Goal: Transaction & Acquisition: Purchase product/service

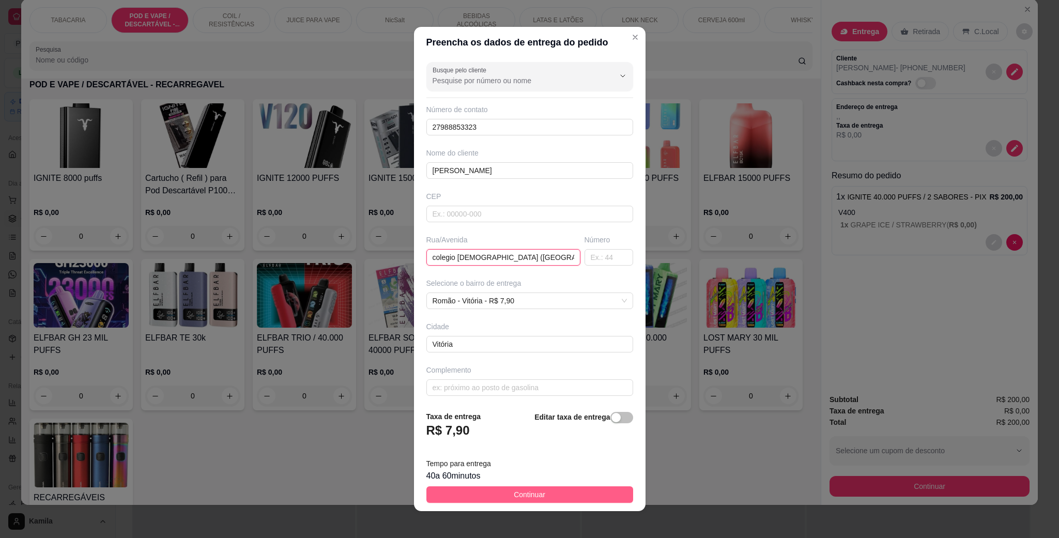
type input "colegio [DEMOGRAPHIC_DATA] ([GEOGRAPHIC_DATA])"
click at [526, 498] on span "Continuar" at bounding box center [530, 494] width 32 height 11
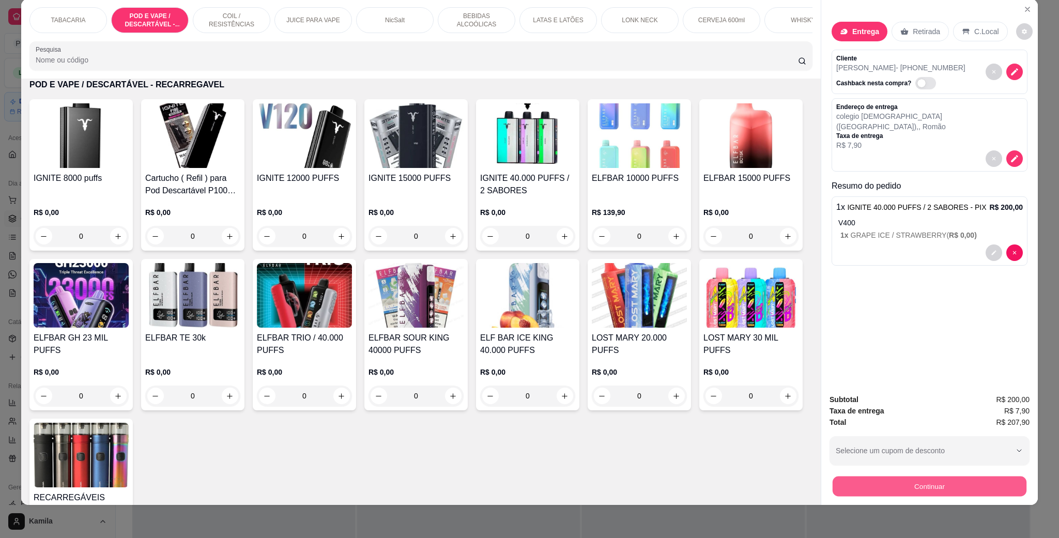
click at [937, 484] on button "Continuar" at bounding box center [930, 486] width 194 height 20
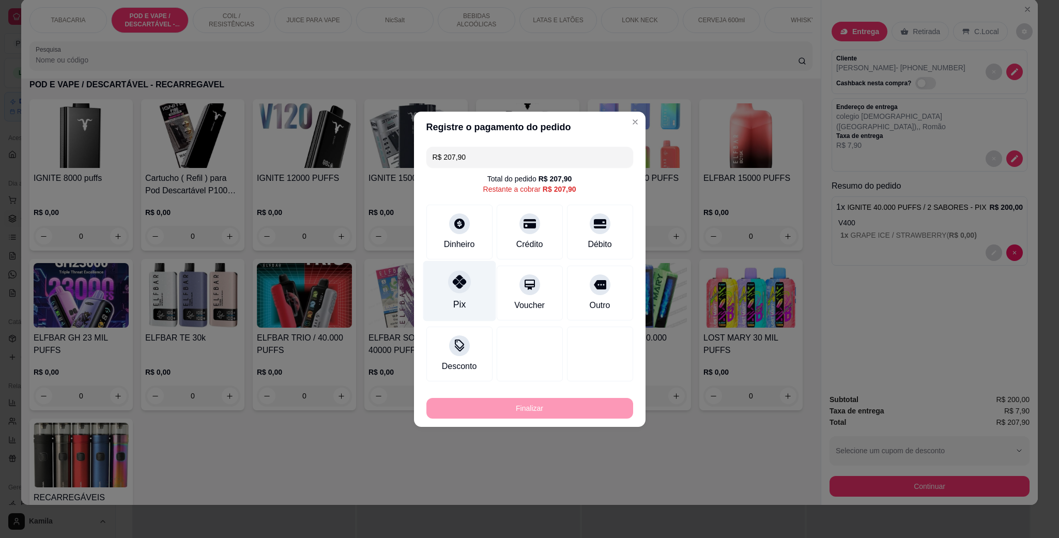
click at [453, 300] on div "Pix" at bounding box center [459, 304] width 12 height 13
type input "R$ 0,00"
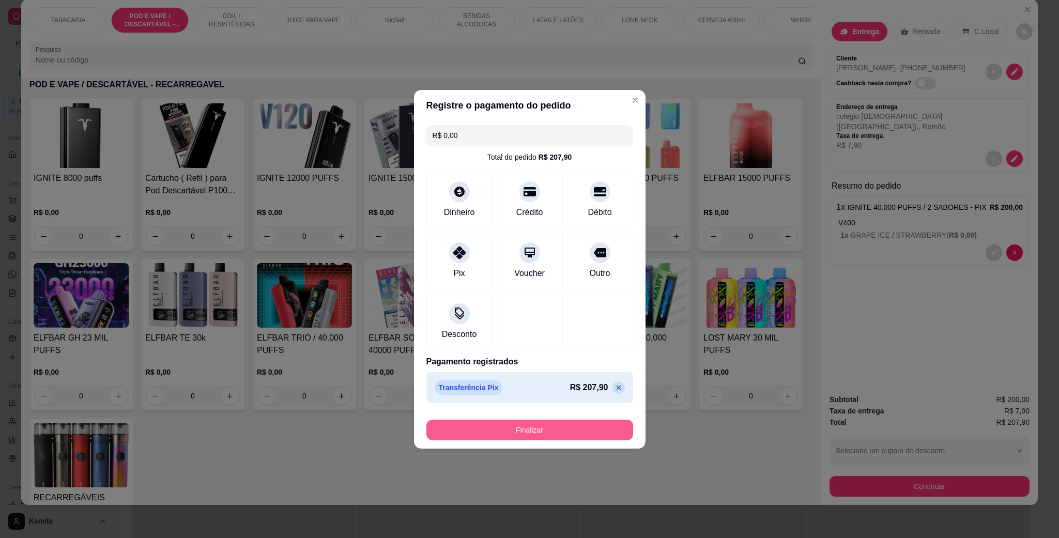
click at [583, 436] on button "Finalizar" at bounding box center [529, 430] width 207 height 21
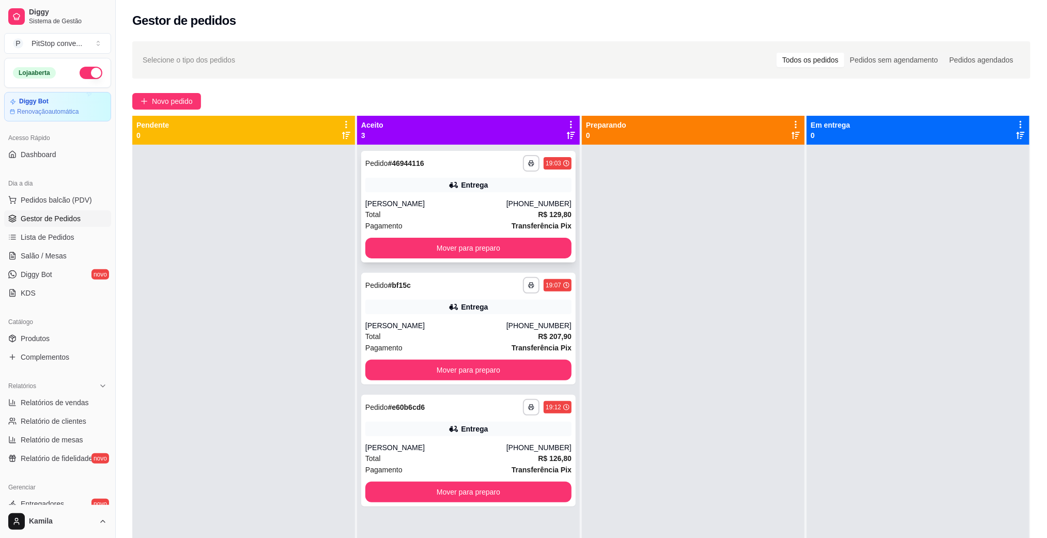
click at [463, 220] on div "Pagamento Transferência Pix" at bounding box center [468, 225] width 206 height 11
click at [528, 165] on icon "button" at bounding box center [531, 163] width 6 height 6
click at [512, 205] on button "IMPRESSORA" at bounding box center [498, 199] width 75 height 17
click at [525, 280] on button "button" at bounding box center [531, 285] width 16 height 16
click at [509, 319] on button "IMPRESSORA" at bounding box center [499, 321] width 72 height 16
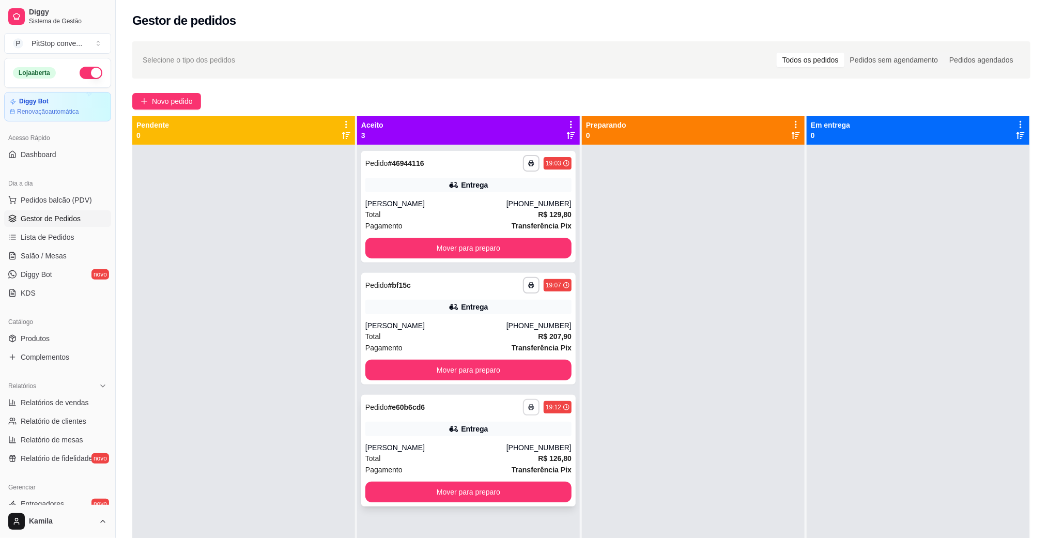
click at [528, 409] on icon "button" at bounding box center [531, 407] width 6 height 6
click at [518, 440] on button "IMPRESSORA" at bounding box center [498, 443] width 75 height 17
click at [456, 209] on div "Total R$ 129,80" at bounding box center [468, 214] width 206 height 11
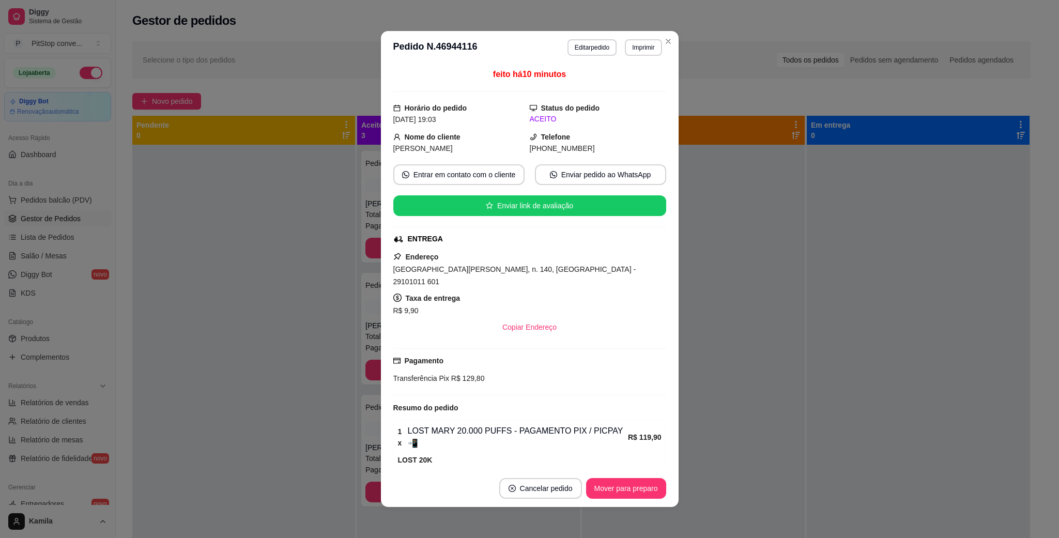
click at [522, 267] on span "[GEOGRAPHIC_DATA][PERSON_NAME], n. 140, [GEOGRAPHIC_DATA] - 29101011 601" at bounding box center [514, 275] width 243 height 21
click at [527, 272] on span "[GEOGRAPHIC_DATA][PERSON_NAME], n. 140, [GEOGRAPHIC_DATA] - 29101011 601" at bounding box center [514, 275] width 243 height 21
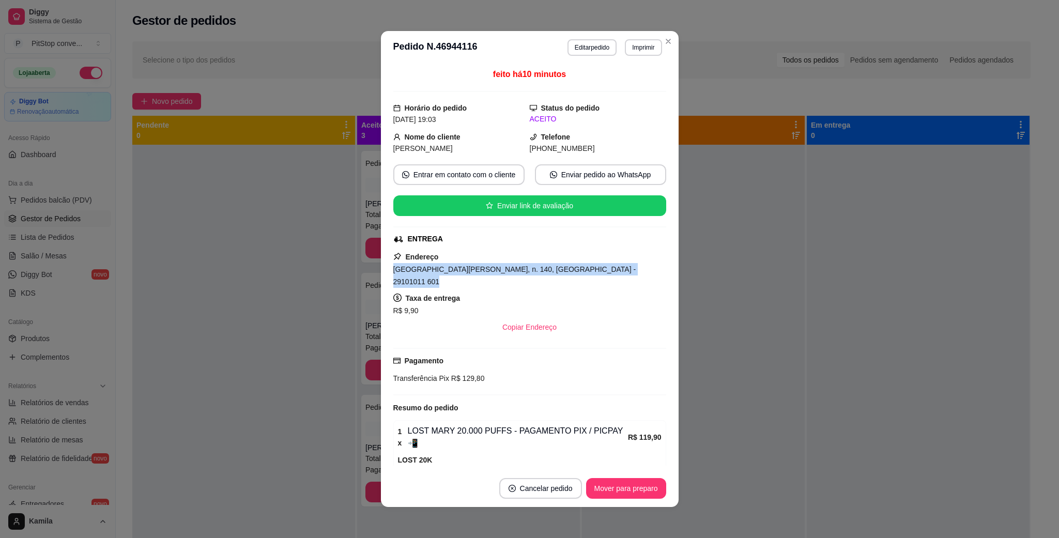
click at [527, 272] on span "[GEOGRAPHIC_DATA][PERSON_NAME], n. 140, [GEOGRAPHIC_DATA] - 29101011 601" at bounding box center [514, 275] width 243 height 21
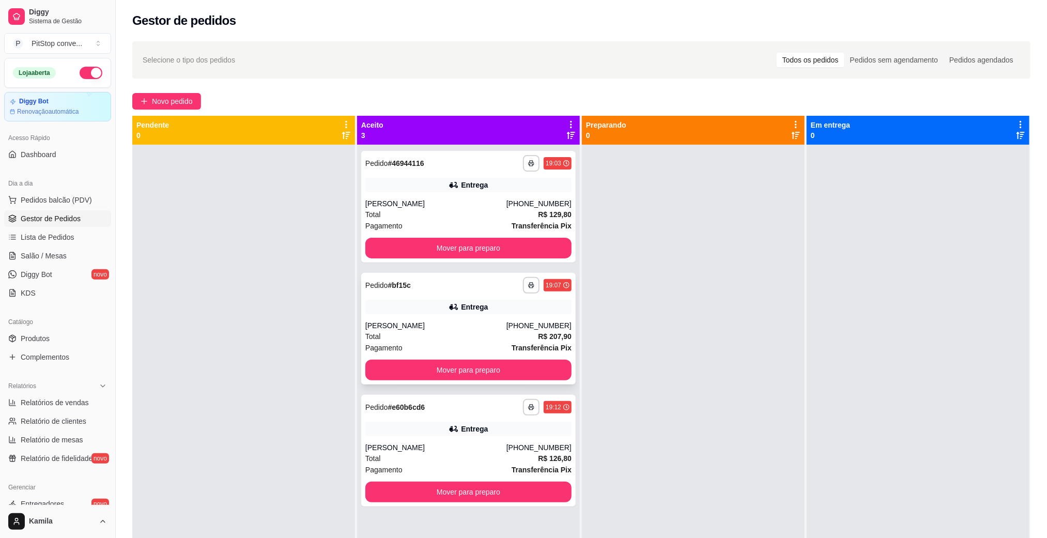
click at [517, 318] on div "**********" at bounding box center [468, 329] width 214 height 112
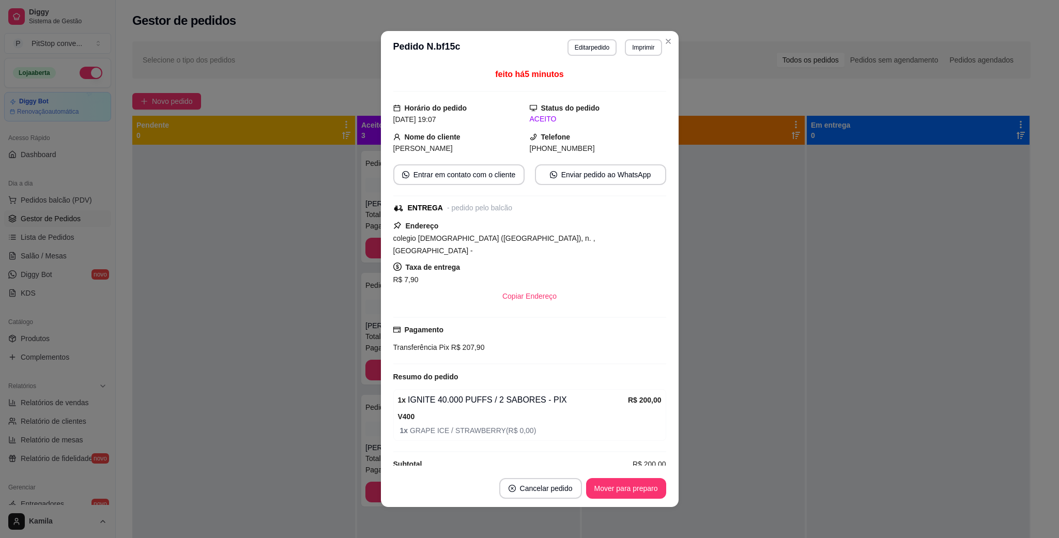
click at [505, 239] on span "colegio [DEMOGRAPHIC_DATA] ([GEOGRAPHIC_DATA]), n. , [GEOGRAPHIC_DATA] -" at bounding box center [494, 244] width 202 height 21
copy span "colegio [DEMOGRAPHIC_DATA] ([GEOGRAPHIC_DATA]), n. , [GEOGRAPHIC_DATA] -"
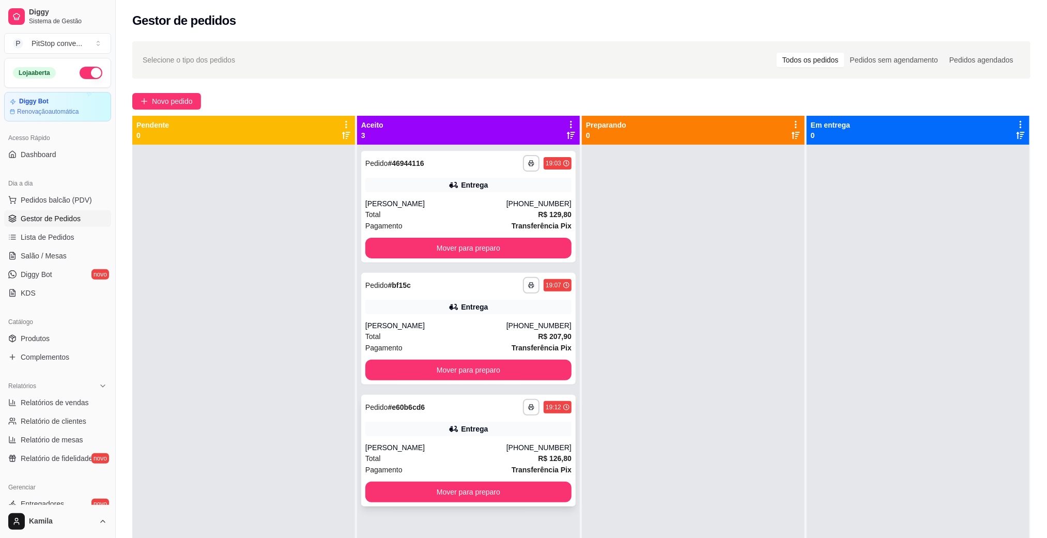
click at [375, 445] on div "[PERSON_NAME]" at bounding box center [435, 447] width 141 height 10
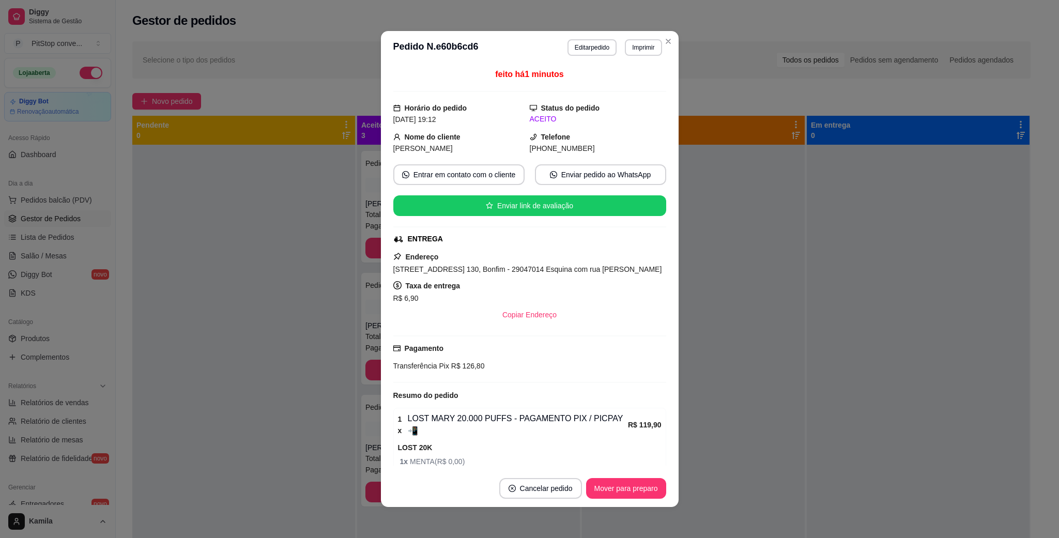
click at [546, 271] on span "[STREET_ADDRESS] 130, Bonfim - 29047014 Esquina com rua [PERSON_NAME]" at bounding box center [527, 269] width 269 height 8
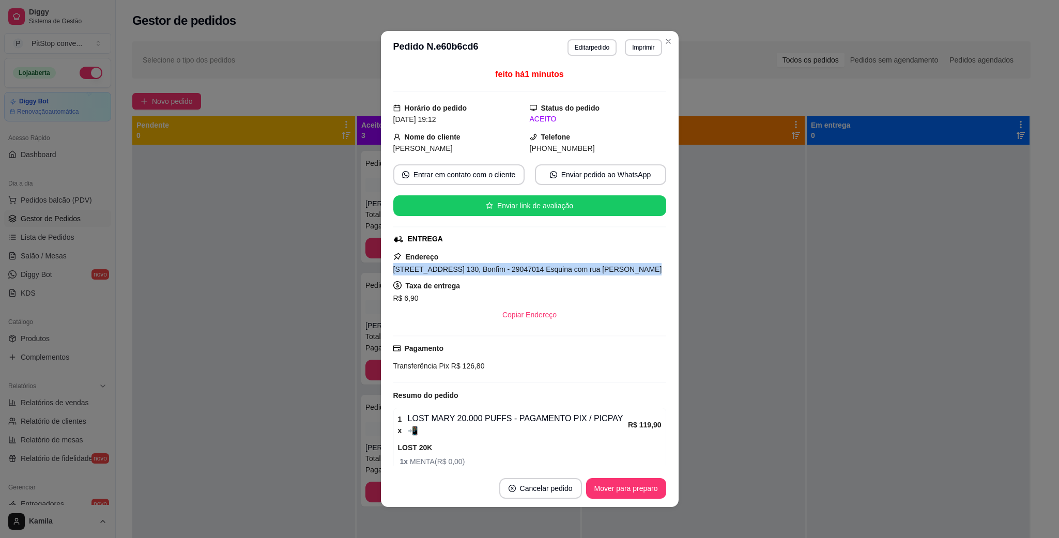
click at [546, 271] on span "[STREET_ADDRESS] 130, Bonfim - 29047014 Esquina com rua [PERSON_NAME]" at bounding box center [527, 269] width 269 height 8
copy span "[STREET_ADDRESS] 130, Bonfim - 29047014 Esquina com rua [PERSON_NAME]"
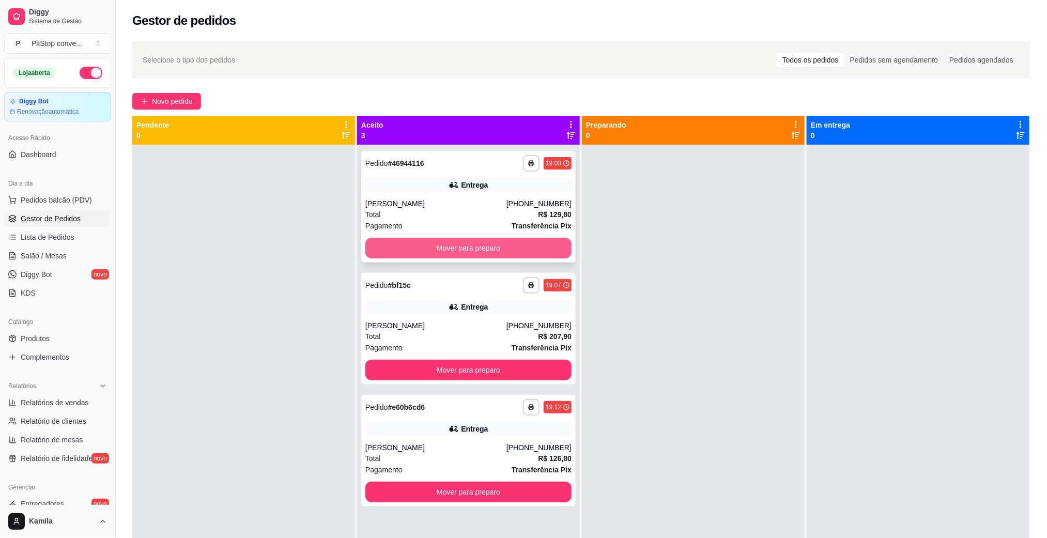
click at [527, 251] on button "Mover para preparo" at bounding box center [468, 248] width 206 height 21
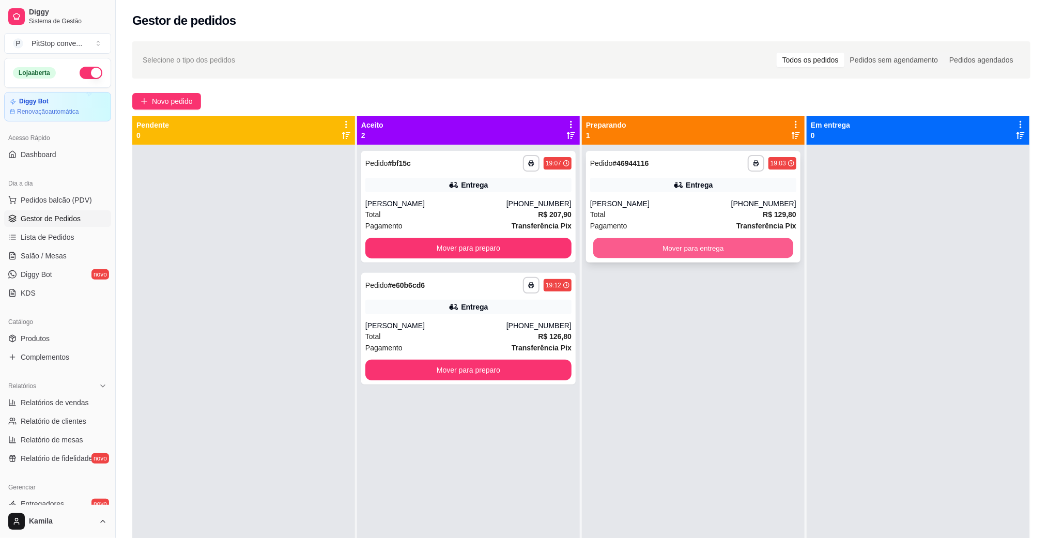
click at [691, 242] on button "Mover para entrega" at bounding box center [693, 248] width 200 height 20
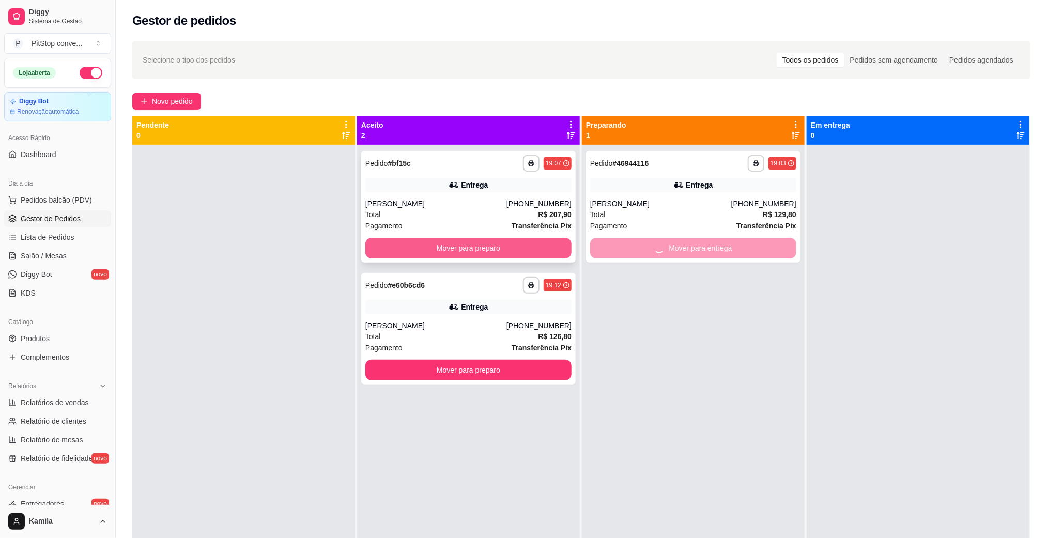
click at [526, 247] on button "Mover para preparo" at bounding box center [468, 248] width 206 height 21
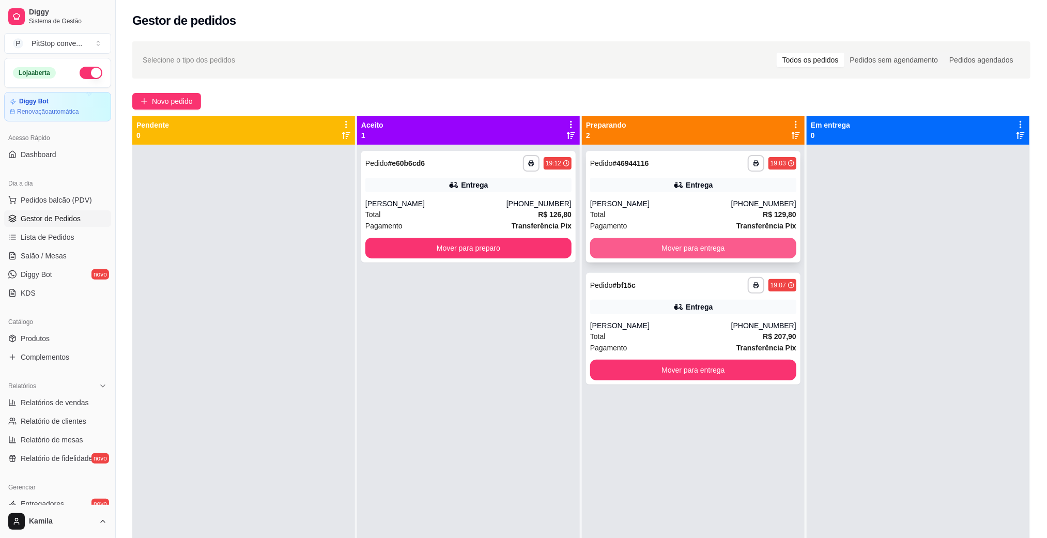
click at [674, 247] on button "Mover para entrega" at bounding box center [693, 248] width 206 height 21
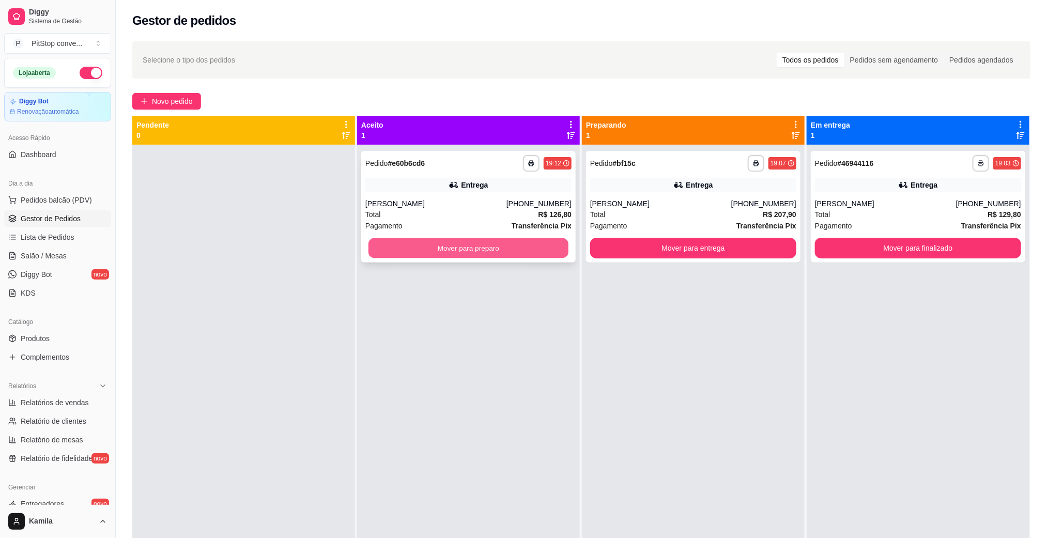
click at [499, 244] on button "Mover para preparo" at bounding box center [468, 248] width 200 height 20
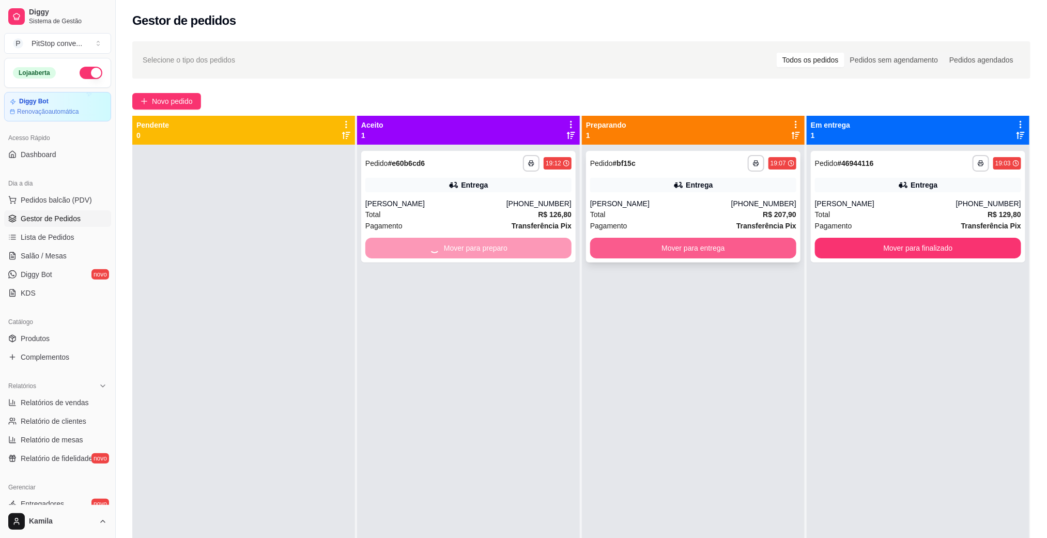
click at [679, 245] on button "Mover para entrega" at bounding box center [693, 248] width 206 height 21
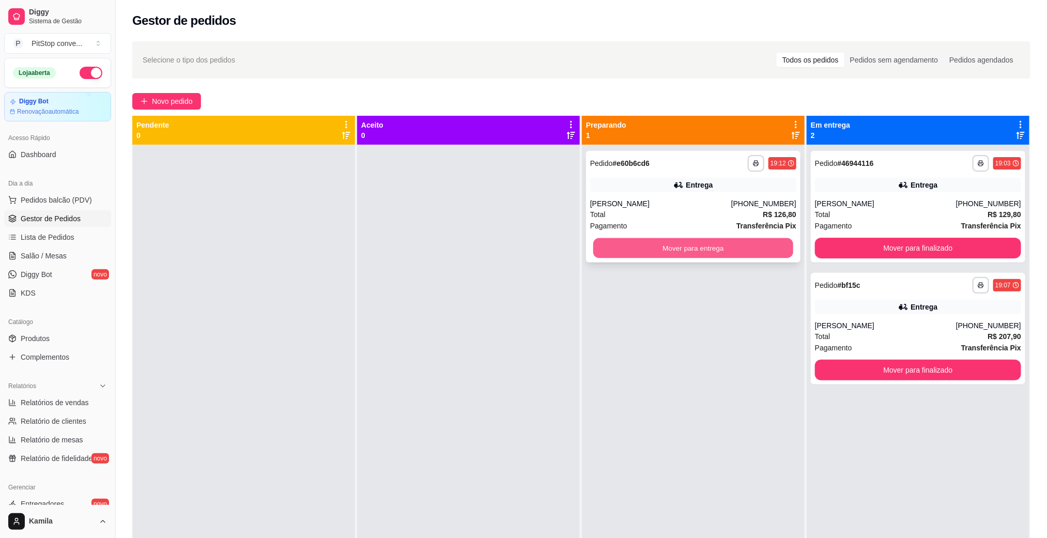
click at [676, 250] on button "Mover para entrega" at bounding box center [693, 248] width 200 height 20
click at [751, 245] on button "Mover para entrega" at bounding box center [693, 248] width 206 height 21
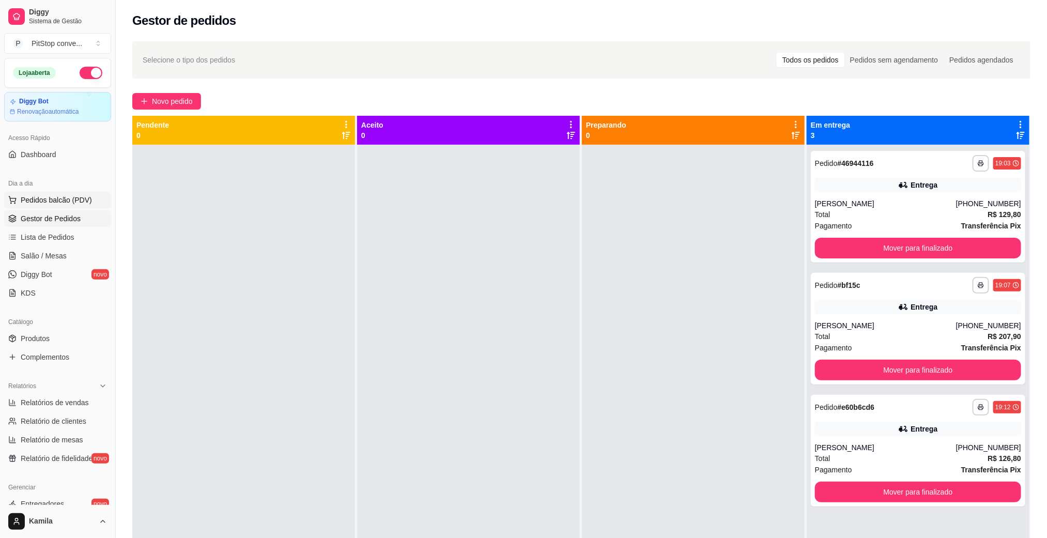
click at [58, 202] on span "Pedidos balcão (PDV)" at bounding box center [56, 200] width 71 height 10
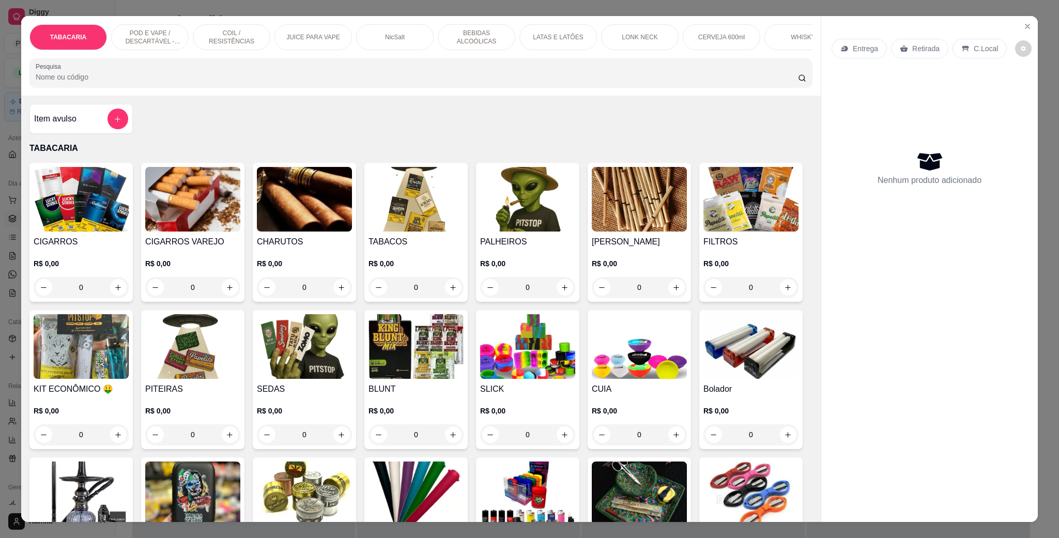
click at [145, 36] on p "POD E VAPE / DESCARTÁVEL - RECARREGAVEL" at bounding box center [150, 37] width 60 height 17
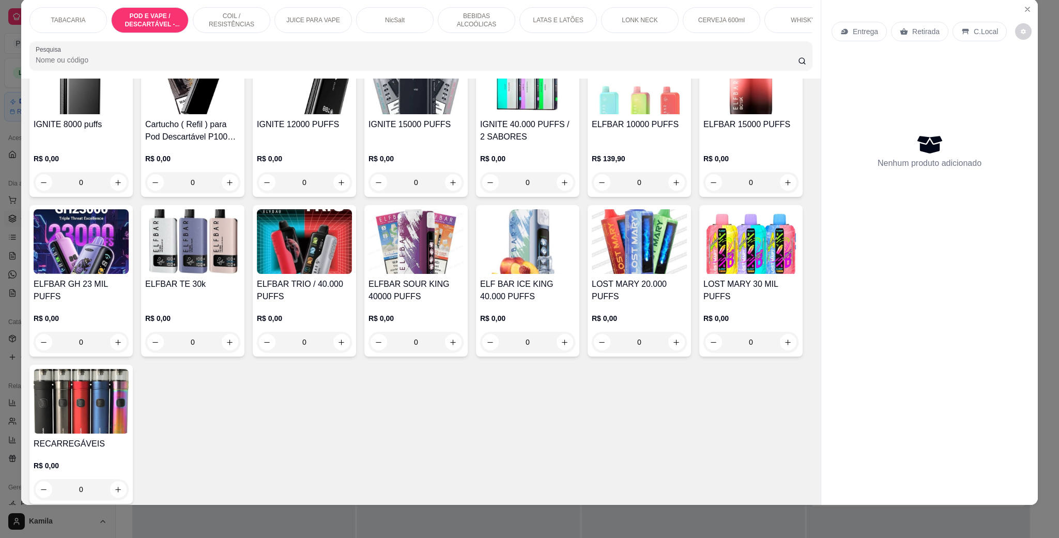
scroll to position [824, 0]
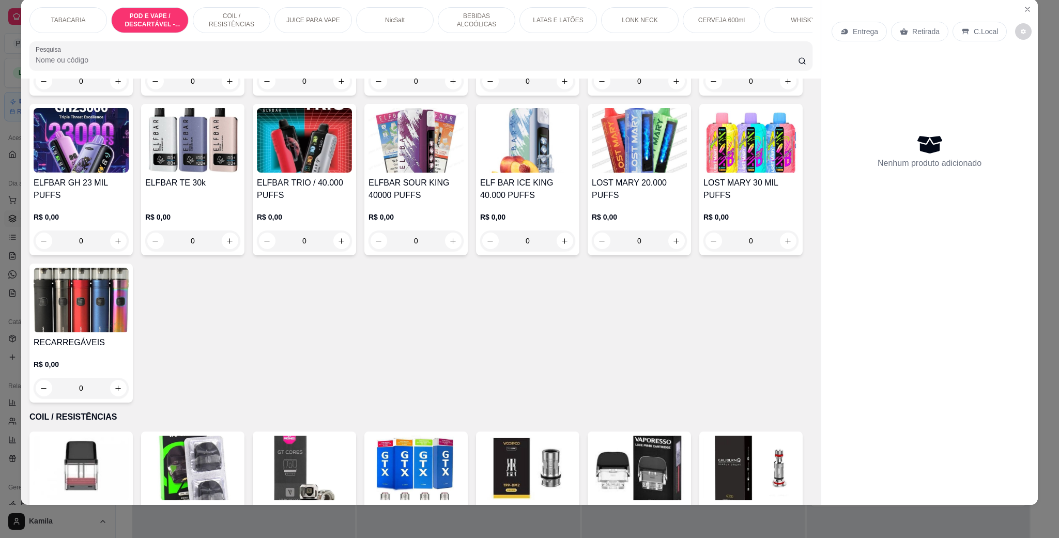
click at [588, 255] on div "LOST MARY 20.000 PUFFS R$ 0,00 0" at bounding box center [639, 179] width 103 height 151
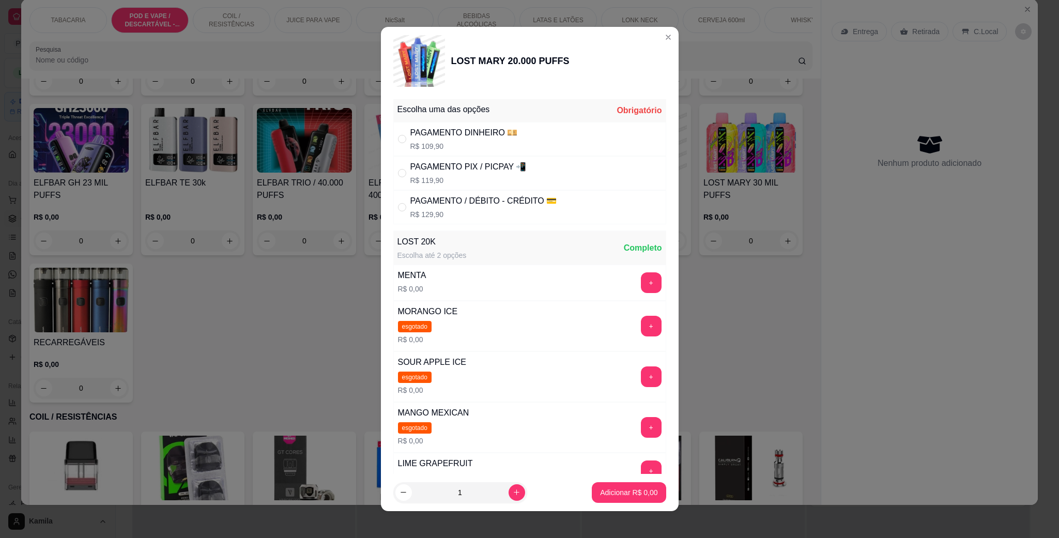
click at [449, 160] on div "PAGAMENTO PIX / PICPAY 📲 R$ 119,90" at bounding box center [529, 173] width 273 height 34
radio input "true"
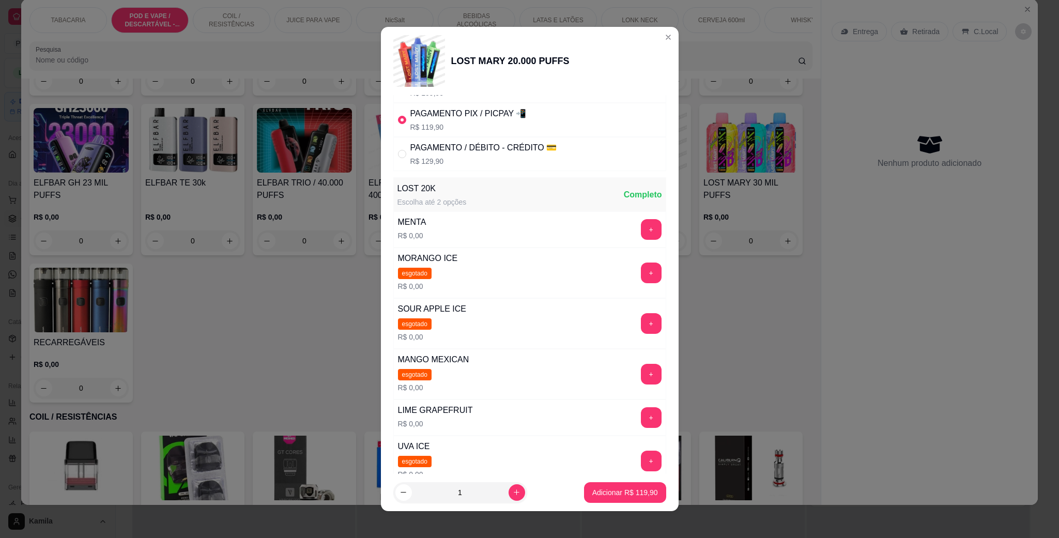
scroll to position [78, 0]
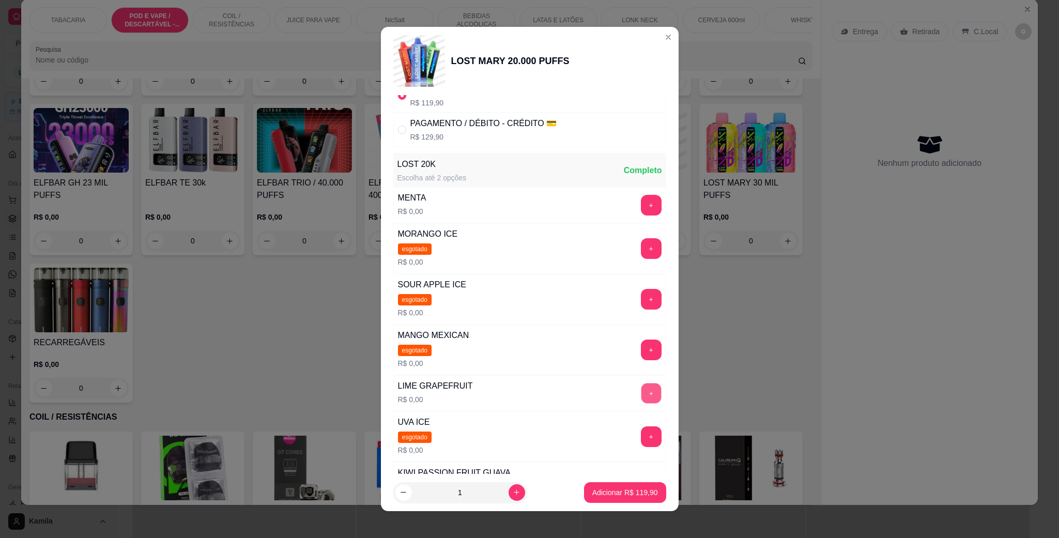
click at [641, 394] on button "+" at bounding box center [651, 393] width 20 height 20
click at [630, 494] on p "Adicionar R$ 119,90" at bounding box center [625, 492] width 66 height 10
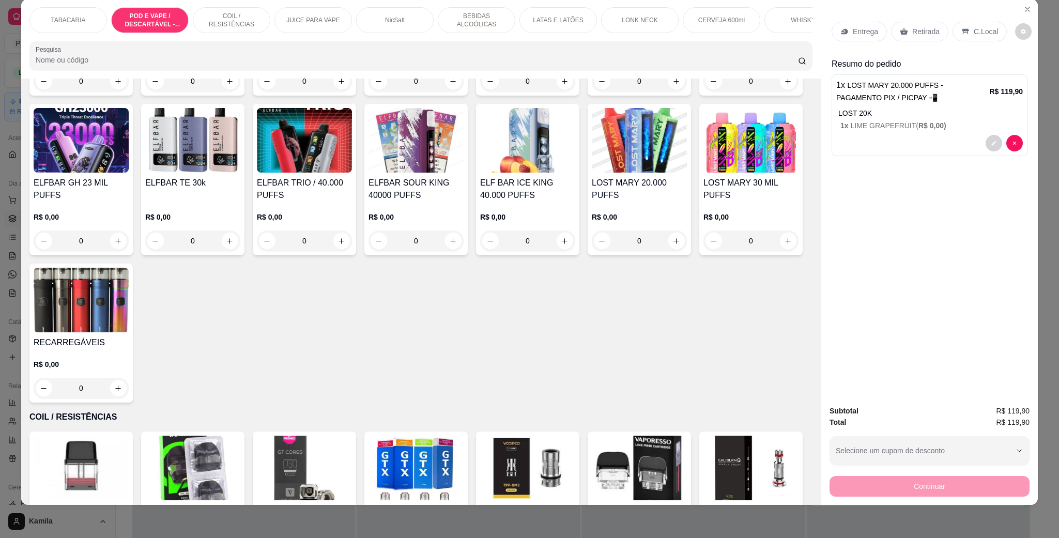
click at [965, 20] on div "Entrega Retirada C.Local" at bounding box center [930, 31] width 196 height 36
click at [974, 29] on p "C.Local" at bounding box center [986, 31] width 24 height 10
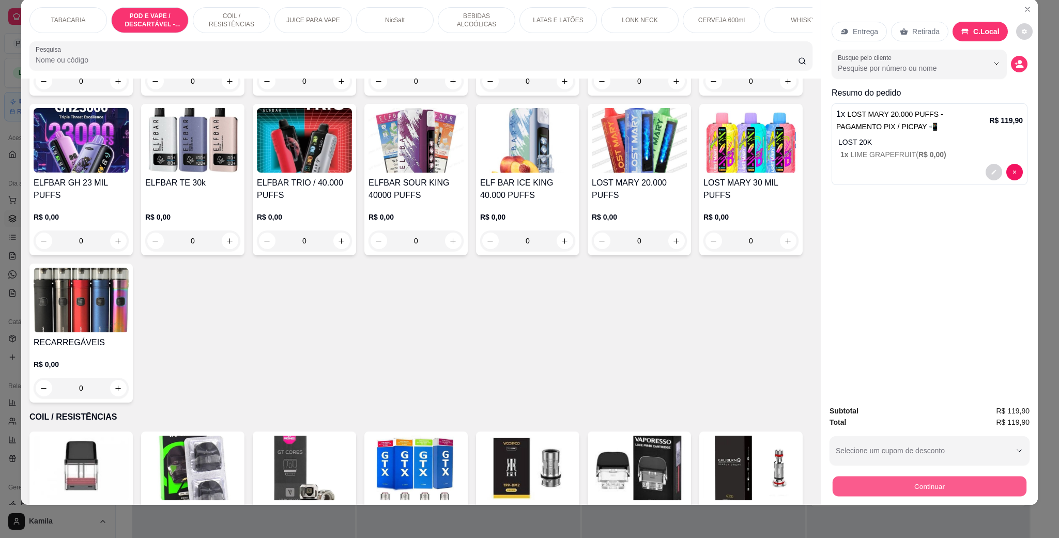
click at [907, 484] on button "Continuar" at bounding box center [930, 486] width 194 height 20
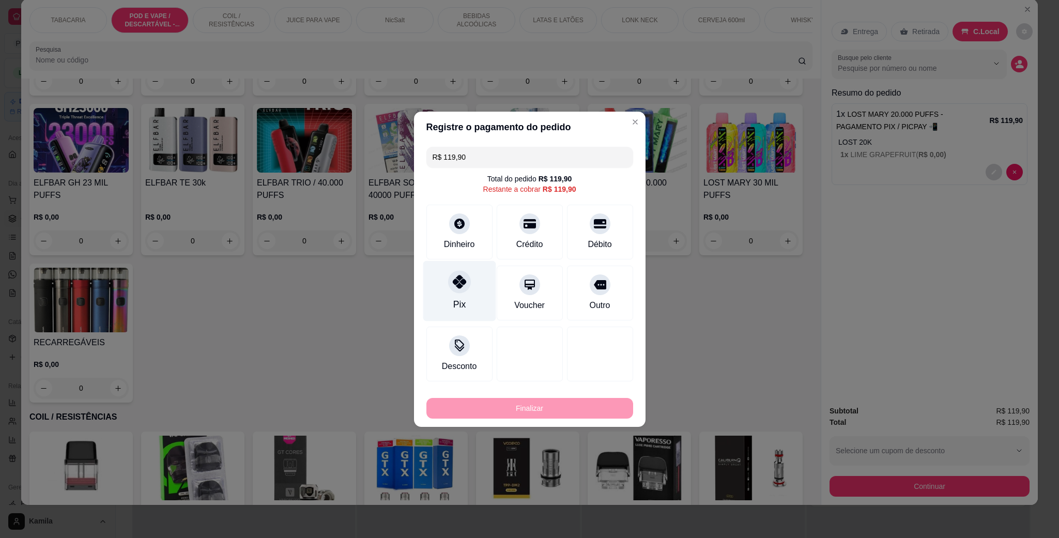
click at [469, 281] on div "Pix" at bounding box center [459, 290] width 73 height 60
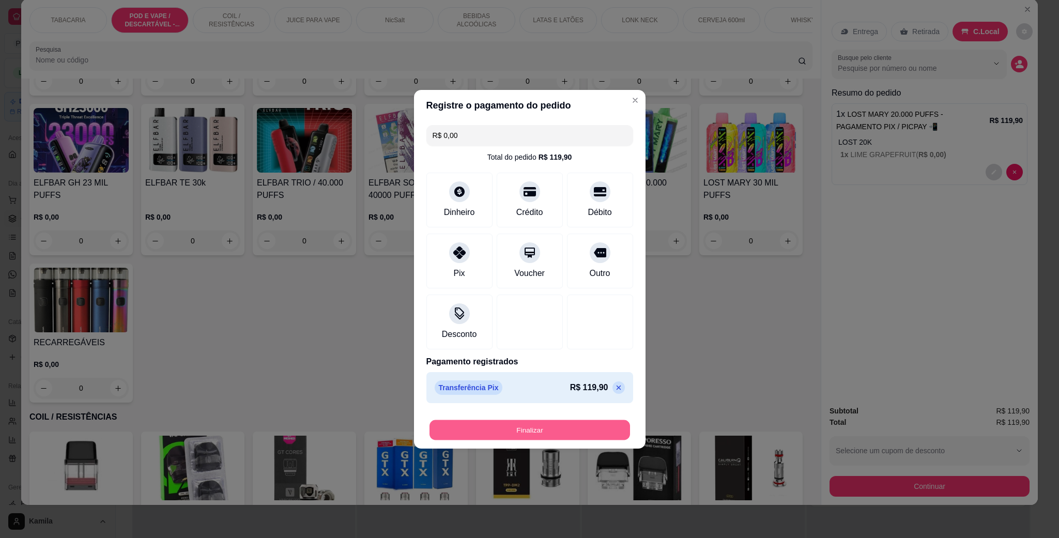
click at [580, 428] on button "Finalizar" at bounding box center [529, 430] width 201 height 20
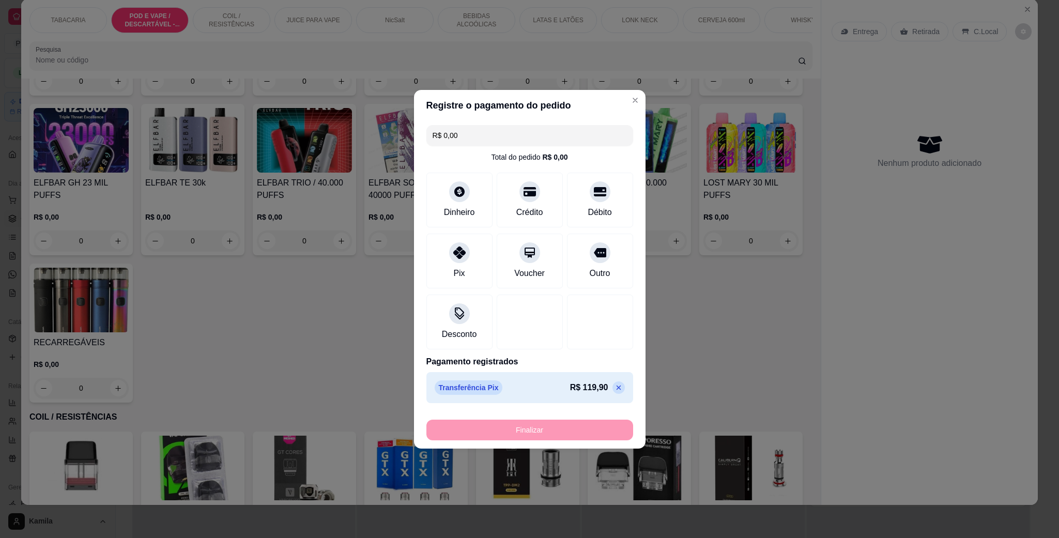
type input "-R$ 119,90"
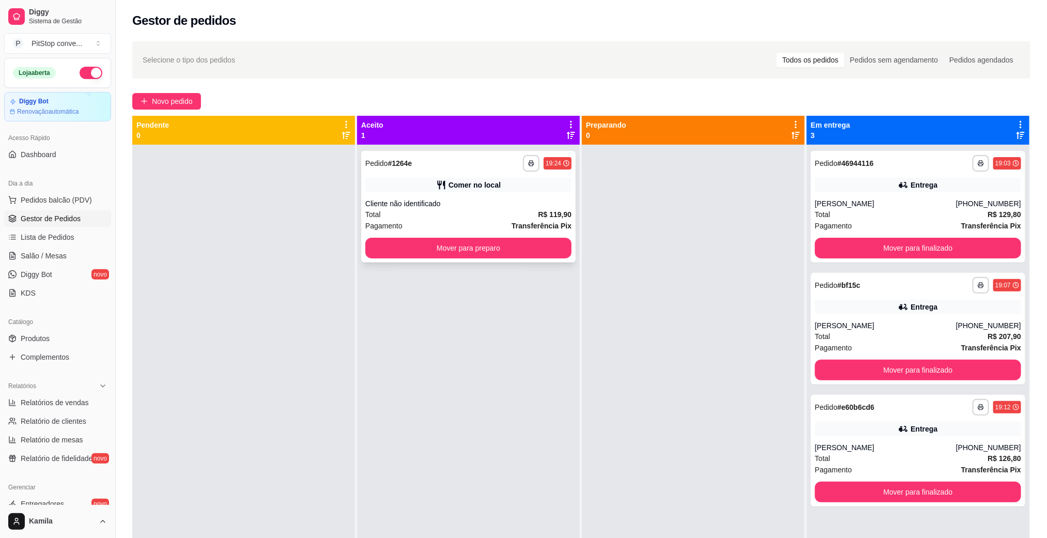
click at [498, 201] on div "Cliente não identificado" at bounding box center [468, 203] width 206 height 10
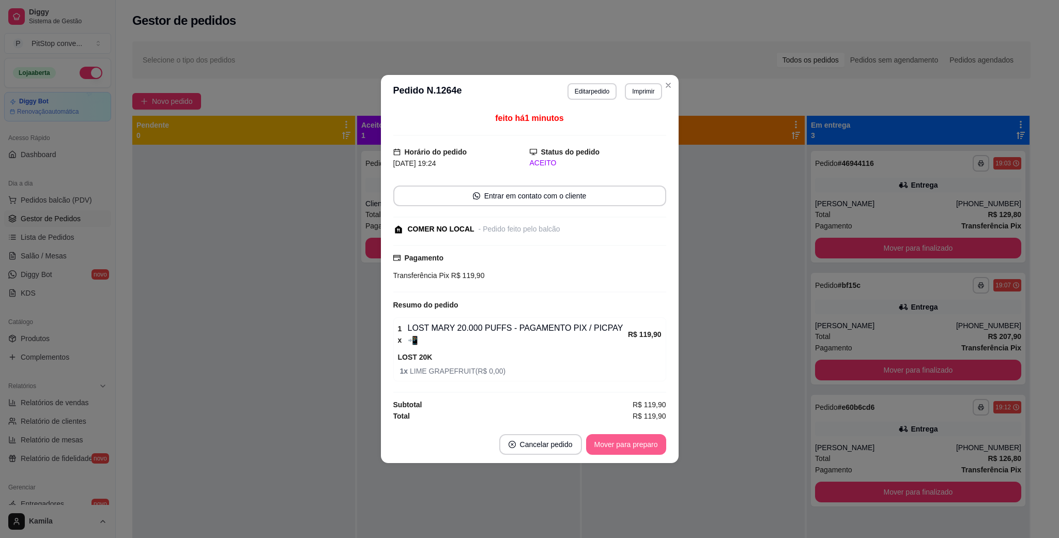
click at [628, 438] on button "Mover para preparo" at bounding box center [626, 444] width 80 height 21
click at [648, 441] on button "Mover para preparo" at bounding box center [626, 445] width 78 height 20
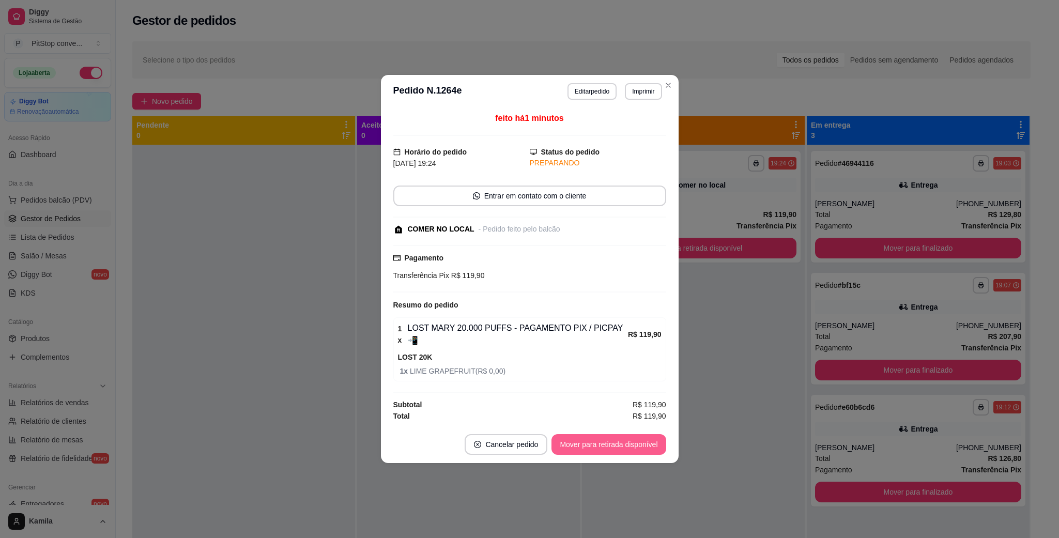
click at [648, 441] on button "Mover para retirada disponível" at bounding box center [608, 444] width 114 height 21
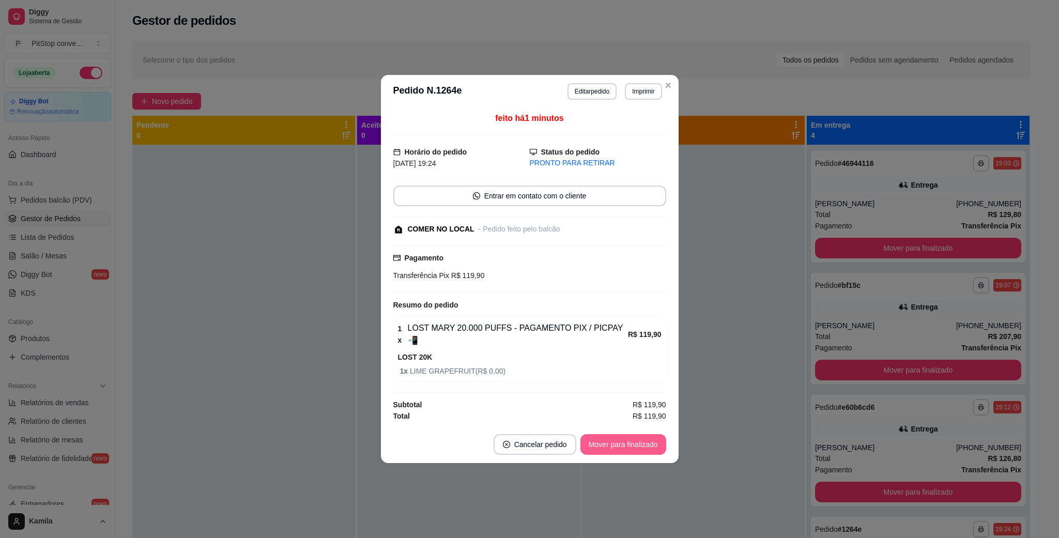
click at [639, 441] on button "Mover para finalizado" at bounding box center [623, 444] width 86 height 21
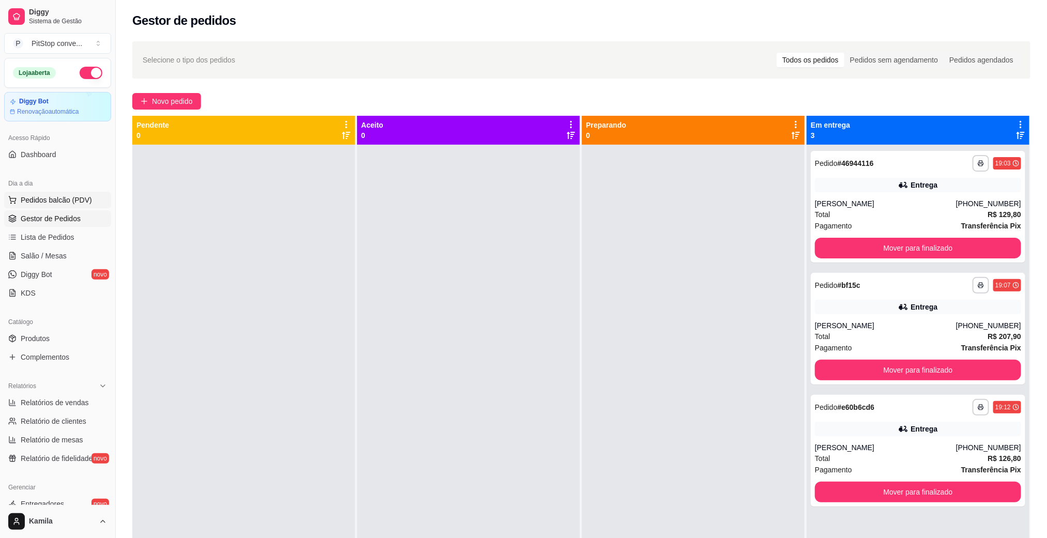
click at [53, 197] on span "Pedidos balcão (PDV)" at bounding box center [56, 200] width 71 height 10
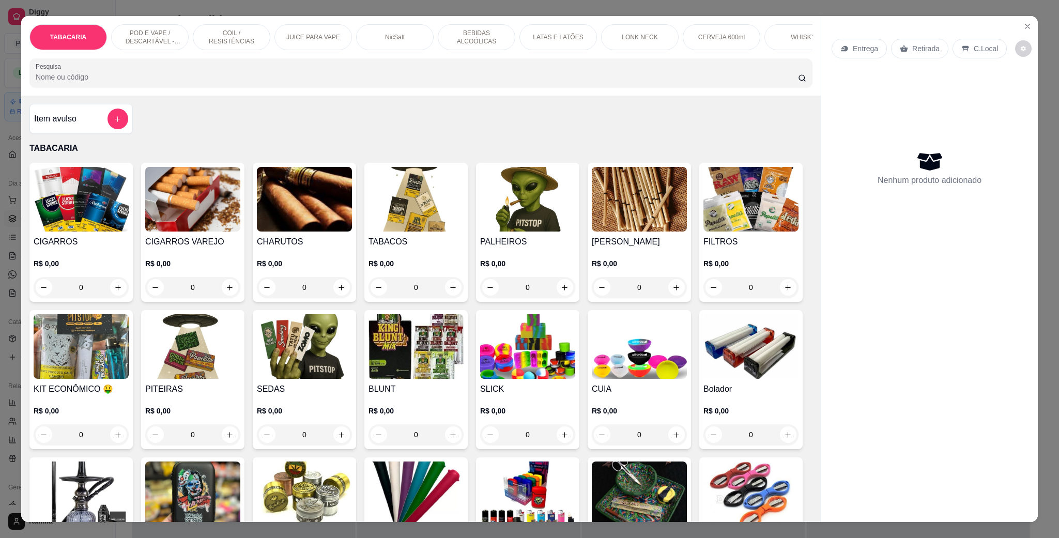
click at [139, 35] on p "POD E VAPE / DESCARTÁVEL - RECARREGAVEL" at bounding box center [150, 37] width 60 height 17
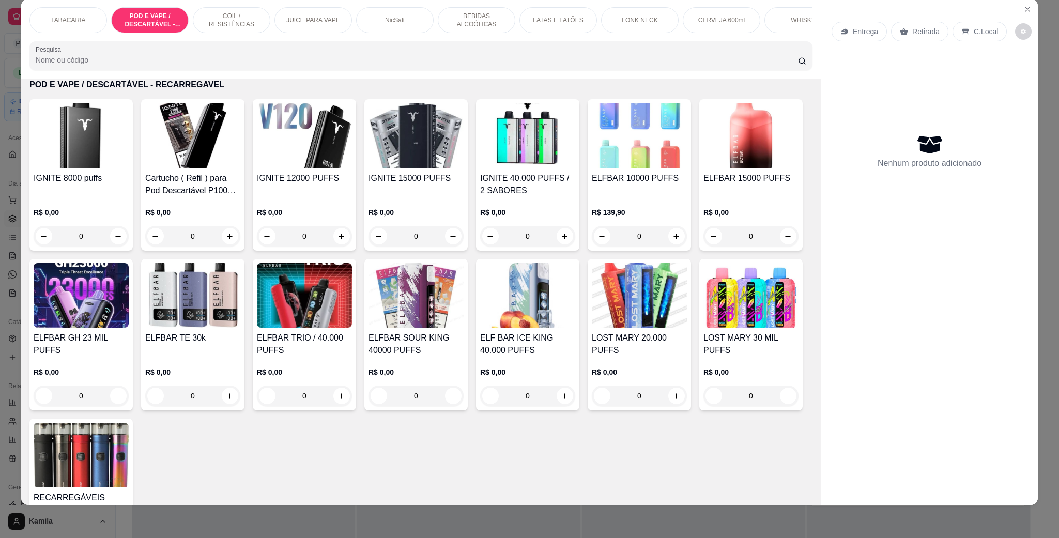
click at [50, 163] on img at bounding box center [81, 135] width 95 height 65
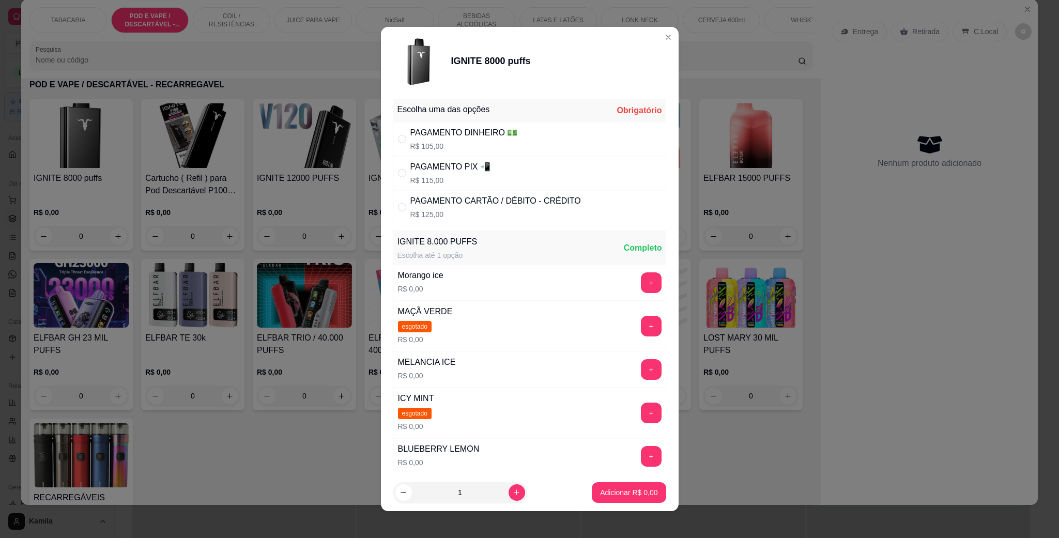
click at [468, 144] on p "R$ 105,00" at bounding box center [463, 146] width 107 height 10
radio input "true"
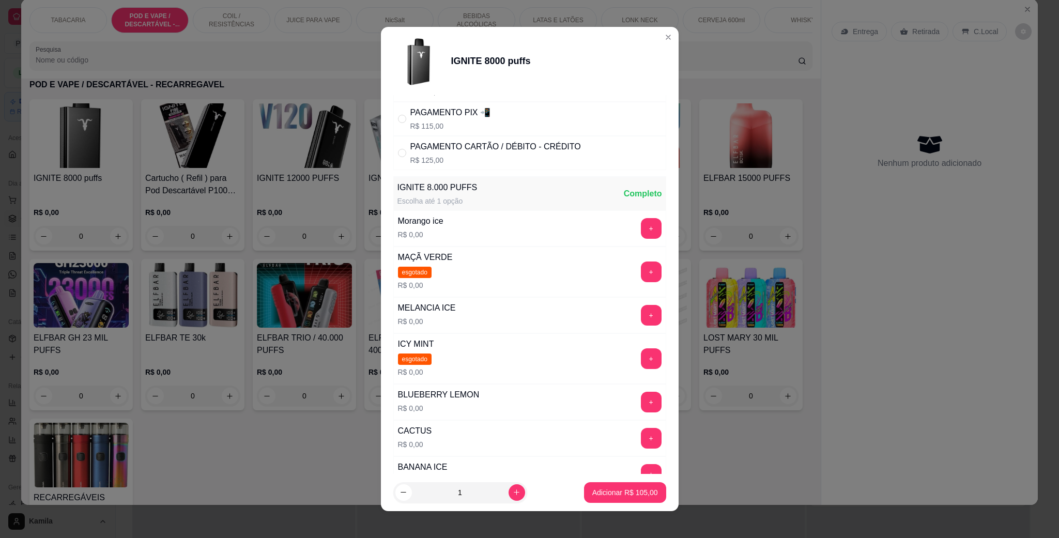
scroll to position [78, 0]
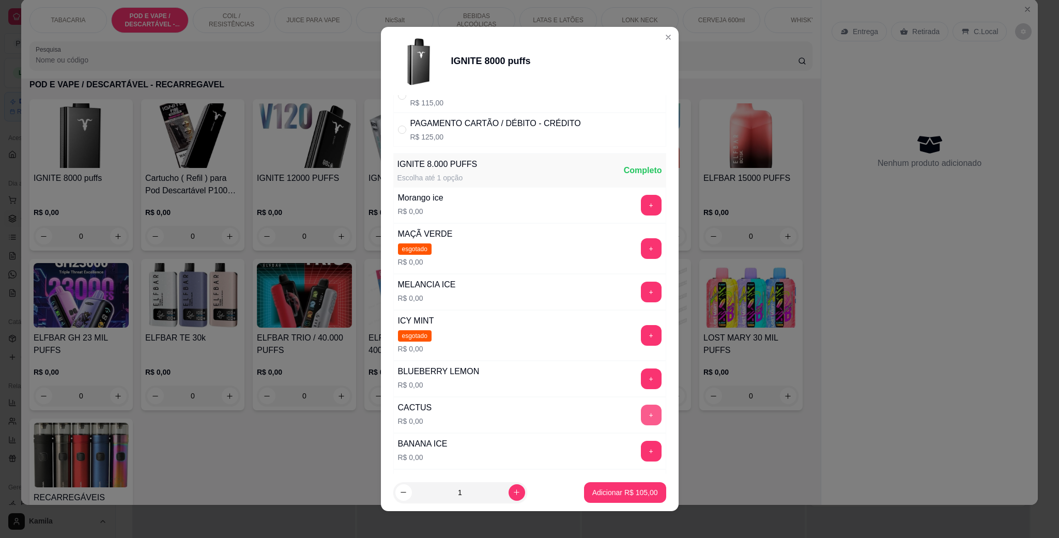
click at [641, 419] on button "+" at bounding box center [651, 415] width 21 height 21
click at [616, 492] on p "Adicionar R$ 105,00" at bounding box center [625, 492] width 66 height 10
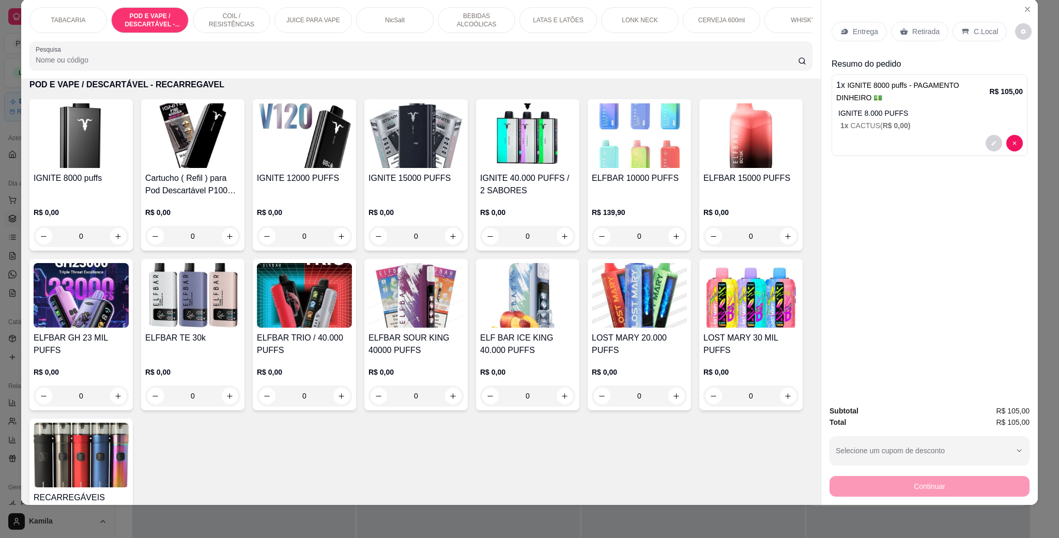
click at [977, 30] on p "C.Local" at bounding box center [986, 31] width 24 height 10
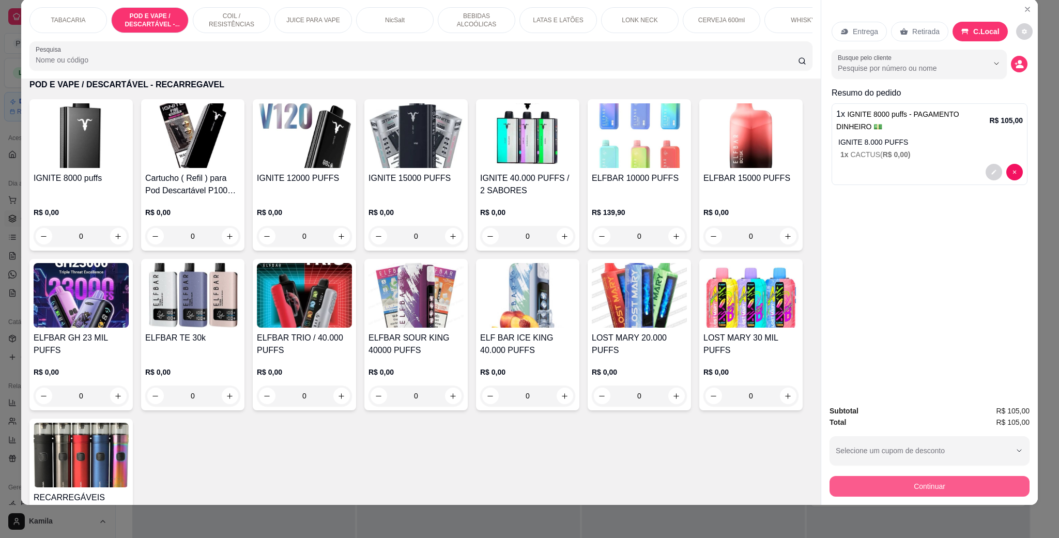
click at [928, 485] on button "Continuar" at bounding box center [929, 486] width 200 height 21
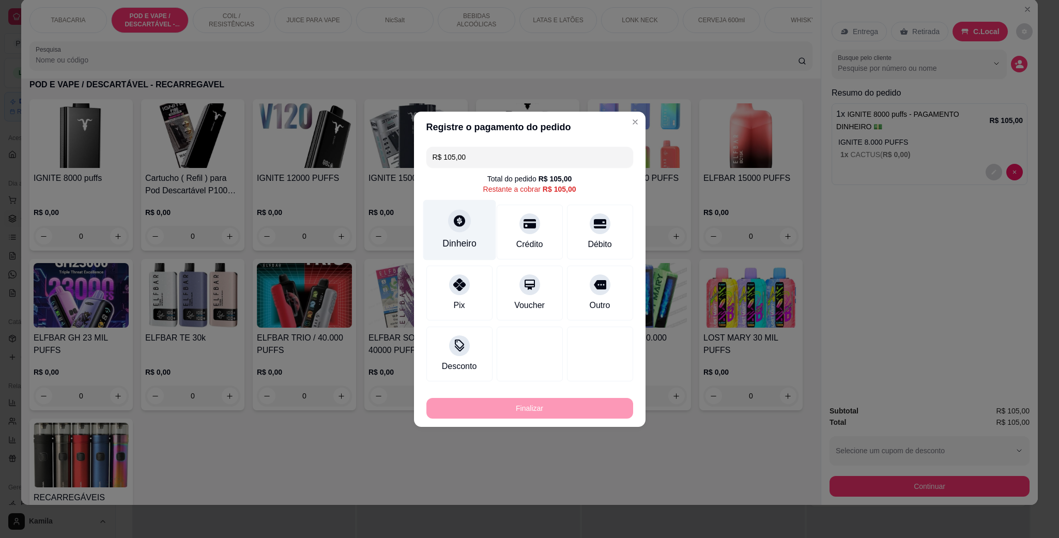
click at [453, 233] on div "Dinheiro" at bounding box center [459, 229] width 73 height 60
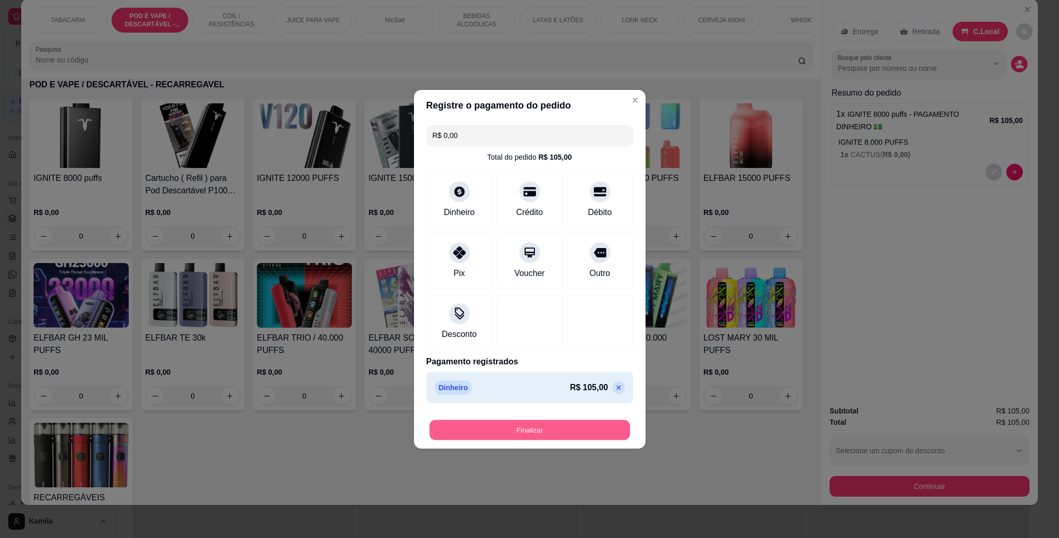
click at [558, 426] on button "Finalizar" at bounding box center [529, 430] width 201 height 20
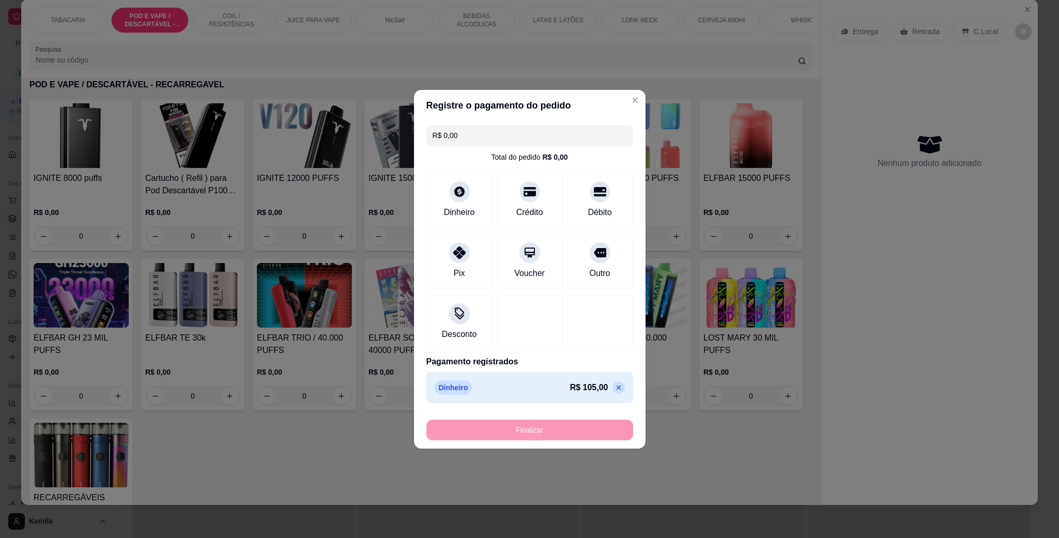
type input "-R$ 105,00"
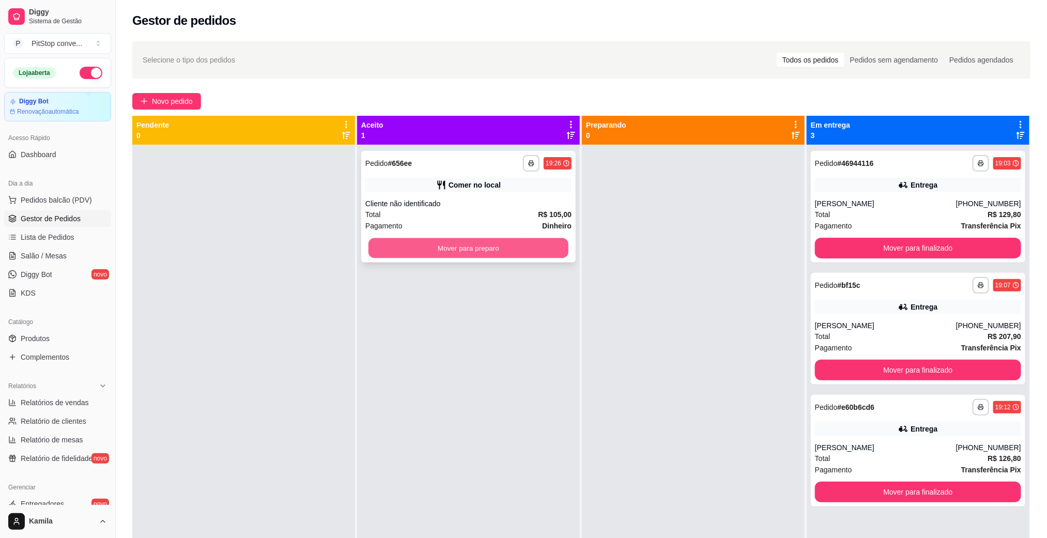
click at [505, 248] on button "Mover para preparo" at bounding box center [468, 248] width 200 height 20
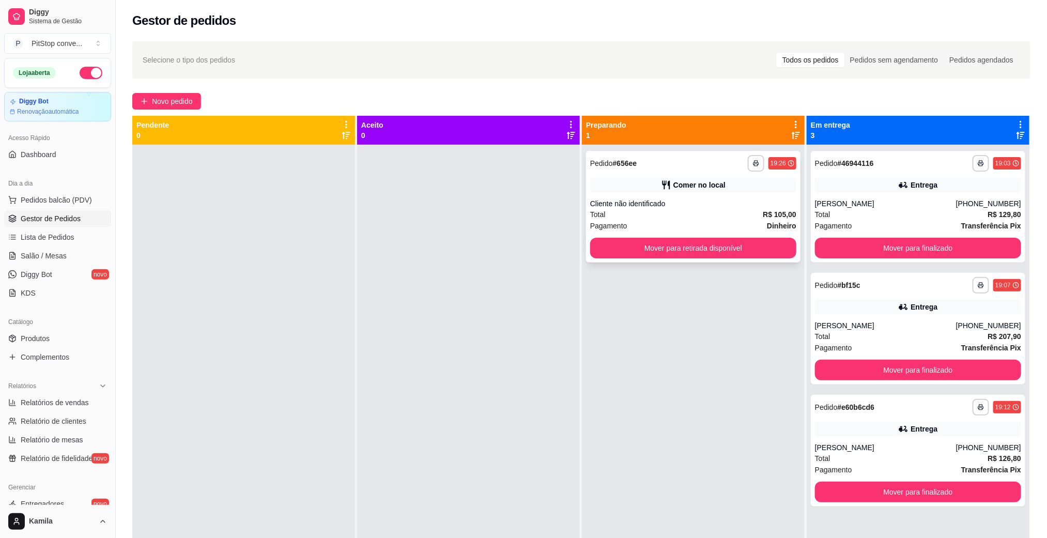
click at [735, 198] on div "Cliente não identificado" at bounding box center [693, 203] width 206 height 10
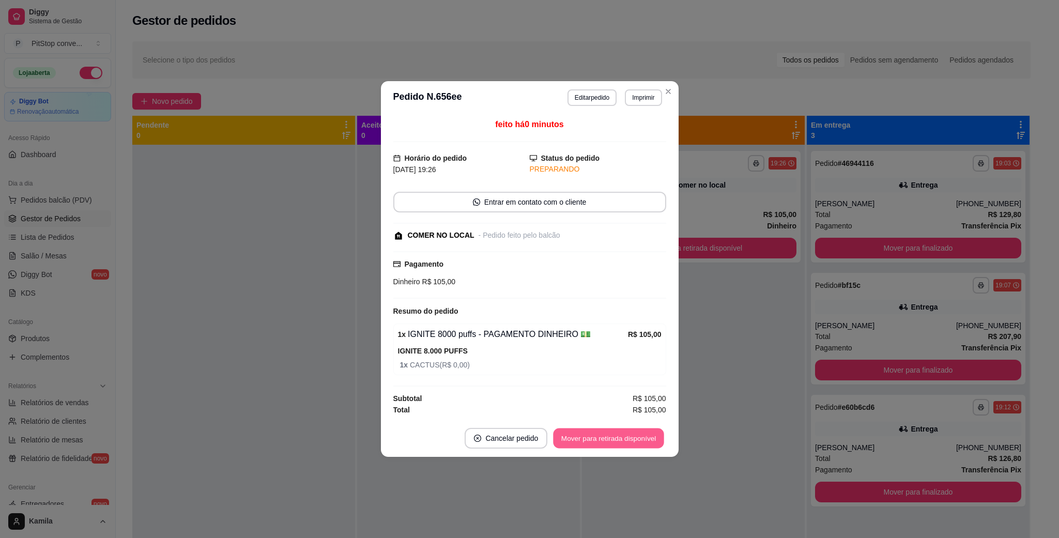
click at [623, 449] on button "Mover para retirada disponível" at bounding box center [608, 438] width 111 height 20
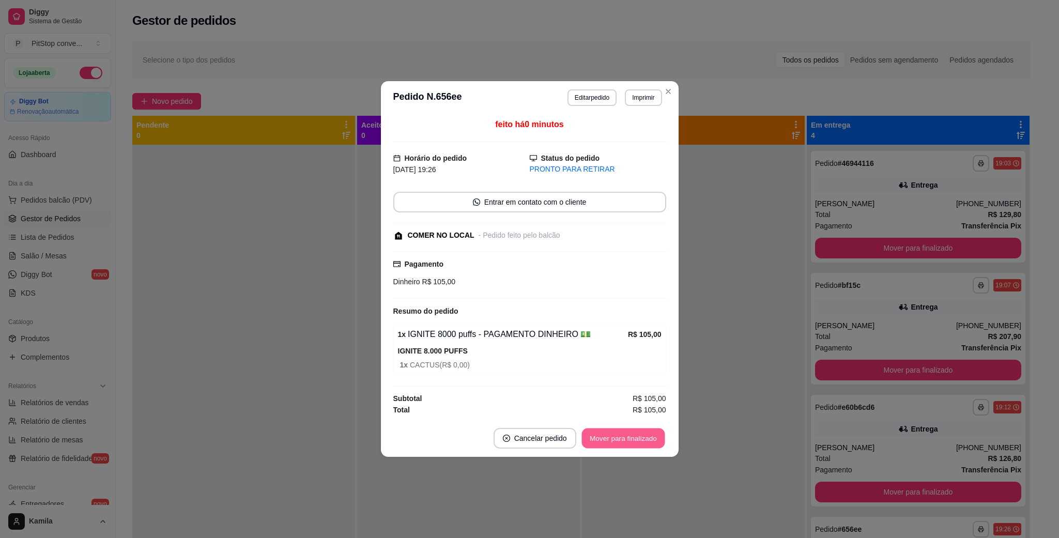
click at [620, 447] on button "Mover para finalizado" at bounding box center [622, 438] width 83 height 20
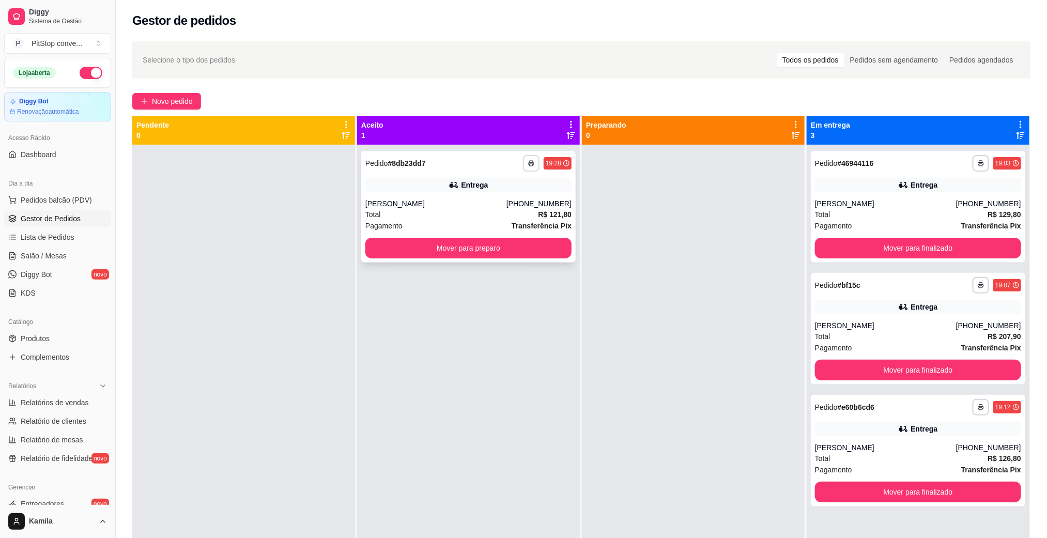
click at [532, 164] on button "button" at bounding box center [531, 163] width 17 height 17
click at [505, 197] on button "IMPRESSORA" at bounding box center [499, 199] width 72 height 16
click at [505, 197] on div "**********" at bounding box center [468, 207] width 214 height 112
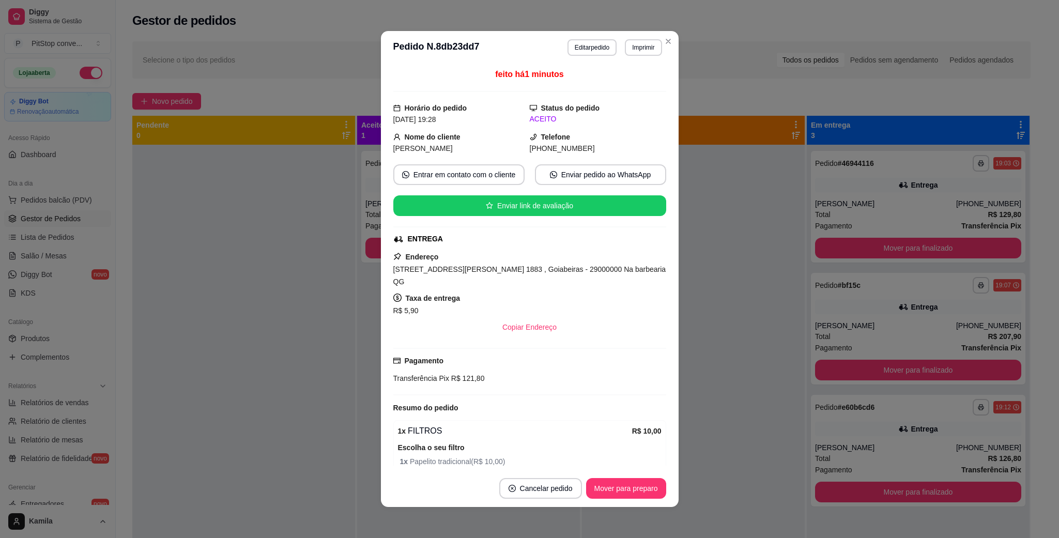
click at [470, 267] on span "[STREET_ADDRESS][PERSON_NAME] 1883 , Goiabeiras - 29000000 Na barbearia QG" at bounding box center [529, 275] width 273 height 21
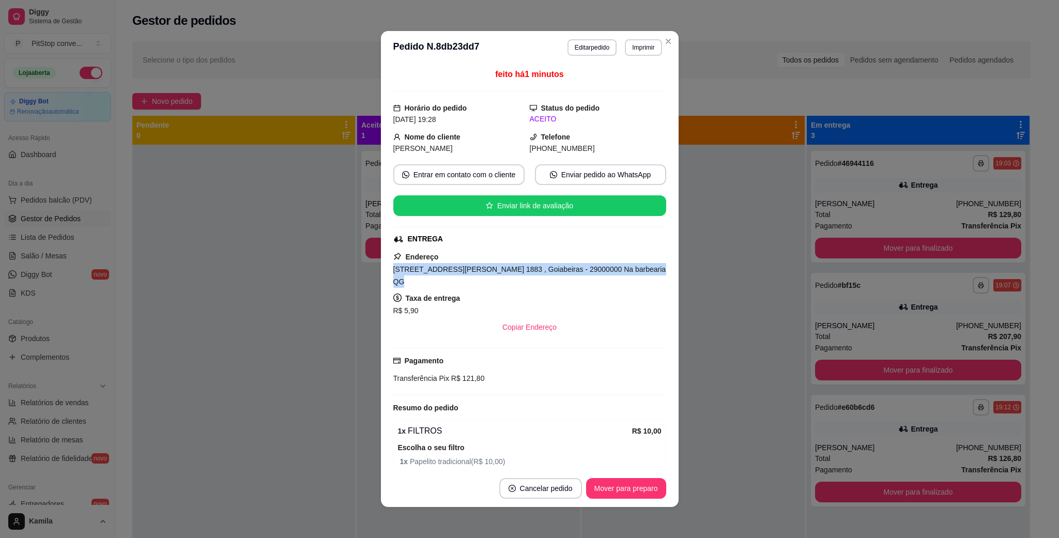
click at [470, 267] on span "[STREET_ADDRESS][PERSON_NAME] 1883 , Goiabeiras - 29000000 Na barbearia QG" at bounding box center [529, 275] width 273 height 21
click at [626, 414] on div "feito há 1 minutos Horário do pedido [DATE] 19:28 Status do pedido ACEITO Nome …" at bounding box center [529, 266] width 273 height 397
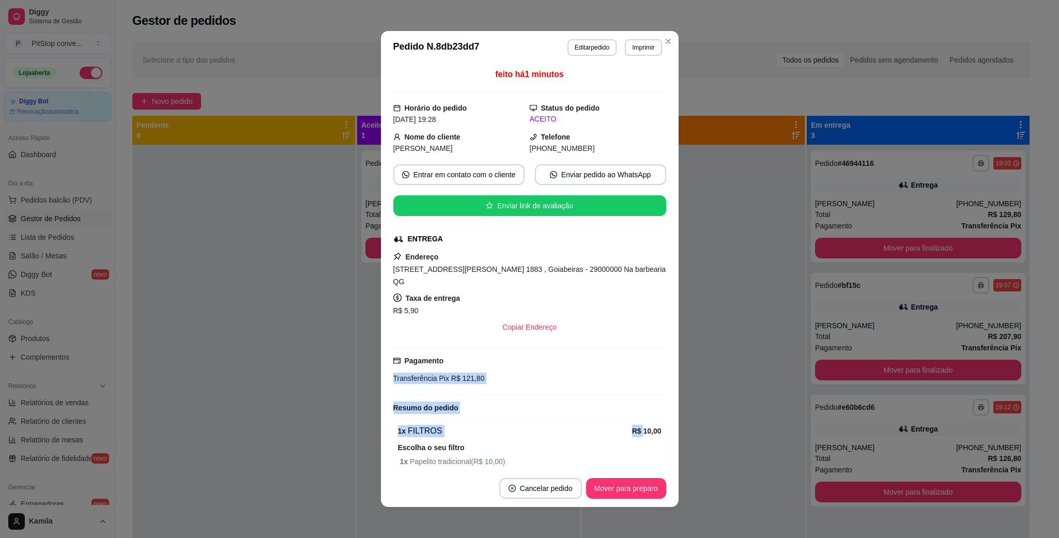
copy div "Transferência Pix R$ 121,80 Resumo do pedido 1 x FILTROS R$"
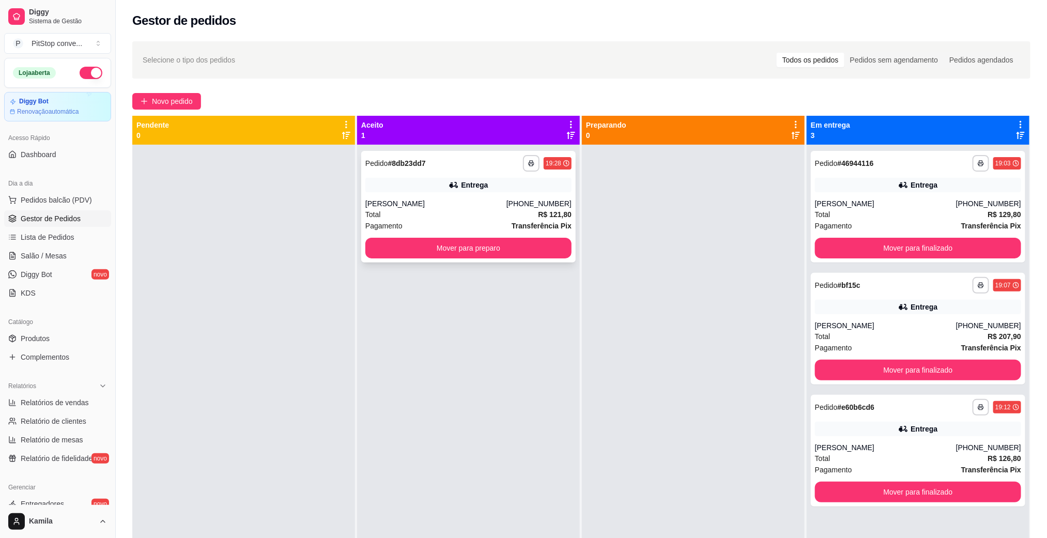
click at [491, 205] on div "[PERSON_NAME]" at bounding box center [435, 203] width 141 height 10
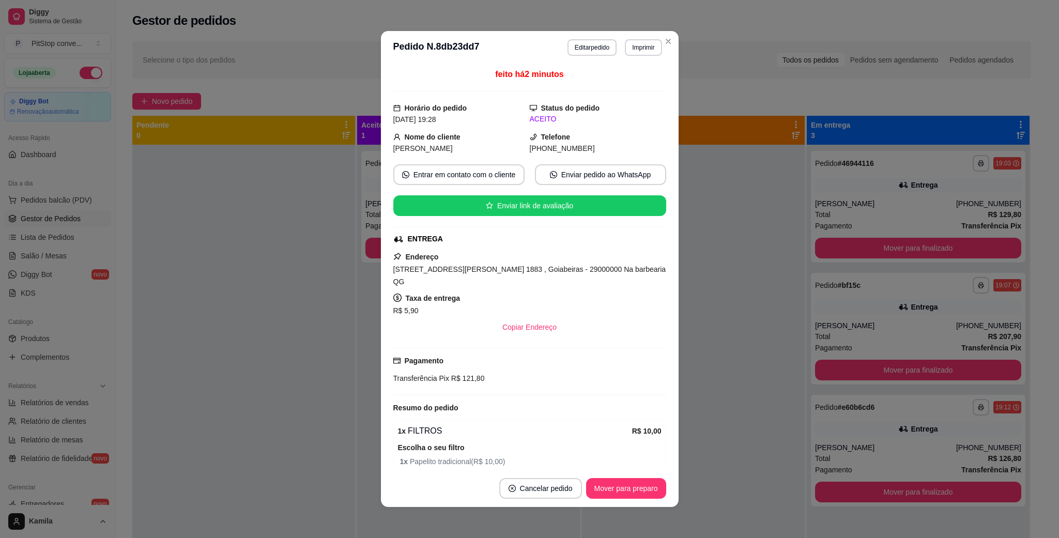
click at [518, 268] on span "[STREET_ADDRESS][PERSON_NAME] 1883 , Goiabeiras - 29000000 Na barbearia QG" at bounding box center [529, 275] width 273 height 21
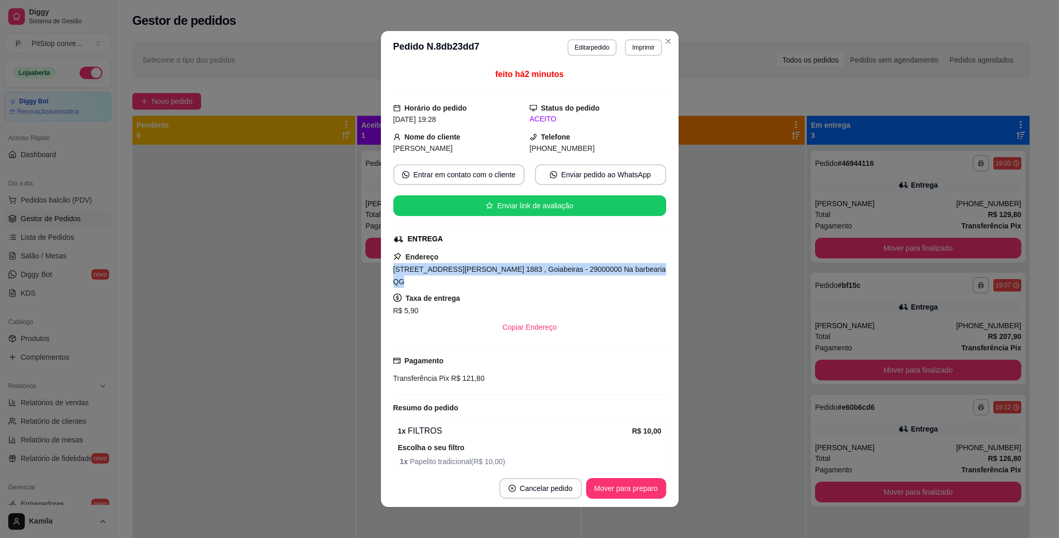
click at [518, 268] on span "[STREET_ADDRESS][PERSON_NAME] 1883 , Goiabeiras - 29000000 Na barbearia QG" at bounding box center [529, 275] width 273 height 21
copy span "[STREET_ADDRESS][PERSON_NAME] 1883 , Goiabeiras - 29000000 Na barbearia QG"
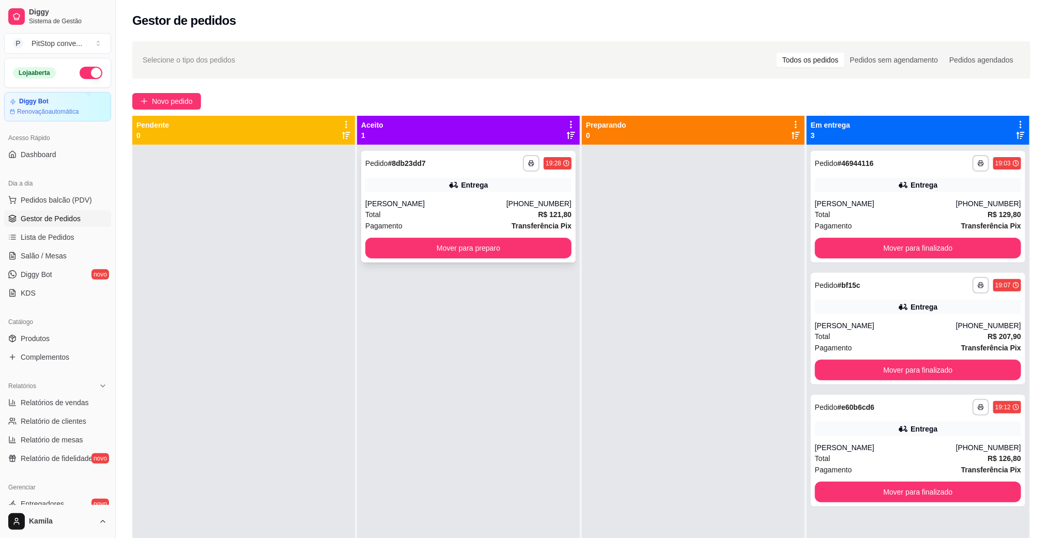
click at [478, 211] on div "Total R$ 121,80" at bounding box center [468, 214] width 206 height 11
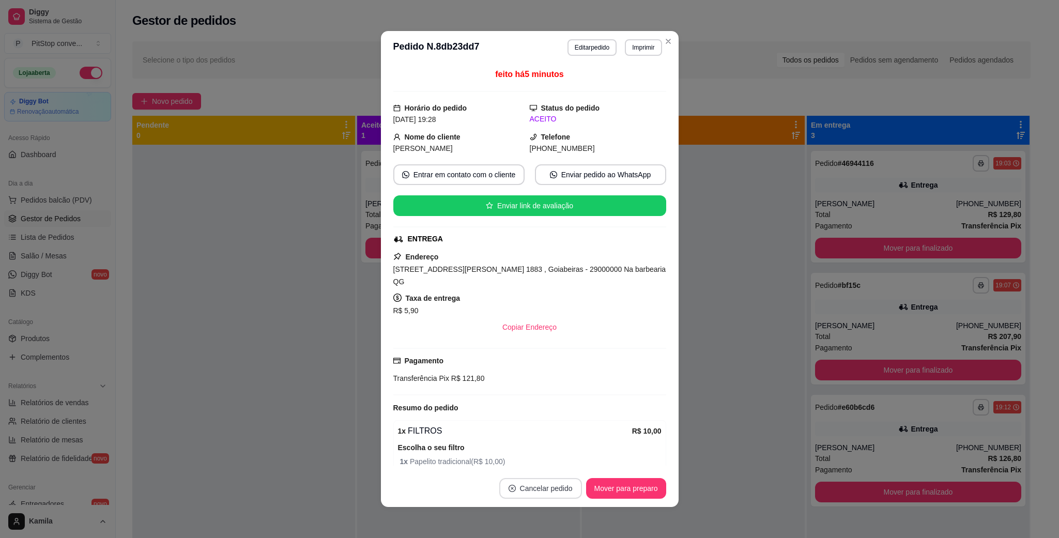
click at [535, 490] on button "Cancelar pedido" at bounding box center [540, 488] width 83 height 21
click at [566, 457] on button "Sim" at bounding box center [563, 463] width 40 height 20
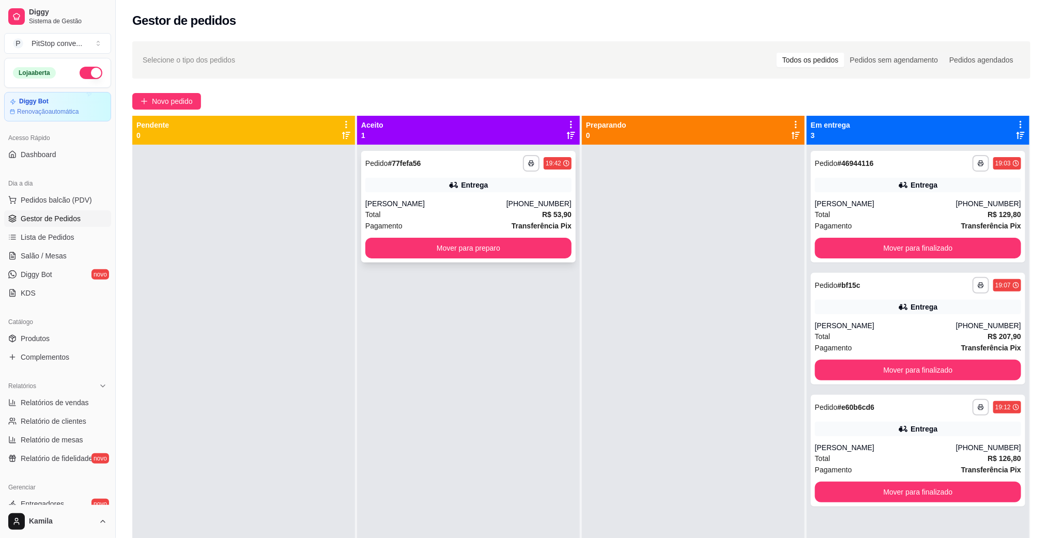
click at [470, 220] on div "Pagamento Transferência Pix" at bounding box center [468, 225] width 206 height 11
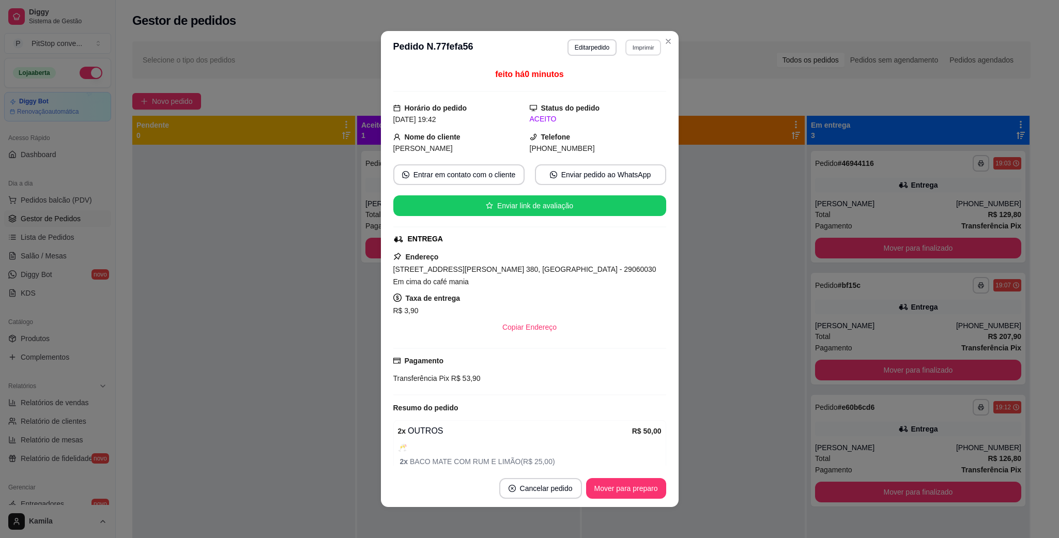
click at [628, 42] on button "Imprimir" at bounding box center [643, 47] width 36 height 16
click at [614, 66] on h4 "Escolha a impressora" at bounding box center [619, 66] width 75 height 10
click at [617, 79] on button "IMPRESSORA" at bounding box center [619, 84] width 75 height 17
click at [489, 270] on span "[STREET_ADDRESS][PERSON_NAME] 380, [GEOGRAPHIC_DATA] - 29060030 Em cima do café…" at bounding box center [524, 275] width 263 height 21
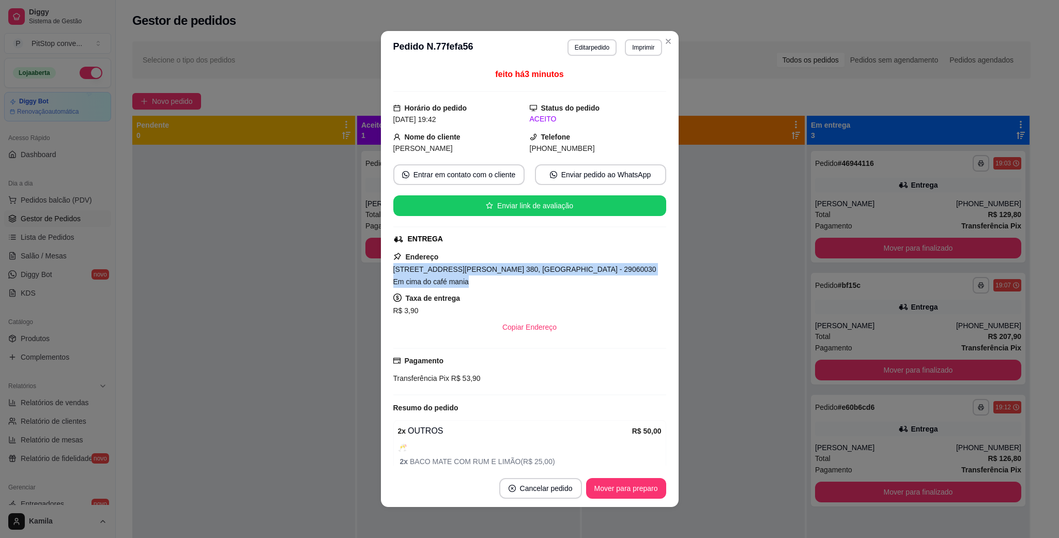
click at [489, 270] on span "[STREET_ADDRESS][PERSON_NAME] 380, [GEOGRAPHIC_DATA] - 29060030 Em cima do café…" at bounding box center [524, 275] width 263 height 21
copy span "[STREET_ADDRESS][PERSON_NAME] 380, [GEOGRAPHIC_DATA] - 29060030 Em cima do café…"
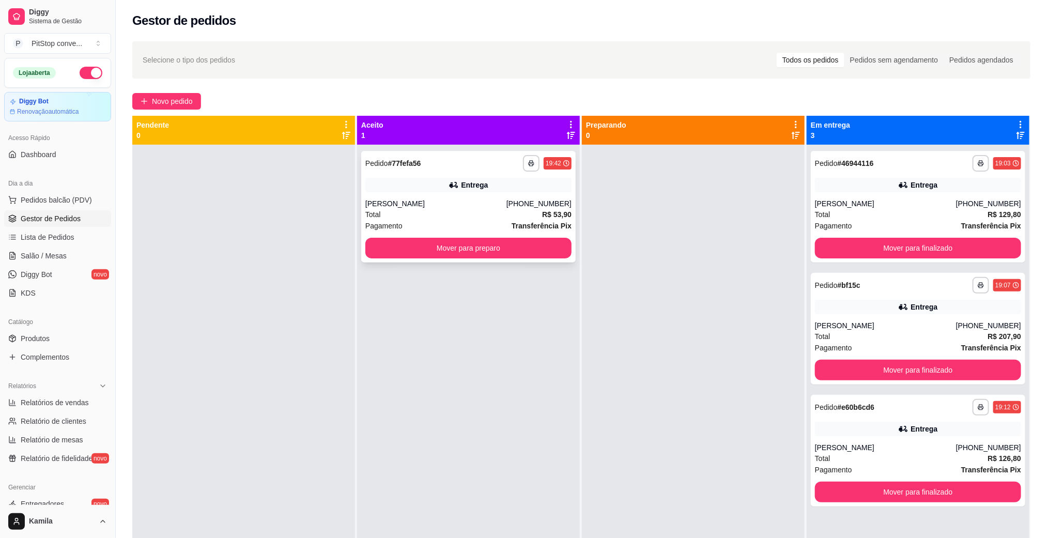
click at [472, 195] on div "**********" at bounding box center [468, 207] width 214 height 112
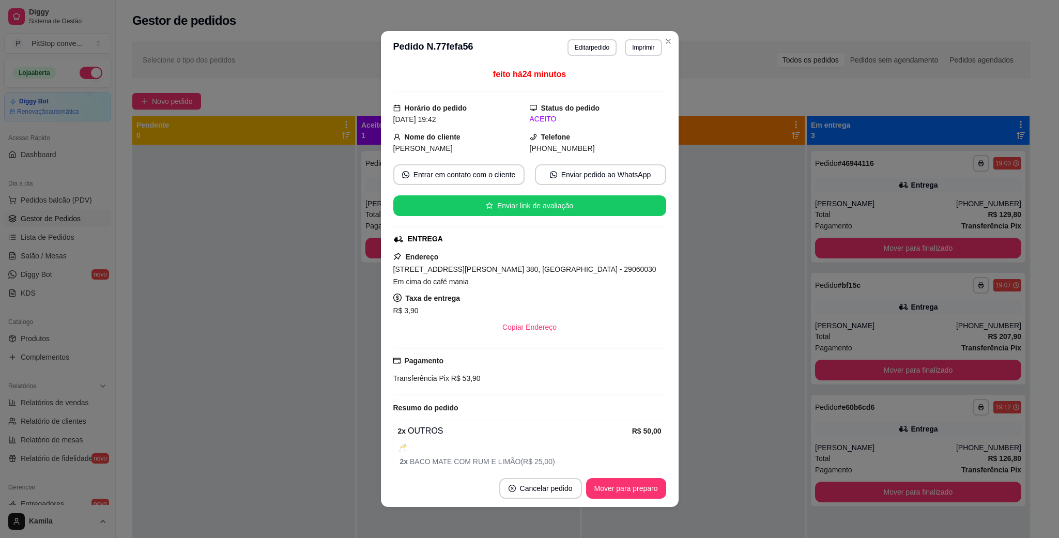
click at [524, 273] on span "[STREET_ADDRESS][PERSON_NAME] 380, [GEOGRAPHIC_DATA] - 29060030 Em cima do café…" at bounding box center [524, 275] width 263 height 21
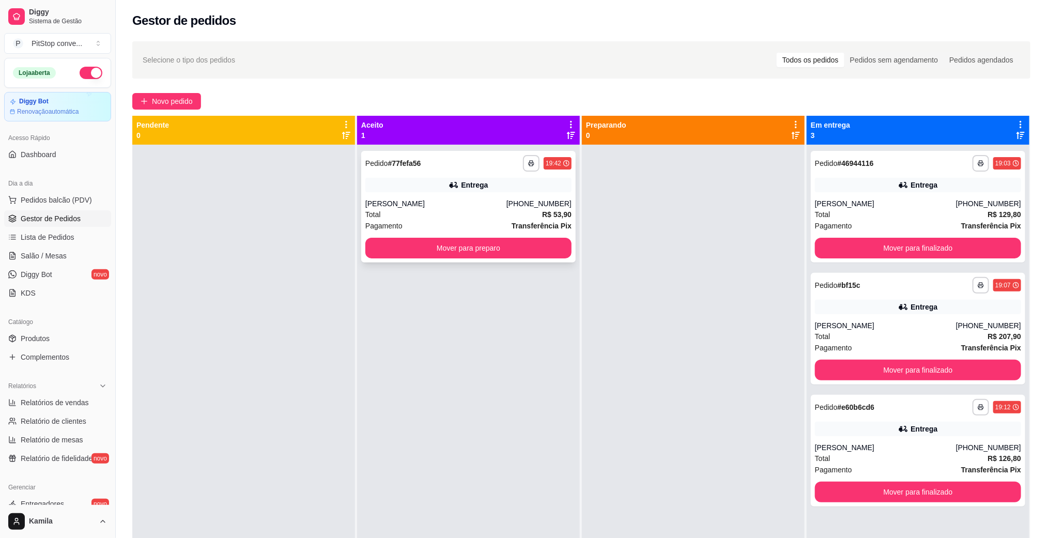
click at [490, 259] on div "**********" at bounding box center [468, 207] width 214 height 112
click at [509, 249] on button "Mover para preparo" at bounding box center [468, 248] width 206 height 21
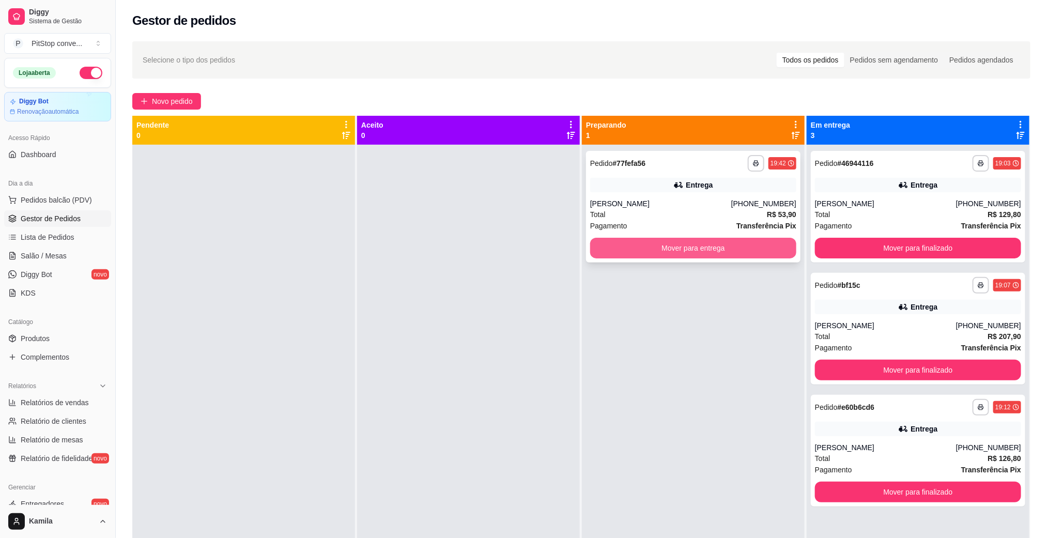
click at [704, 248] on button "Mover para entrega" at bounding box center [693, 248] width 206 height 21
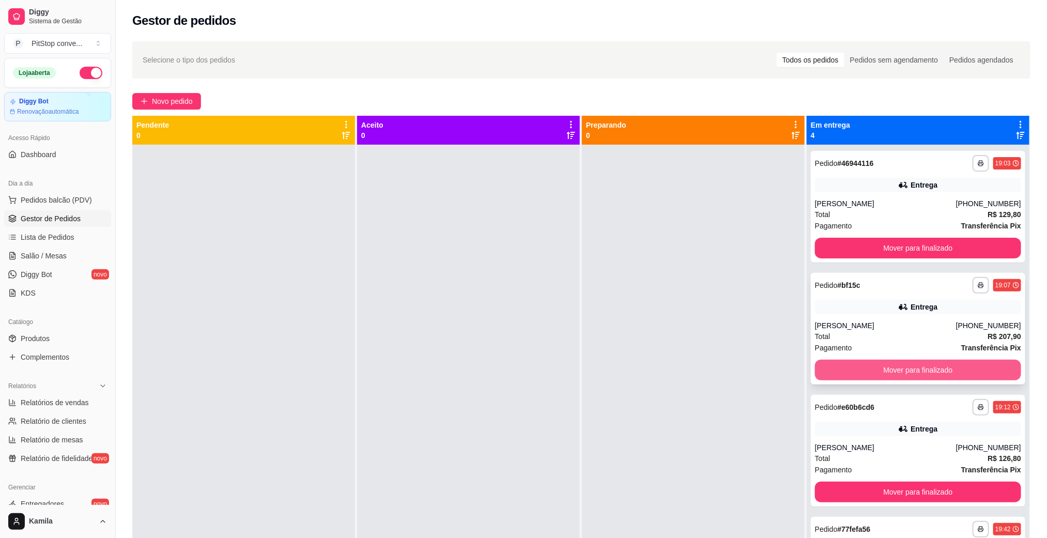
click at [887, 370] on button "Mover para finalizado" at bounding box center [918, 370] width 206 height 21
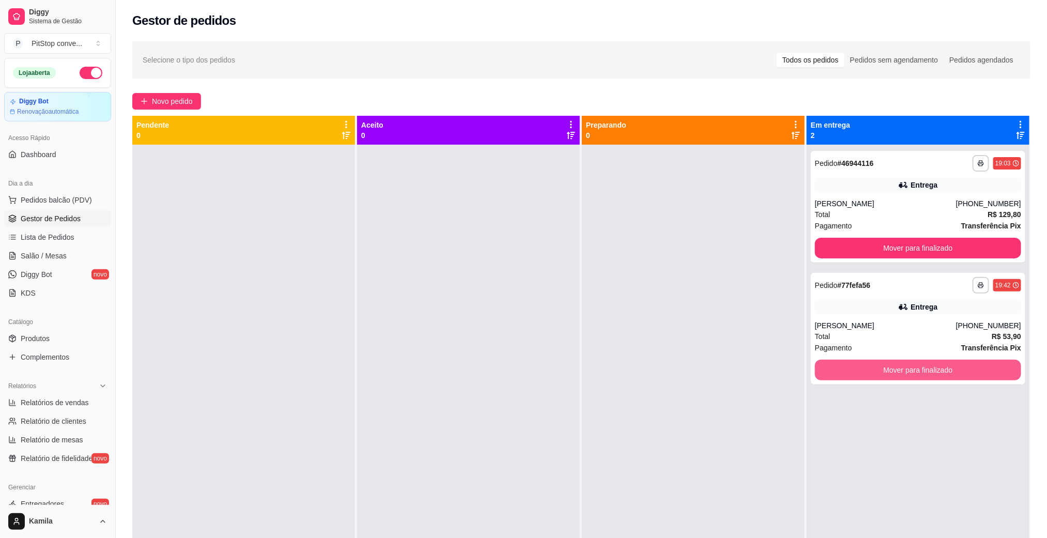
click at [887, 370] on button "Mover para finalizado" at bounding box center [918, 370] width 206 height 21
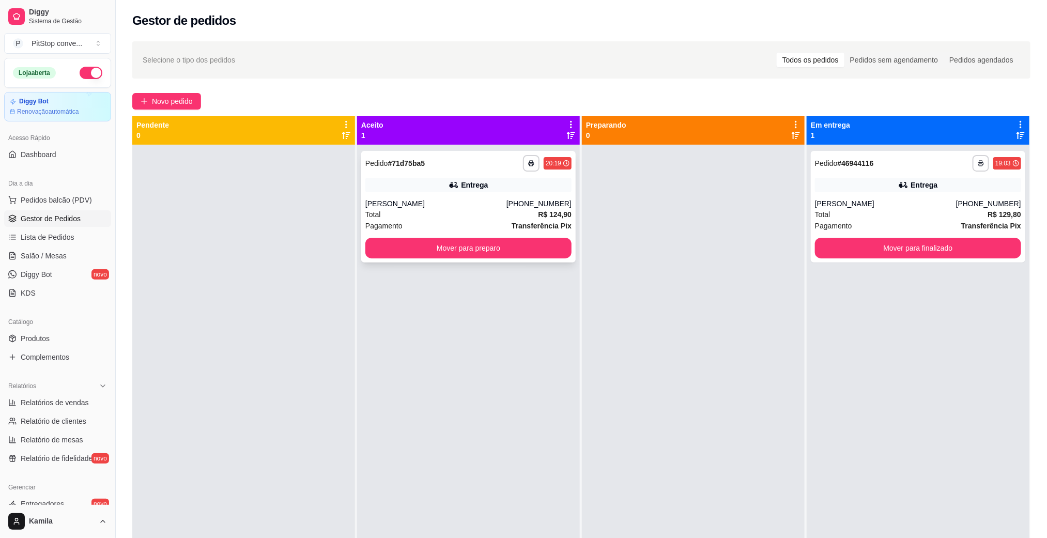
click at [520, 210] on div "Total R$ 124,90" at bounding box center [468, 214] width 206 height 11
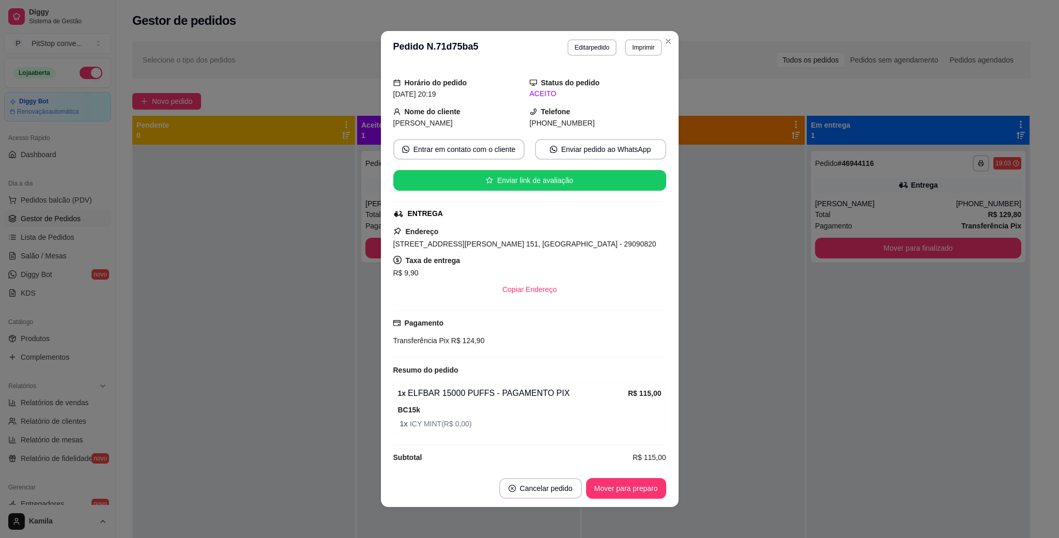
scroll to position [39, 0]
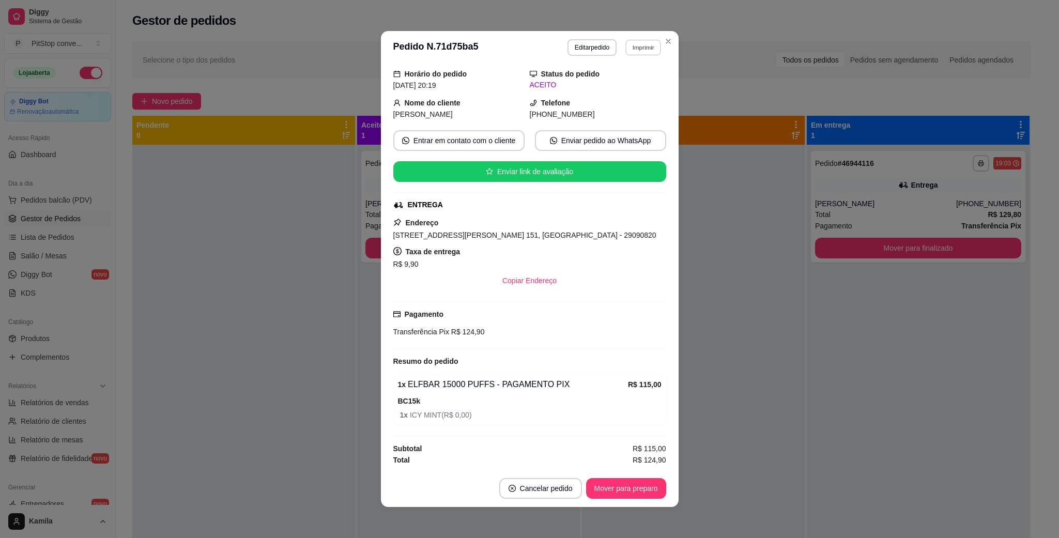
click at [625, 53] on button "Imprimir" at bounding box center [643, 47] width 36 height 16
click at [631, 81] on button "IMPRESSORA" at bounding box center [619, 84] width 75 height 17
click at [459, 232] on span "[STREET_ADDRESS][PERSON_NAME] 151, [GEOGRAPHIC_DATA] - 29090820" at bounding box center [524, 235] width 263 height 8
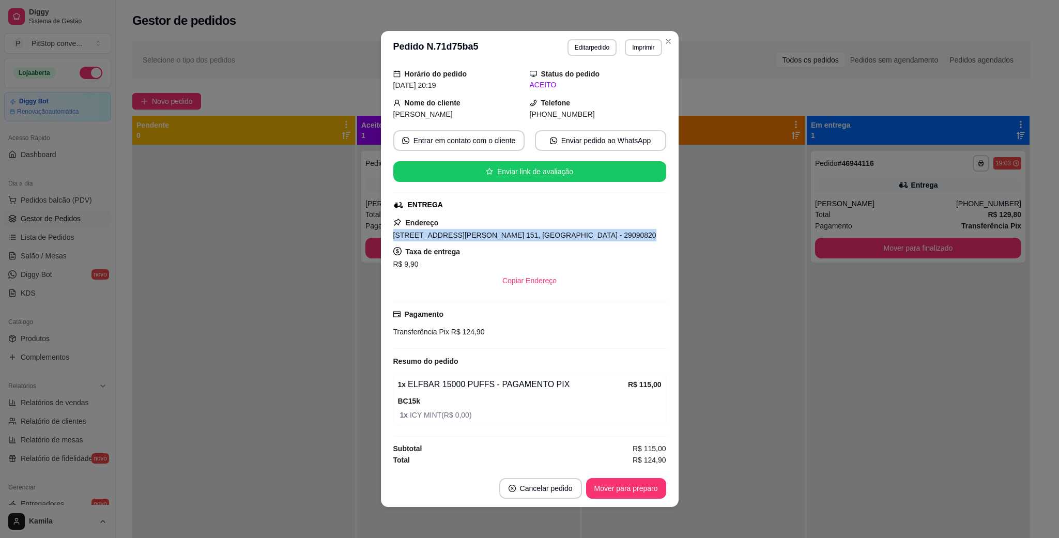
copy span "[STREET_ADDRESS][PERSON_NAME] 151, [GEOGRAPHIC_DATA] - 29090820"
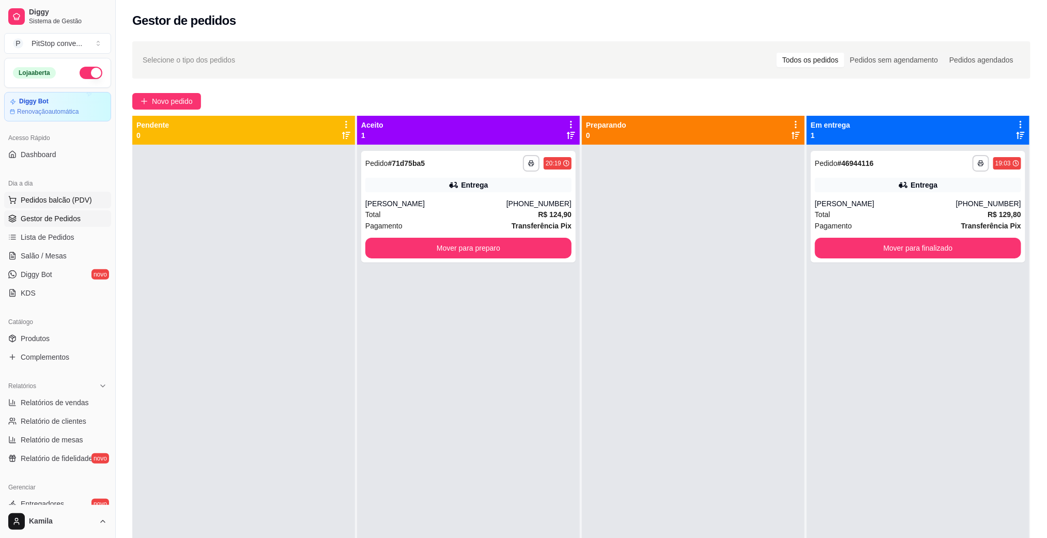
click at [70, 197] on span "Pedidos balcão (PDV)" at bounding box center [56, 200] width 71 height 10
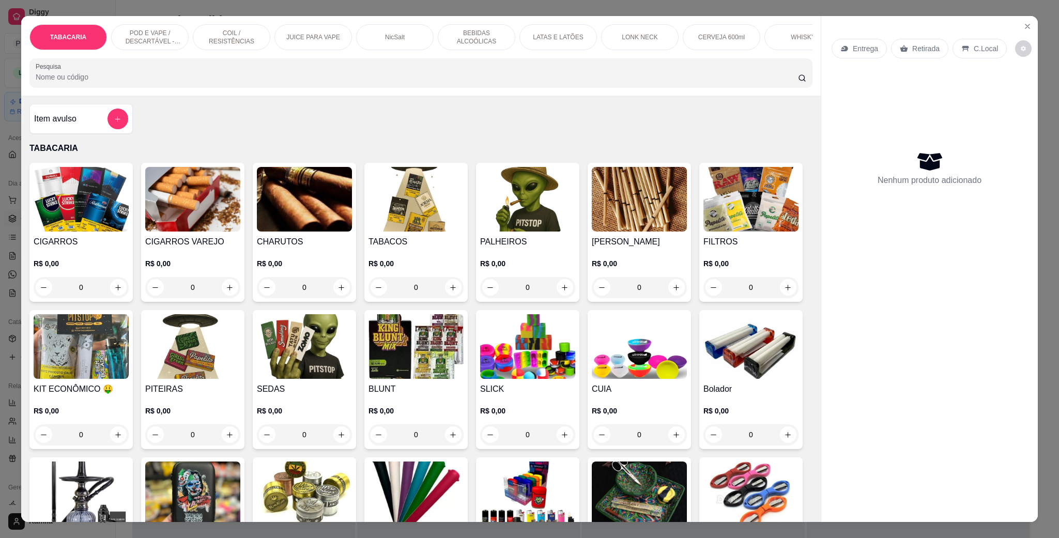
click at [179, 33] on div "POD E VAPE / DESCARTÁVEL - RECARREGAVEL" at bounding box center [150, 37] width 78 height 26
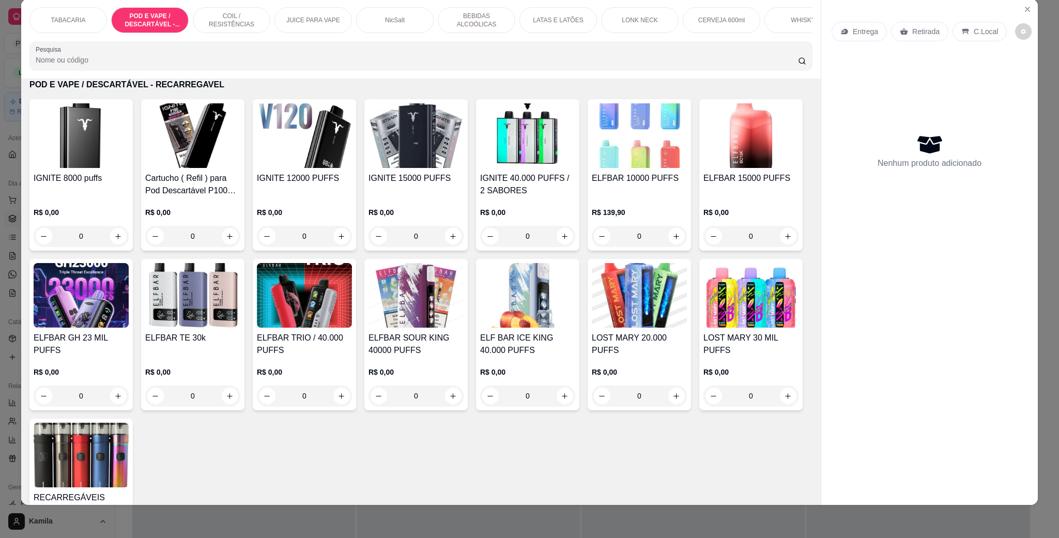
click at [181, 168] on img at bounding box center [192, 135] width 95 height 65
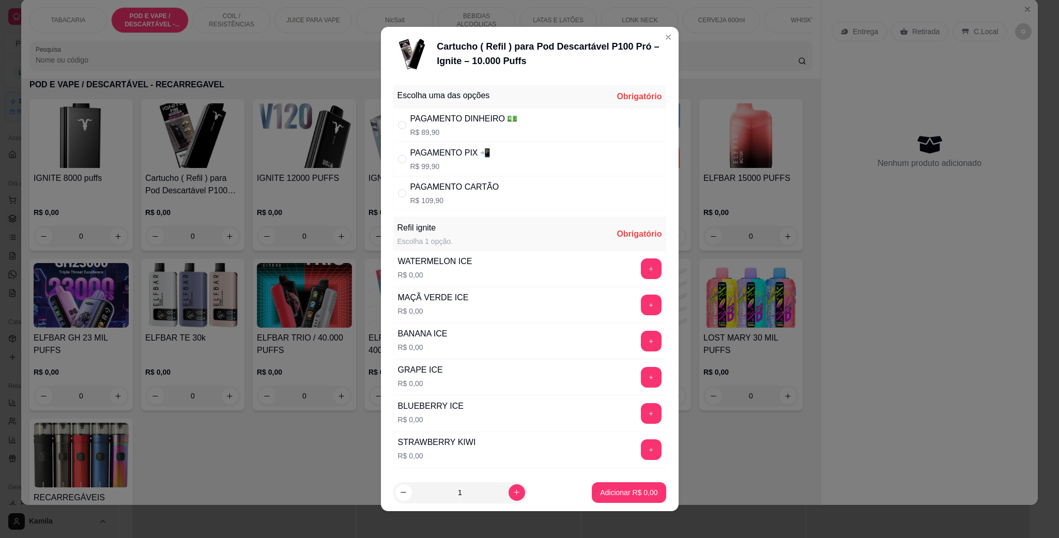
click at [459, 129] on p "R$ 89,90" at bounding box center [463, 132] width 107 height 10
radio input "true"
click at [641, 455] on button "+" at bounding box center [651, 449] width 21 height 21
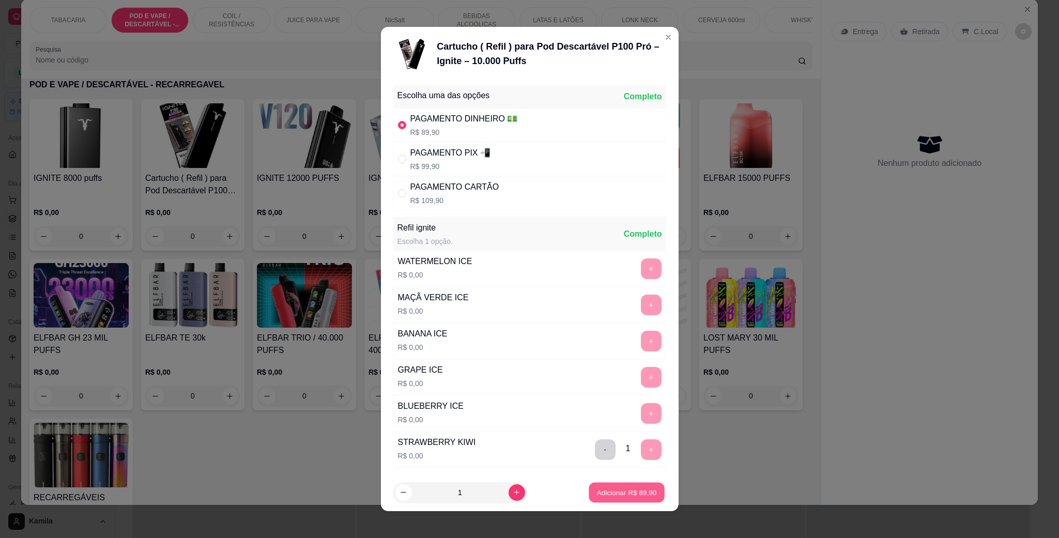
click at [630, 485] on button "Adicionar R$ 89,90" at bounding box center [627, 493] width 76 height 20
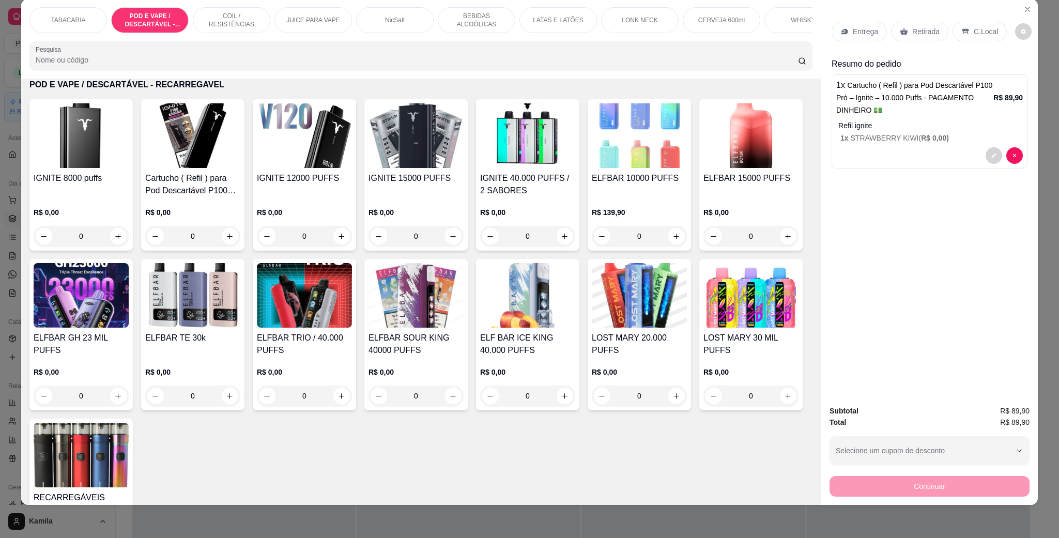
click at [977, 27] on p "C.Local" at bounding box center [986, 31] width 24 height 10
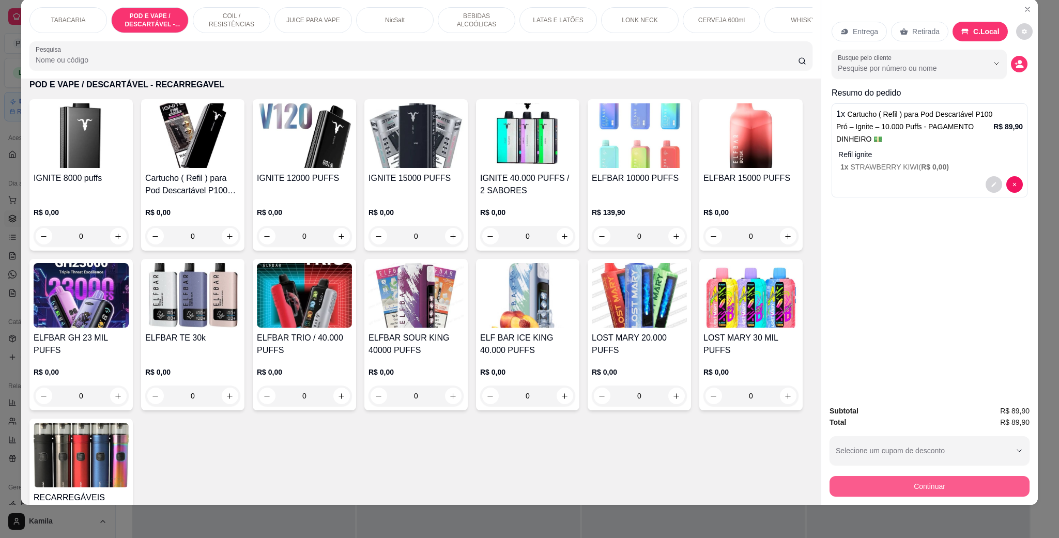
click at [921, 481] on button "Continuar" at bounding box center [929, 486] width 200 height 21
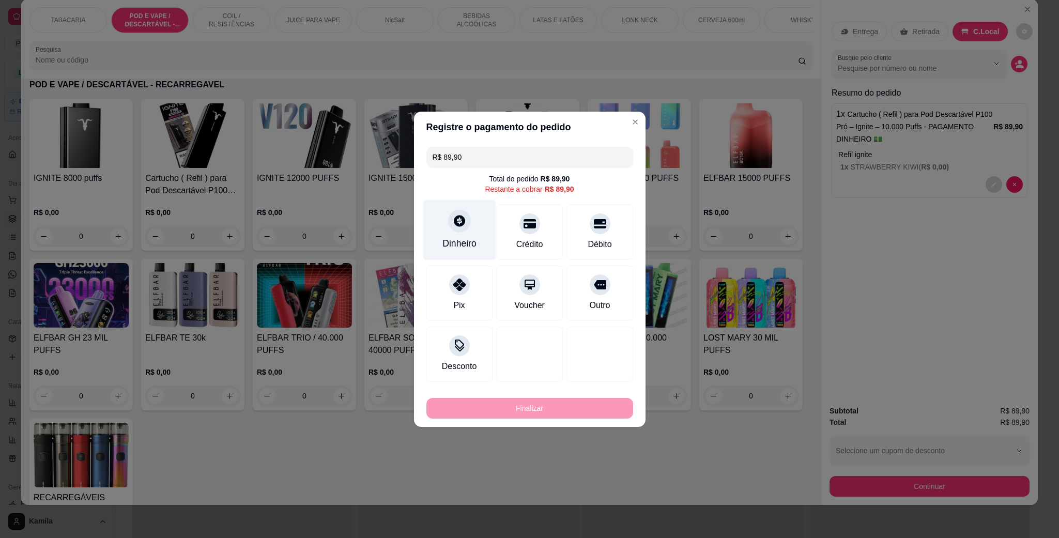
click at [464, 223] on icon at bounding box center [458, 220] width 13 height 13
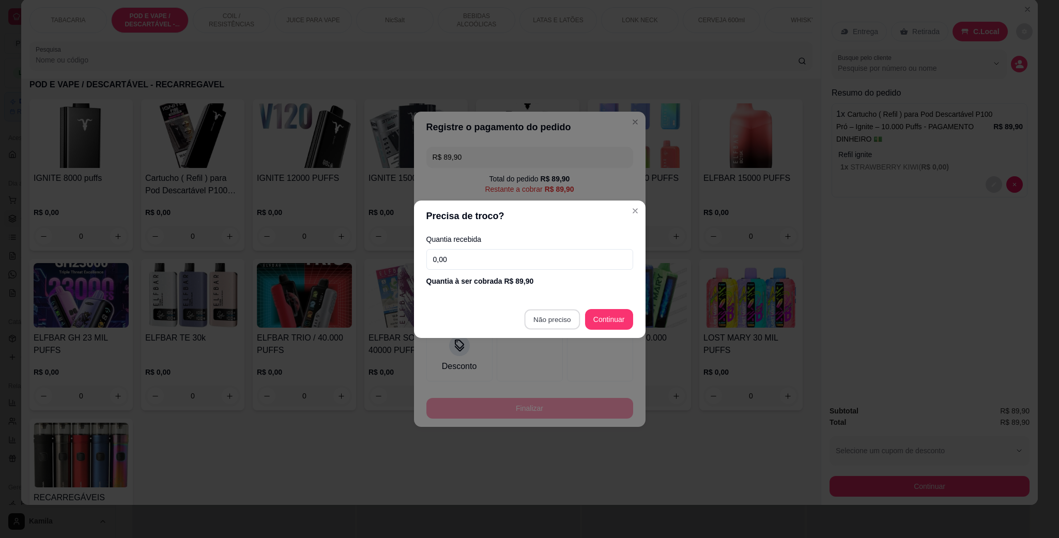
type input "R$ 0,00"
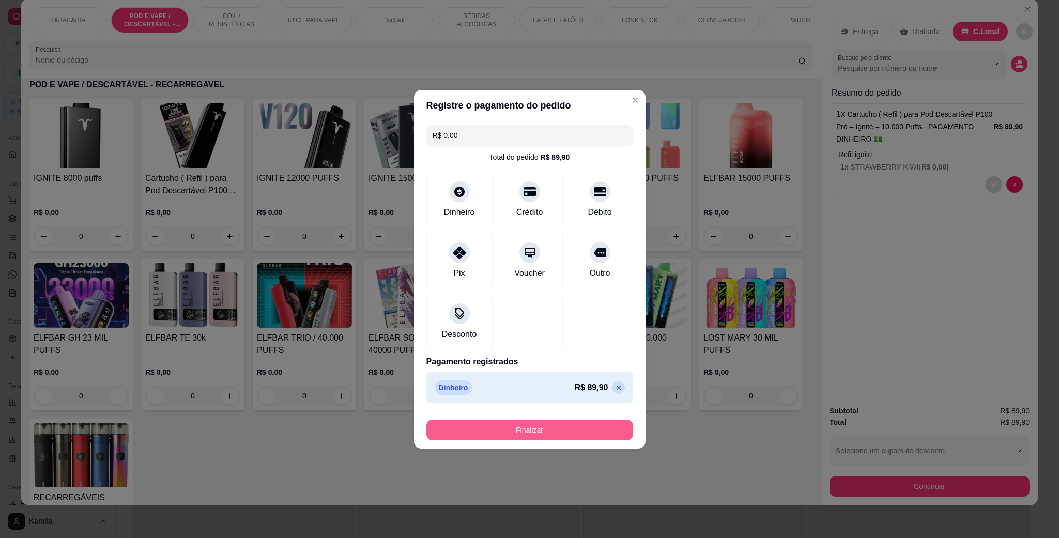
click at [562, 438] on button "Finalizar" at bounding box center [529, 430] width 207 height 21
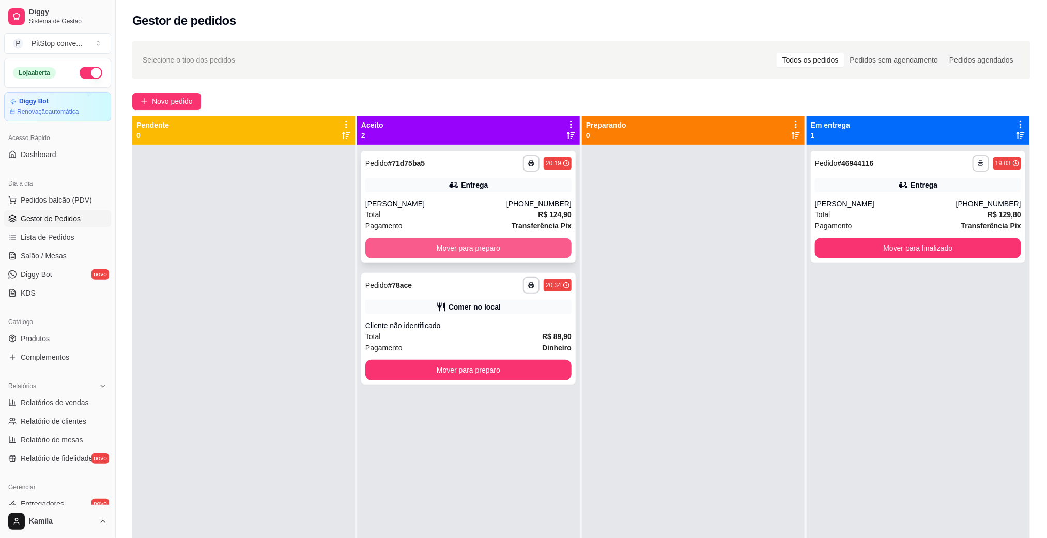
click at [530, 243] on button "Mover para preparo" at bounding box center [468, 248] width 206 height 21
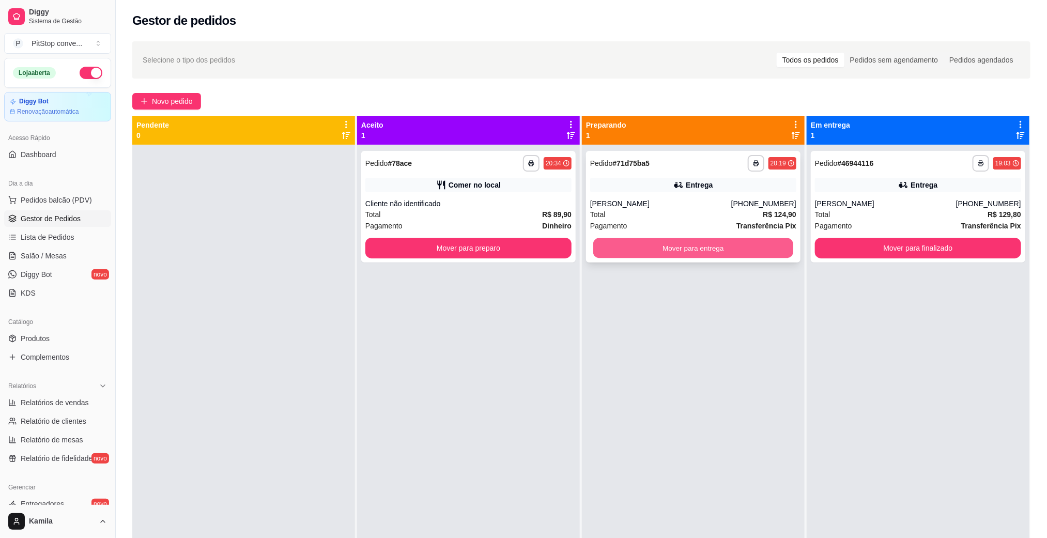
click at [746, 247] on button "Mover para entrega" at bounding box center [693, 248] width 200 height 20
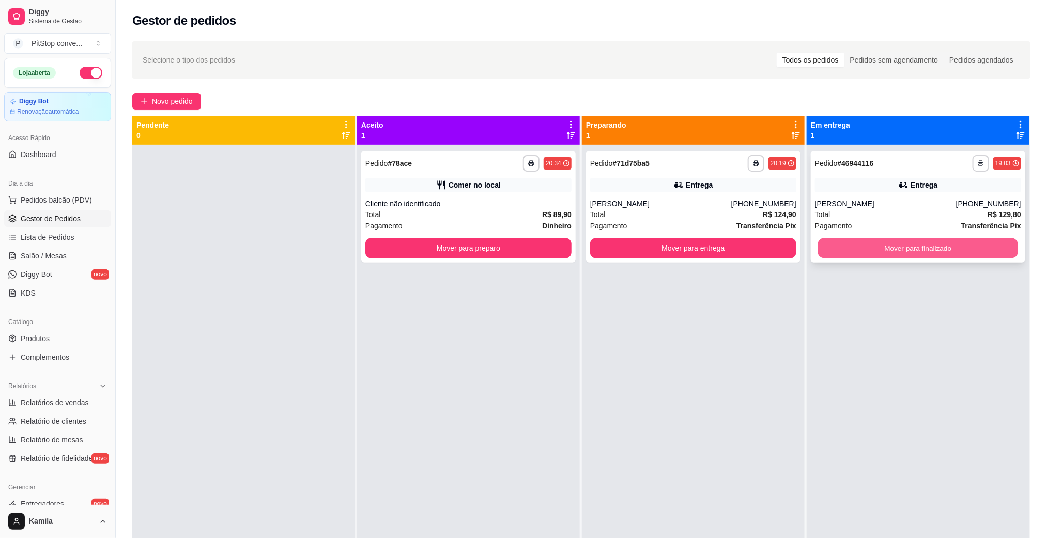
click at [920, 244] on button "Mover para finalizado" at bounding box center [918, 248] width 200 height 20
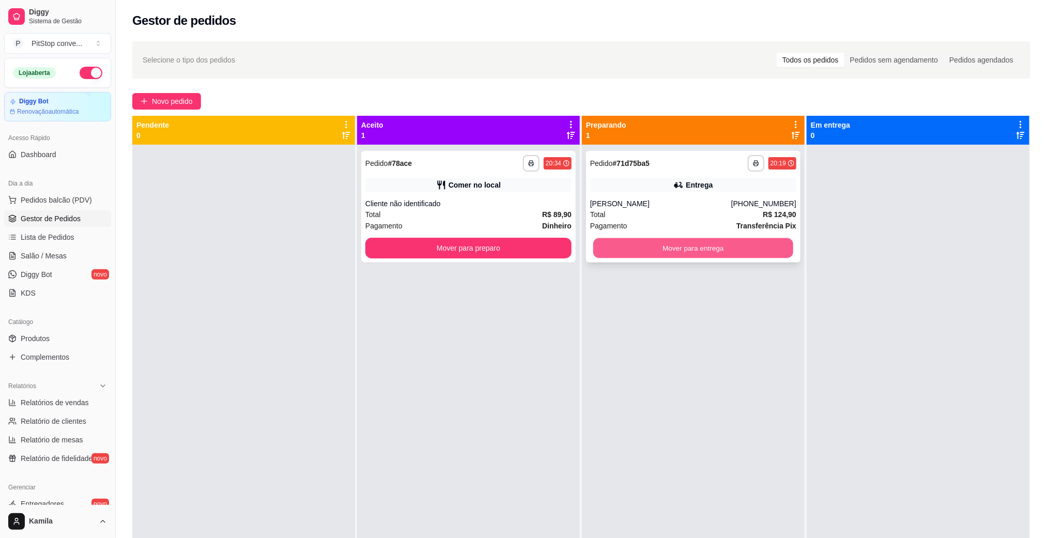
click at [749, 245] on button "Mover para entrega" at bounding box center [693, 248] width 200 height 20
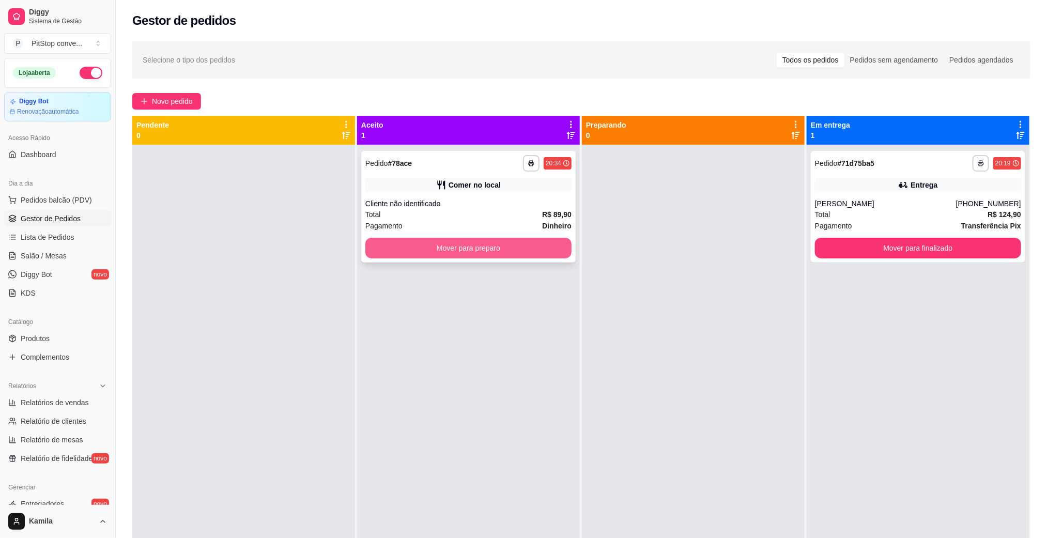
click at [533, 254] on button "Mover para preparo" at bounding box center [468, 248] width 206 height 21
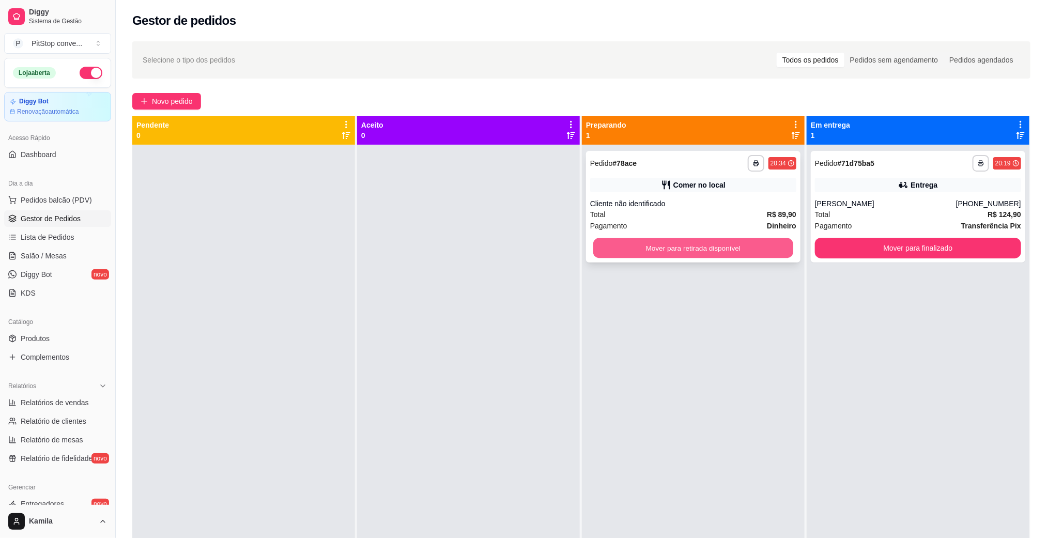
click at [730, 250] on button "Mover para retirada disponível" at bounding box center [693, 248] width 200 height 20
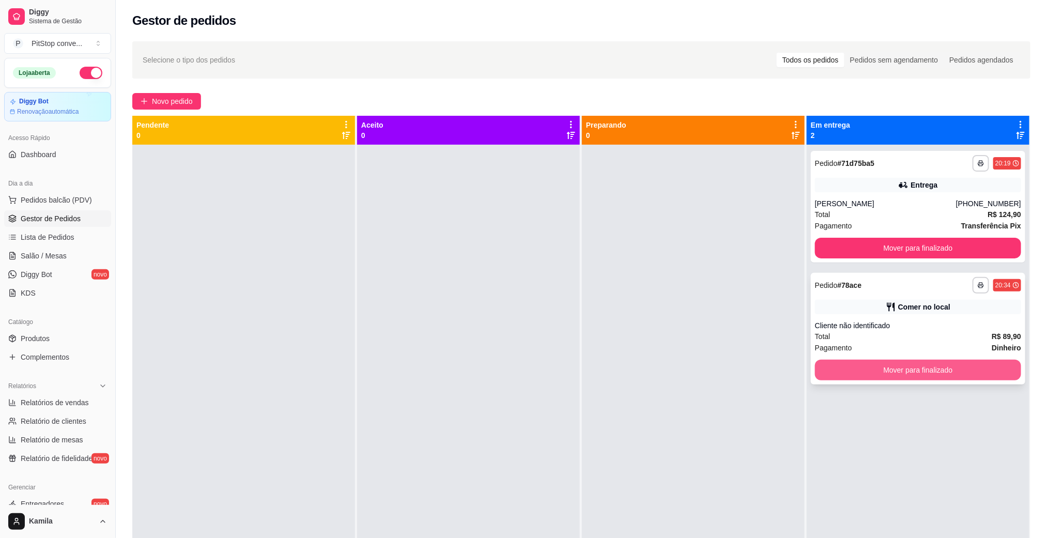
click at [980, 366] on button "Mover para finalizado" at bounding box center [918, 370] width 206 height 21
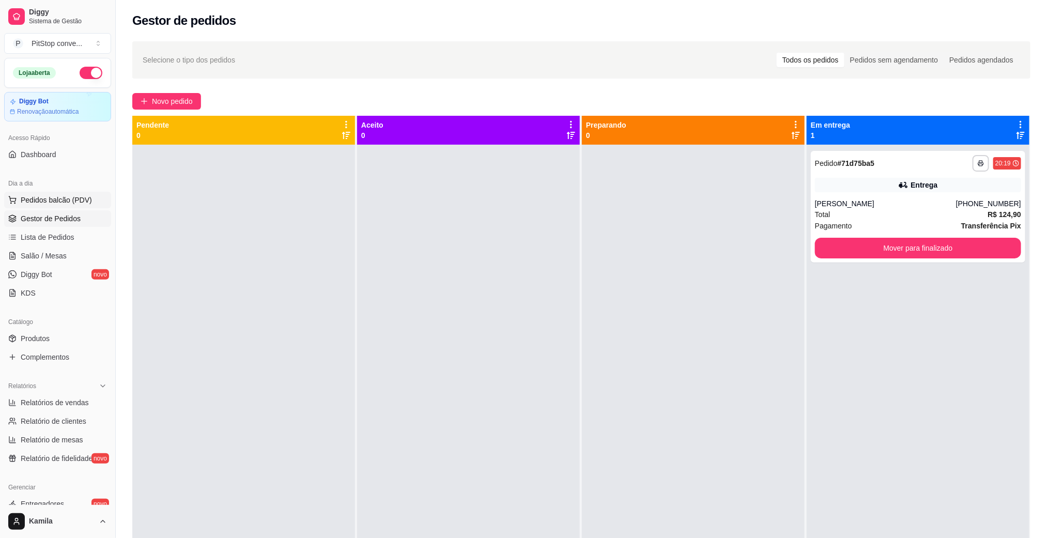
click at [76, 207] on button "Pedidos balcão (PDV)" at bounding box center [57, 200] width 107 height 17
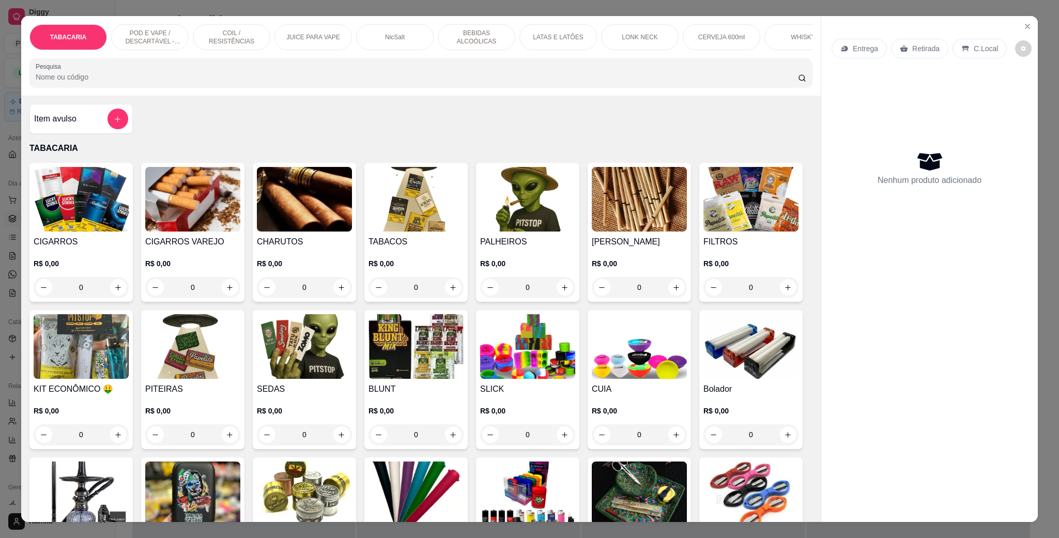
click at [146, 23] on div "TABACARIA POD E VAPE / DESCARTÁVEL - RECARREGAVEL COIL / RESISTÊNCIAS JUICE PAR…" at bounding box center [420, 56] width 799 height 80
click at [149, 29] on p "POD E VAPE / DESCARTÁVEL - RECARREGAVEL" at bounding box center [150, 37] width 60 height 17
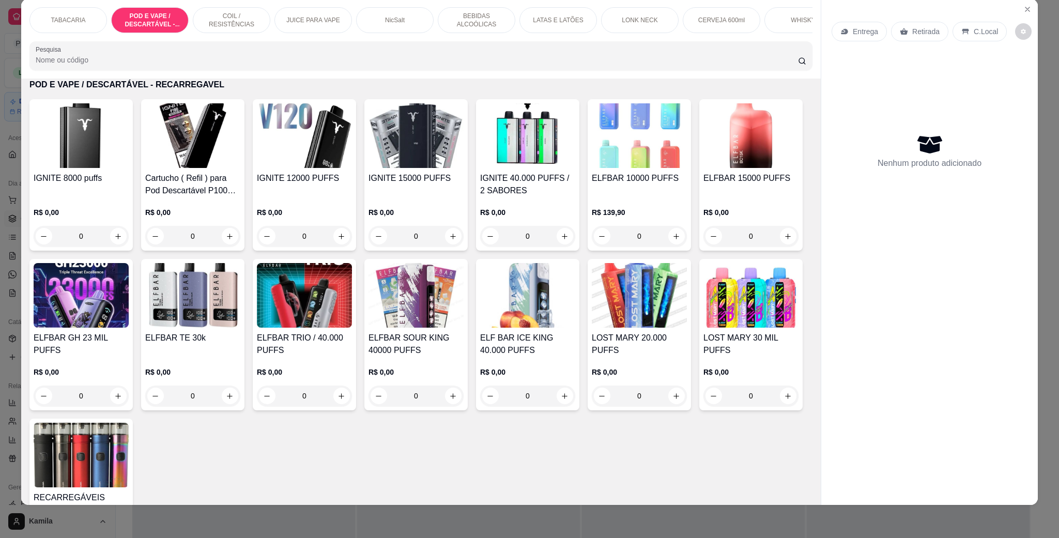
click at [288, 168] on img at bounding box center [304, 135] width 95 height 65
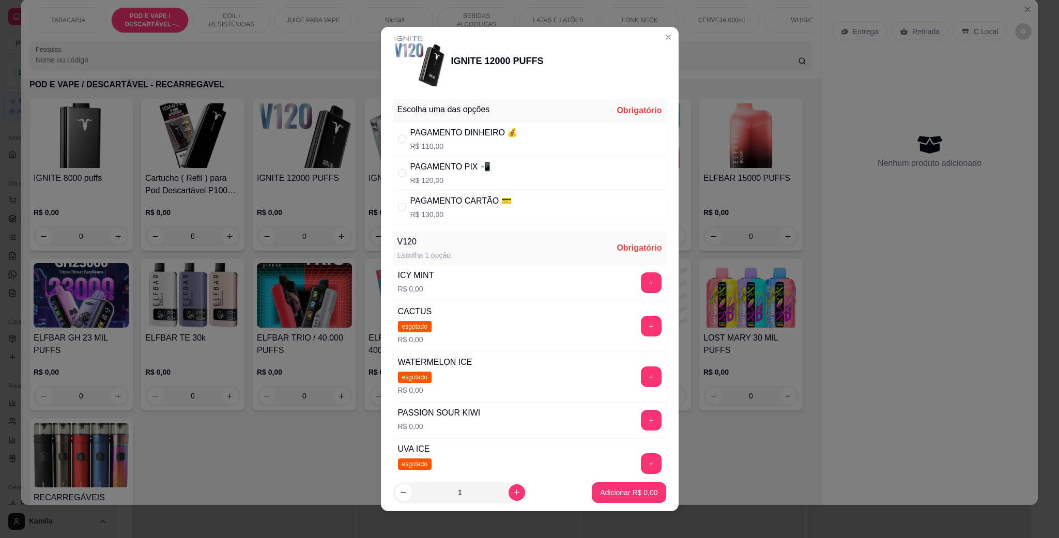
click at [461, 167] on div "PAGAMENTO PIX 📲" at bounding box center [450, 167] width 80 height 12
radio input "true"
click at [641, 419] on button "+" at bounding box center [651, 420] width 20 height 20
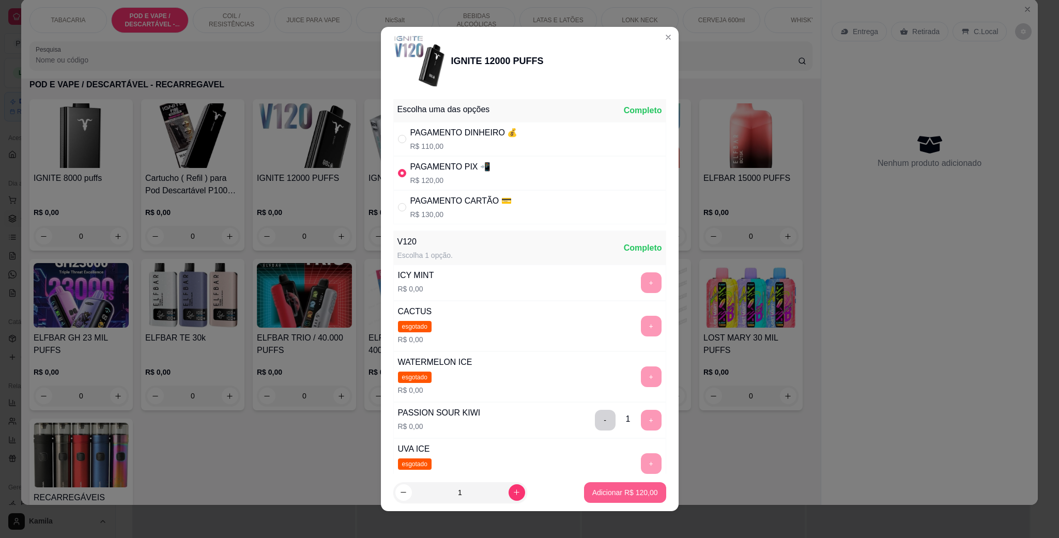
click at [627, 493] on p "Adicionar R$ 120,00" at bounding box center [625, 492] width 66 height 10
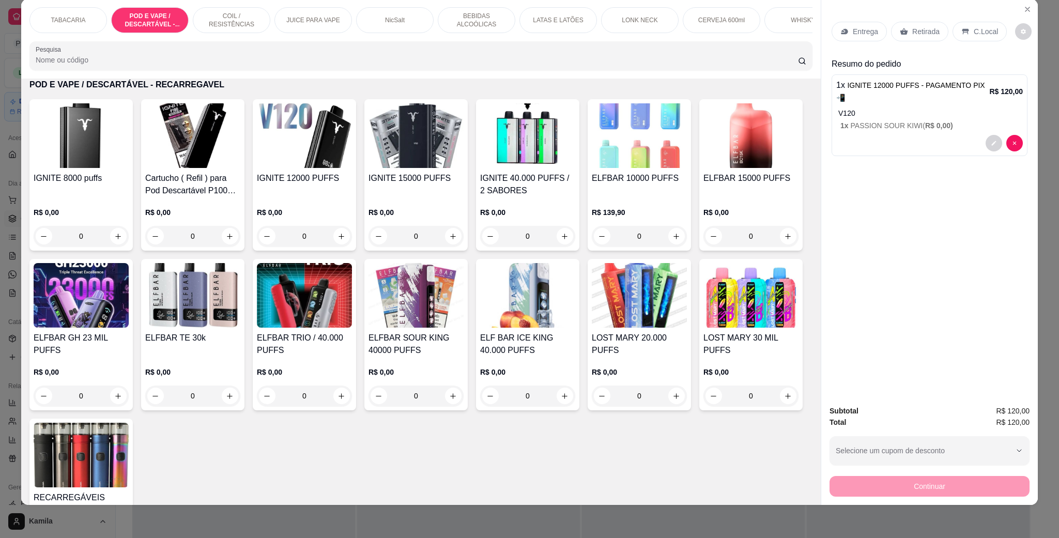
click at [965, 36] on div "C.Local" at bounding box center [979, 32] width 54 height 20
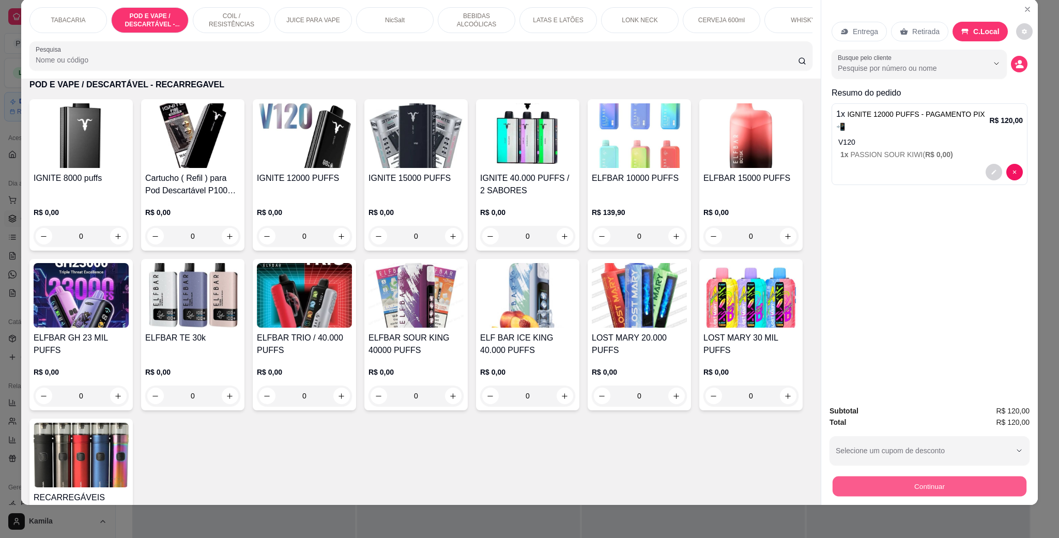
click at [931, 489] on button "Continuar" at bounding box center [930, 486] width 194 height 20
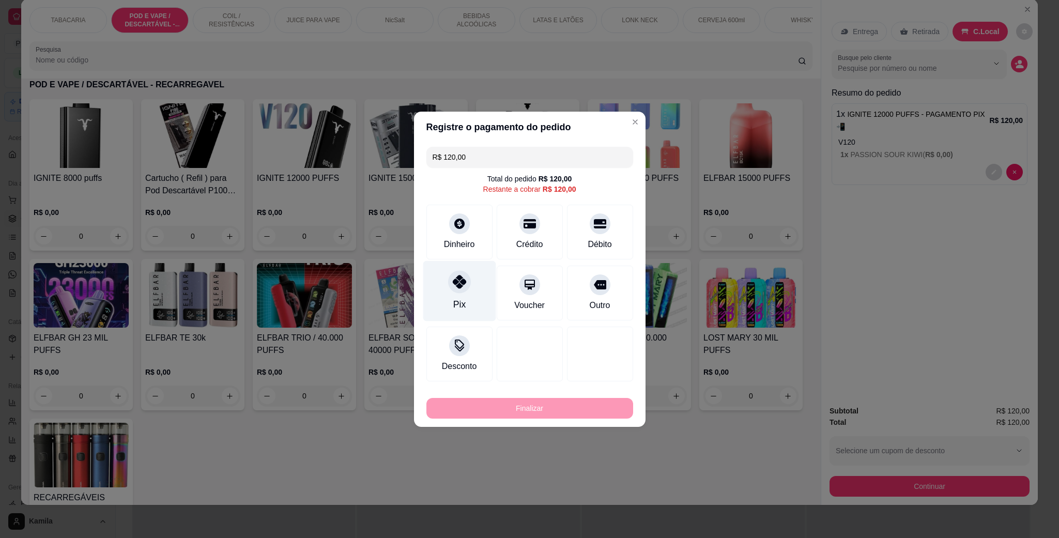
click at [436, 276] on div "Pix" at bounding box center [459, 290] width 73 height 60
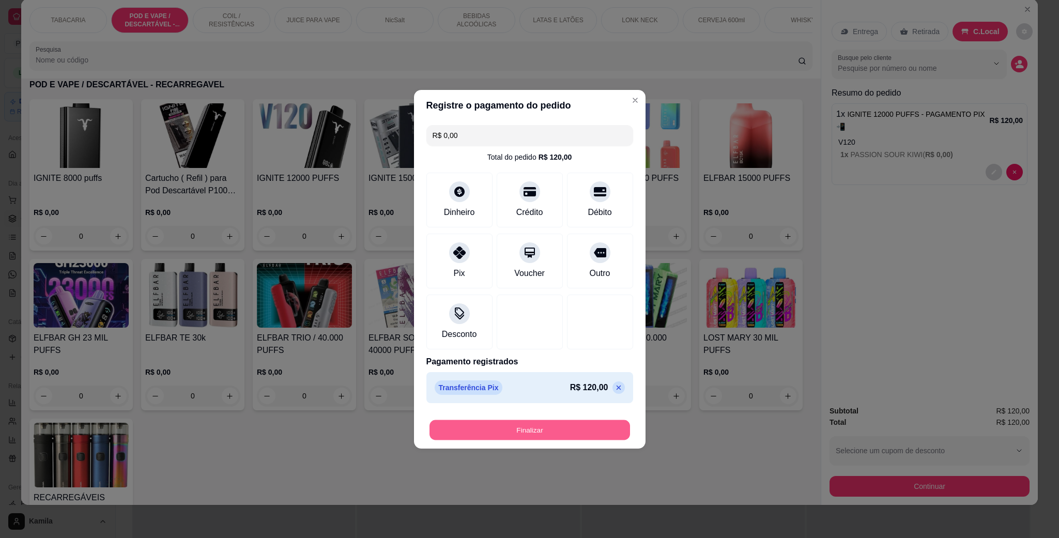
click at [559, 436] on button "Finalizar" at bounding box center [529, 430] width 201 height 20
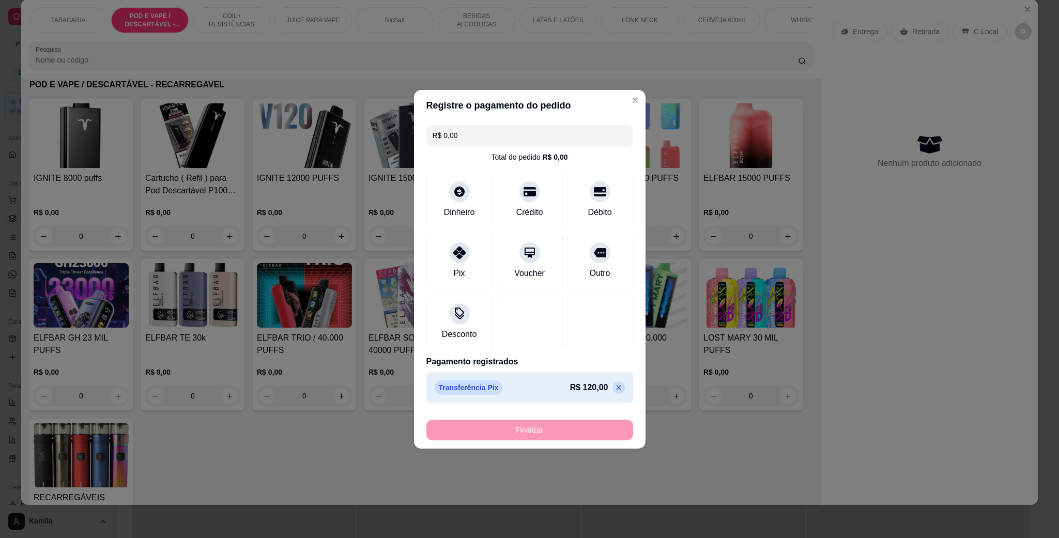
type input "-R$ 120,00"
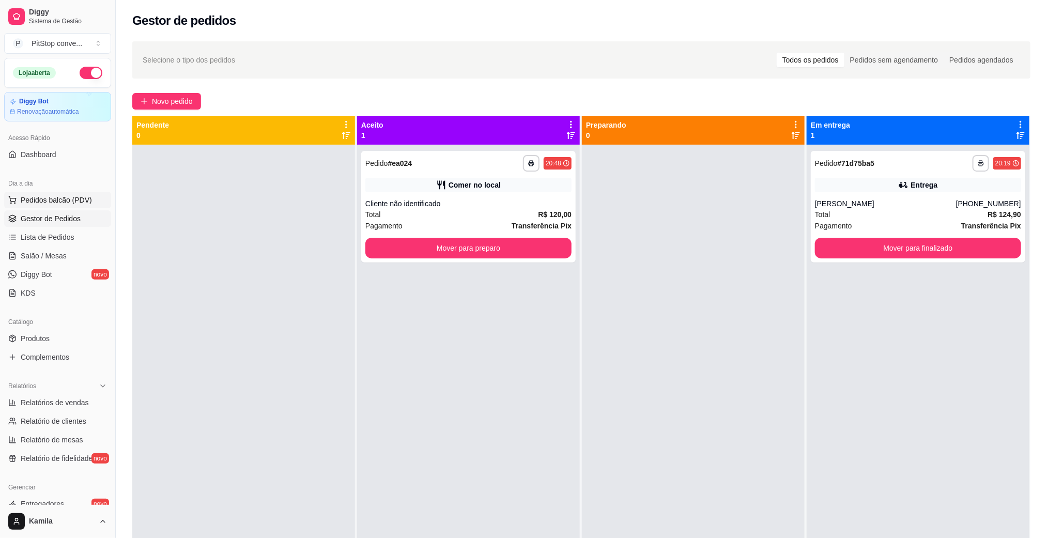
click at [78, 199] on span "Pedidos balcão (PDV)" at bounding box center [56, 200] width 71 height 10
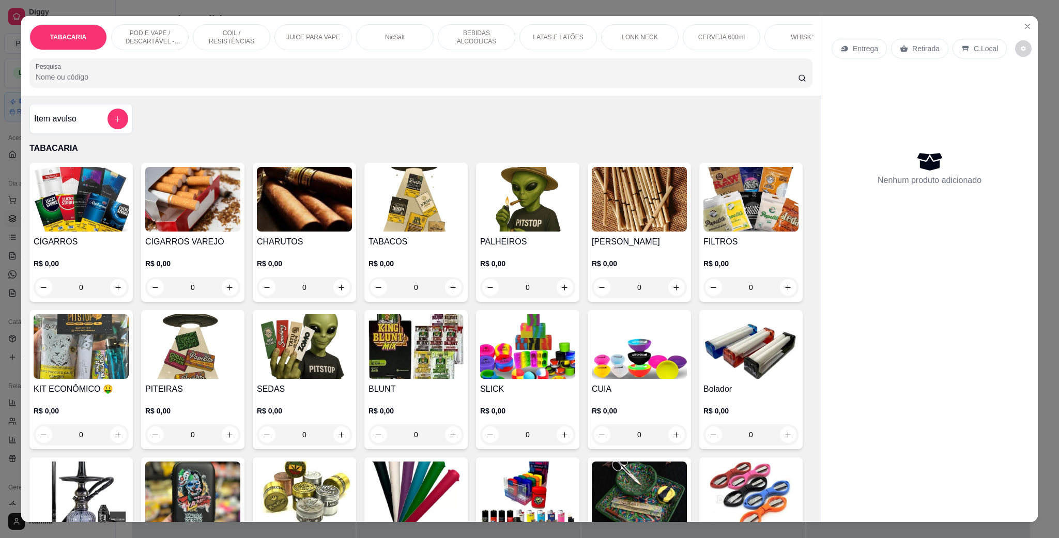
click at [166, 26] on div "POD E VAPE / DESCARTÁVEL - RECARREGAVEL" at bounding box center [150, 37] width 78 height 26
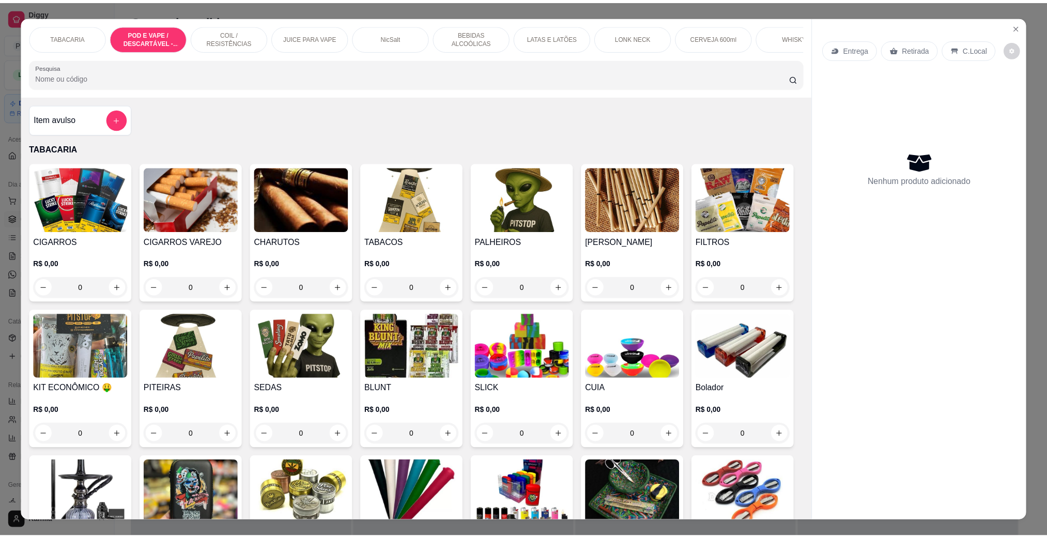
scroll to position [17, 0]
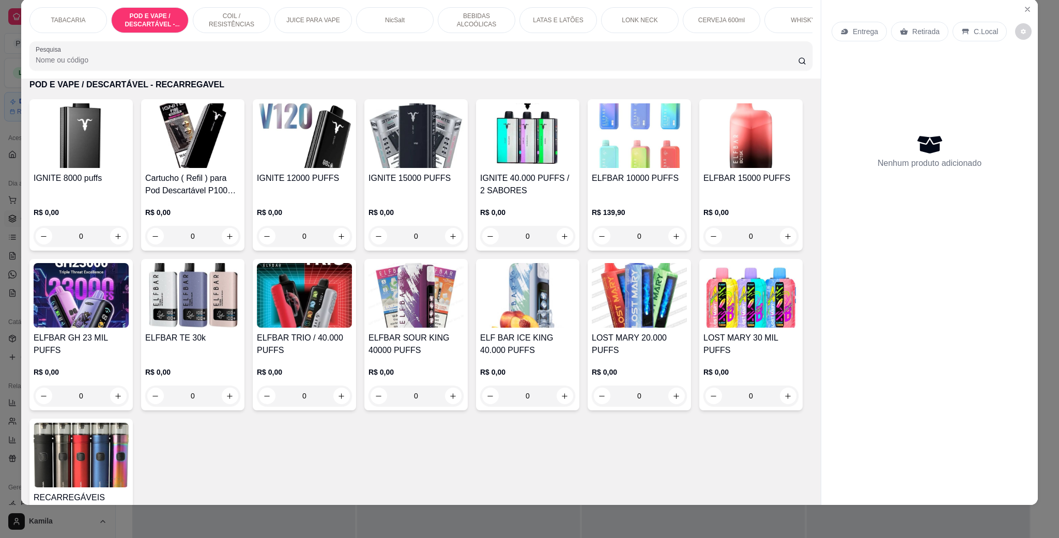
click at [703, 168] on img at bounding box center [750, 135] width 95 height 65
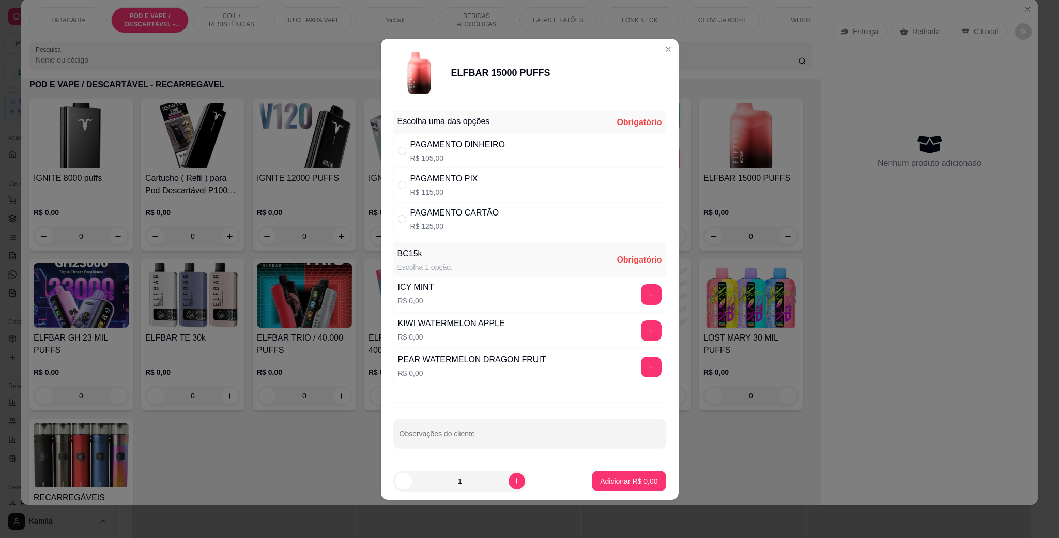
click at [447, 180] on div "PAGAMENTO PIX" at bounding box center [444, 179] width 68 height 12
radio input "true"
click at [641, 372] on button "+" at bounding box center [651, 367] width 20 height 20
click at [634, 478] on p "Adicionar R$ 115,00" at bounding box center [625, 481] width 66 height 10
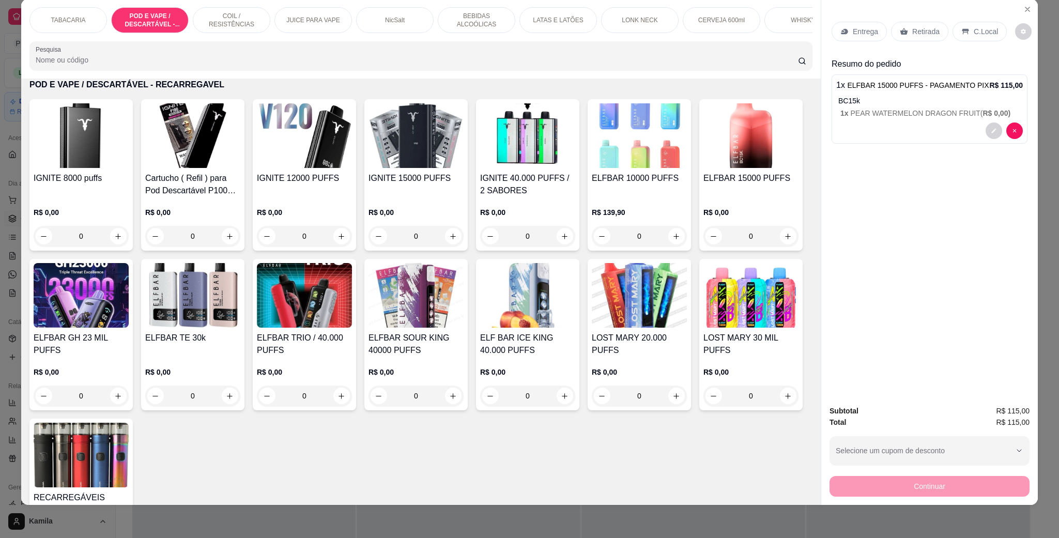
click at [982, 37] on div "C.Local" at bounding box center [979, 32] width 54 height 20
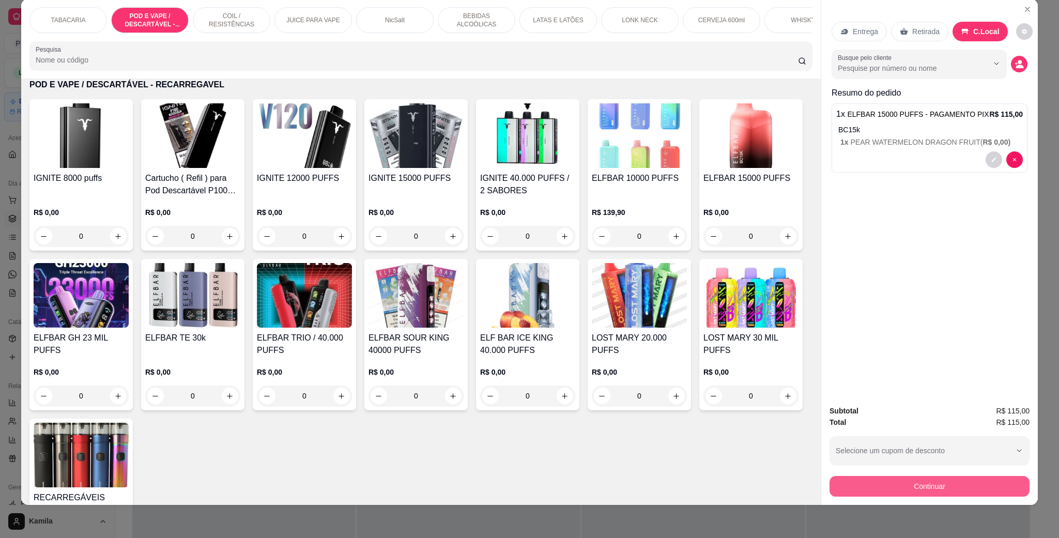
click at [924, 488] on button "Continuar" at bounding box center [929, 486] width 200 height 21
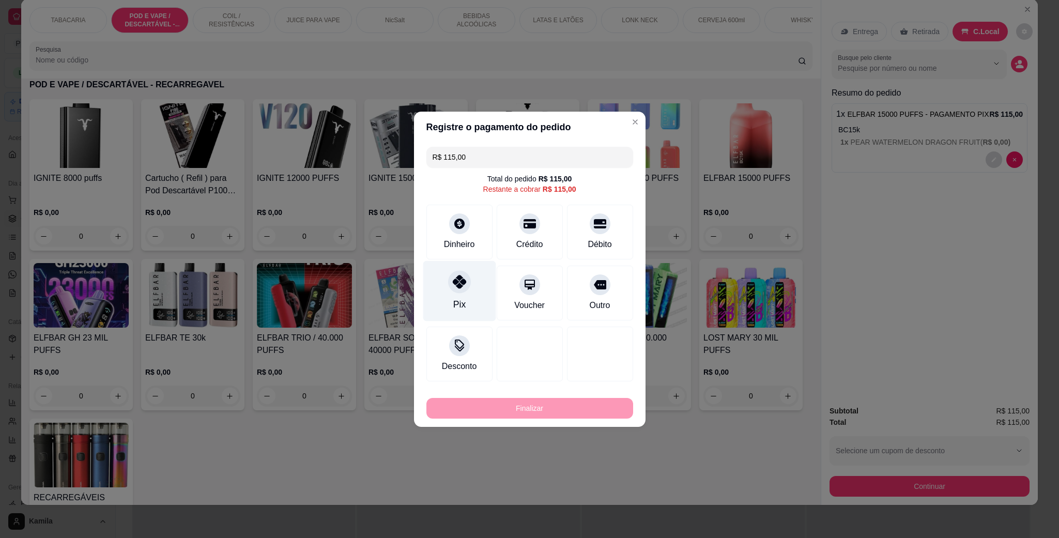
click at [470, 285] on div "Pix" at bounding box center [459, 290] width 73 height 60
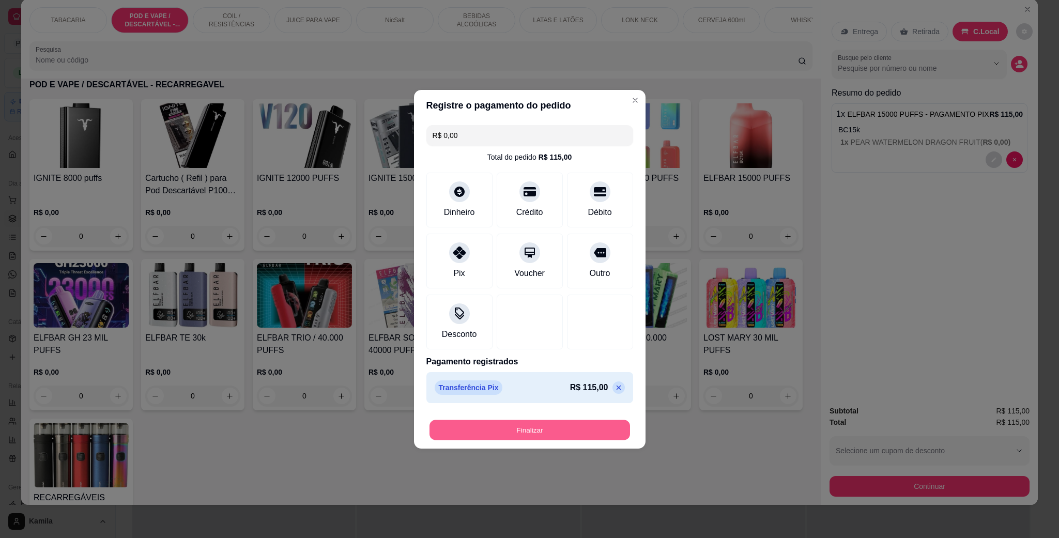
click at [538, 435] on button "Finalizar" at bounding box center [529, 430] width 201 height 20
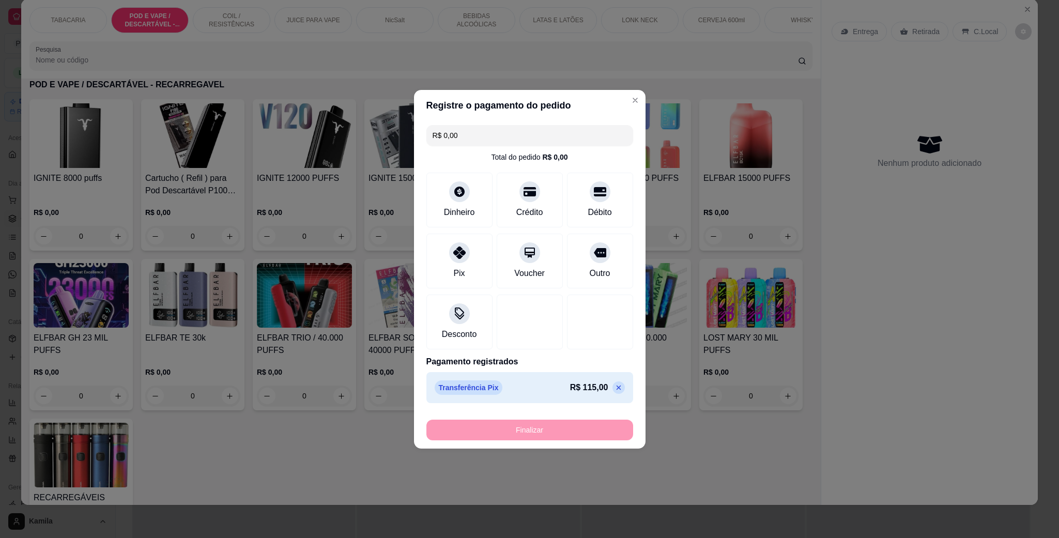
type input "-R$ 115,00"
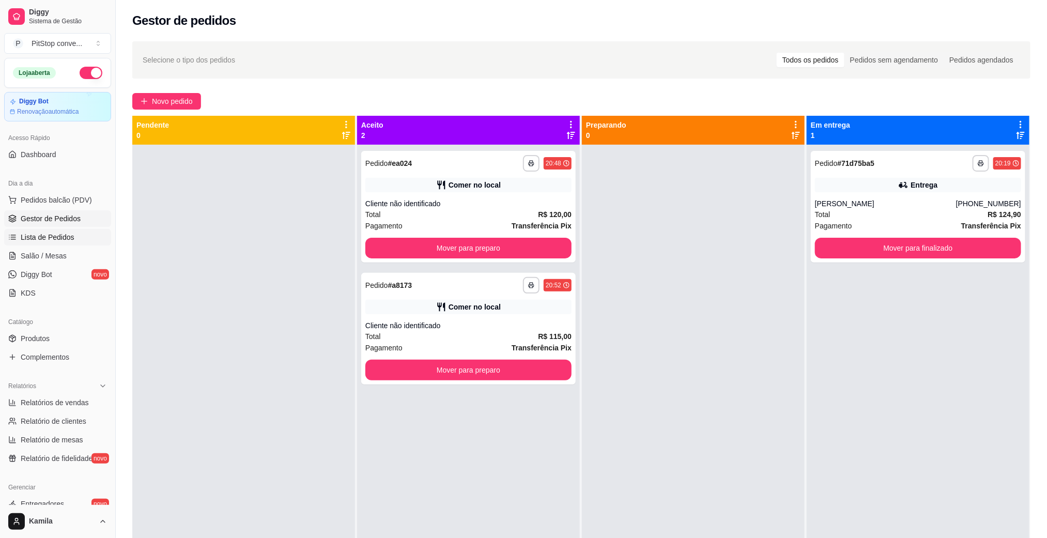
click at [54, 240] on span "Lista de Pedidos" at bounding box center [48, 237] width 54 height 10
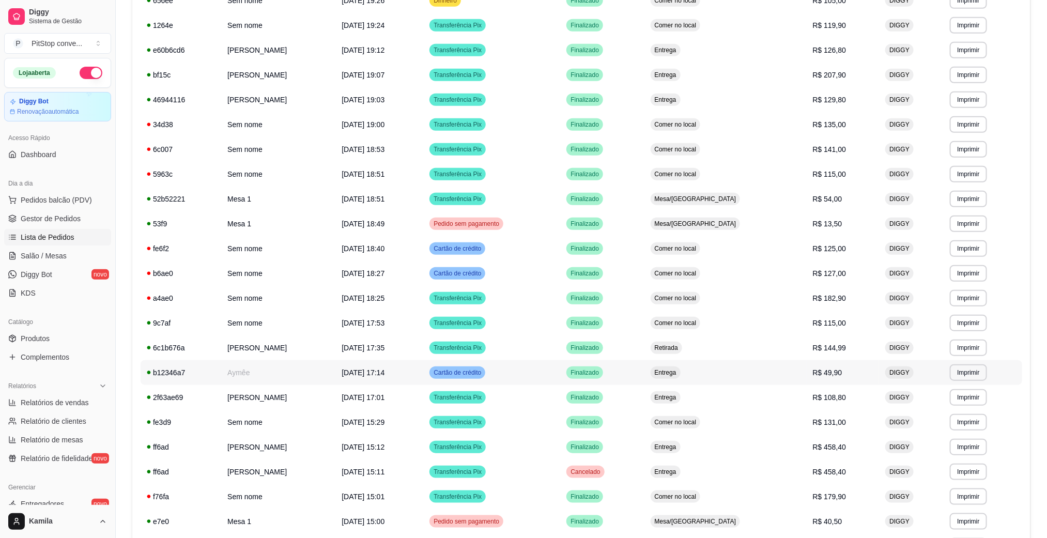
scroll to position [431, 0]
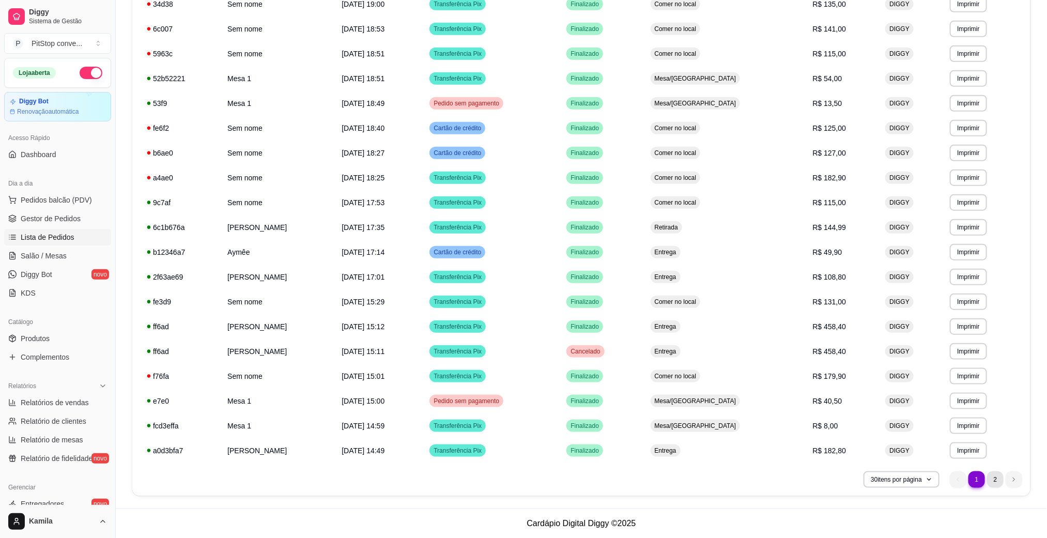
click at [994, 485] on li "2" at bounding box center [995, 479] width 17 height 17
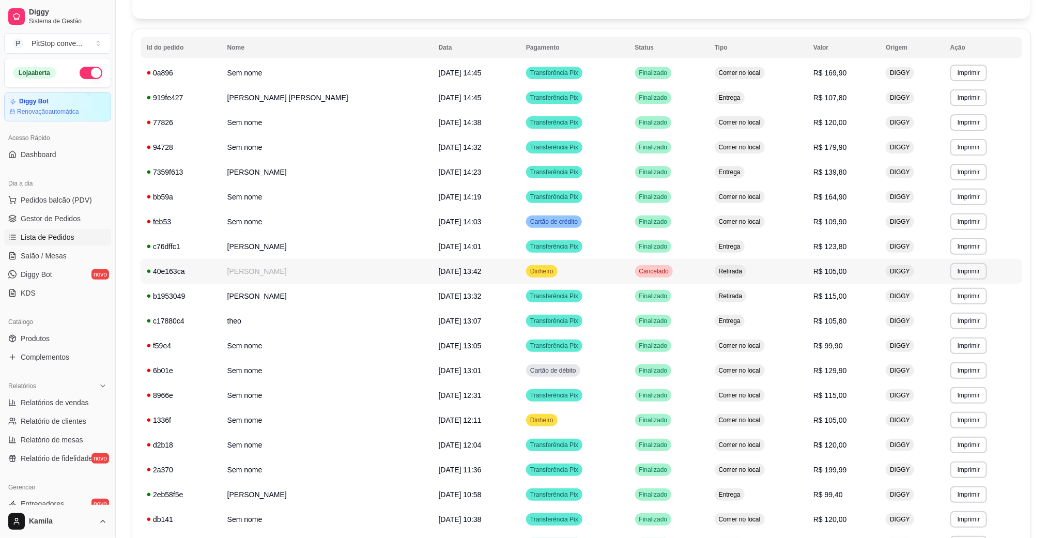
scroll to position [155, 0]
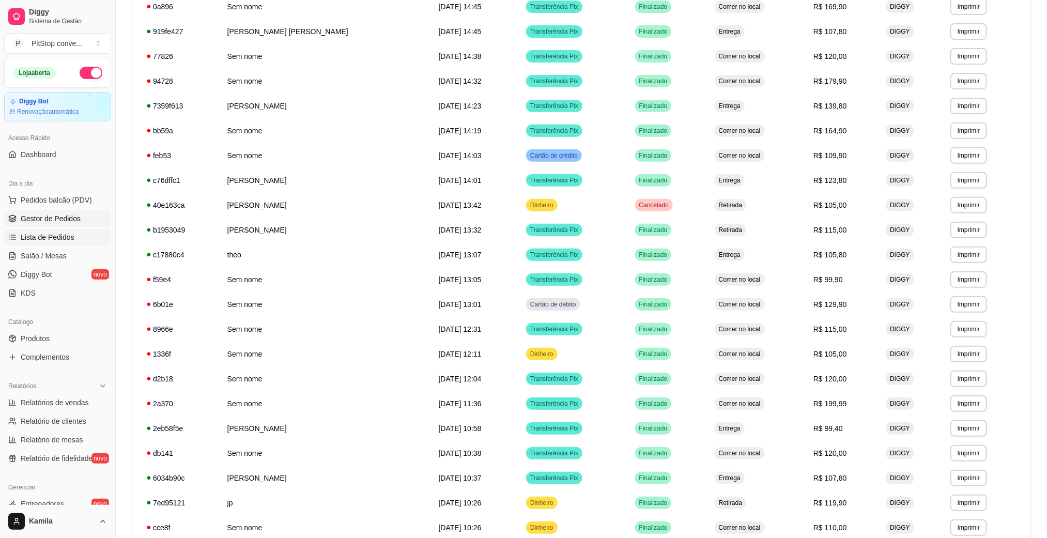
click at [53, 218] on span "Gestor de Pedidos" at bounding box center [51, 218] width 60 height 10
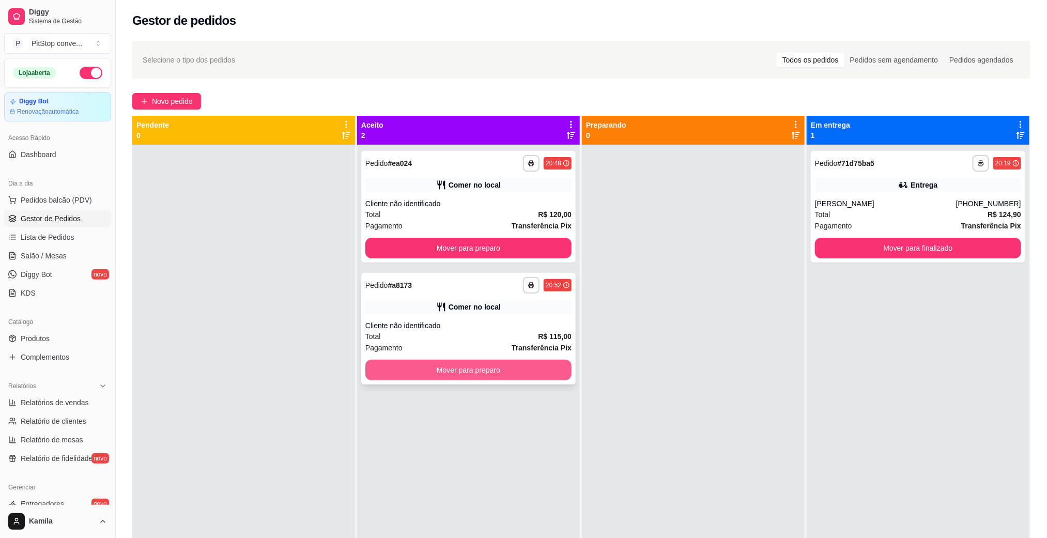
click at [490, 371] on button "Mover para preparo" at bounding box center [468, 370] width 206 height 21
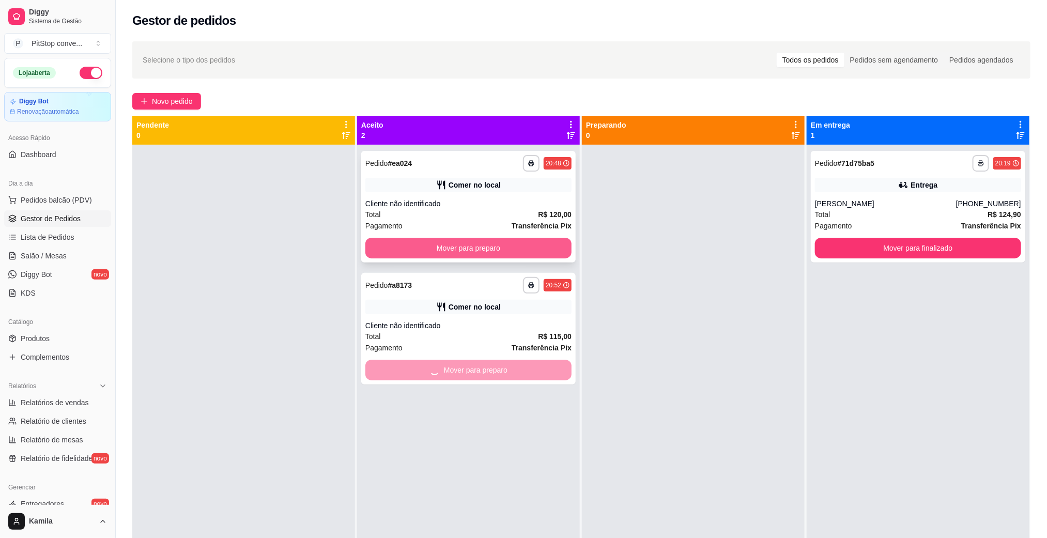
click at [542, 256] on button "Mover para preparo" at bounding box center [468, 248] width 206 height 21
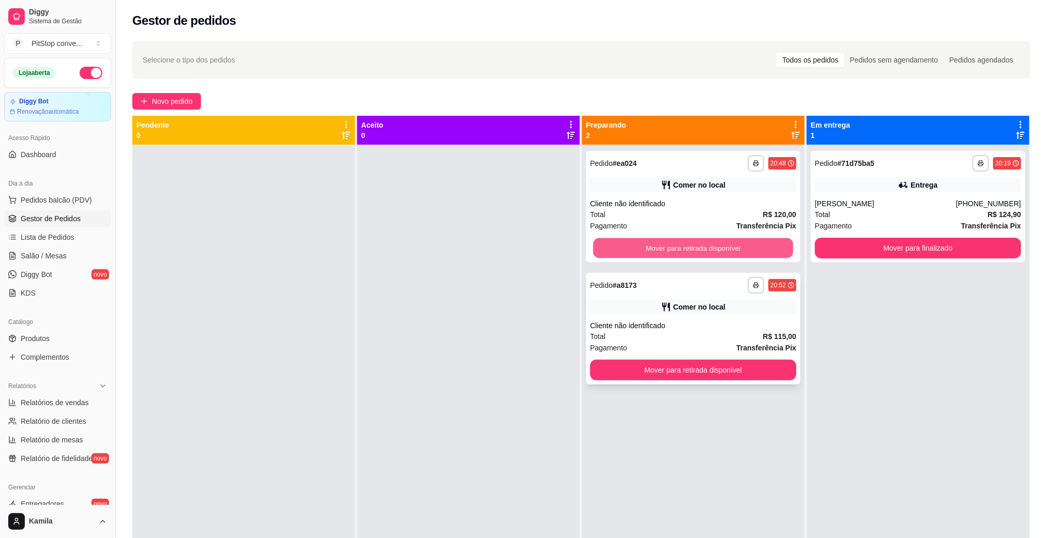
click at [687, 254] on button "Mover para retirada disponível" at bounding box center [693, 248] width 200 height 20
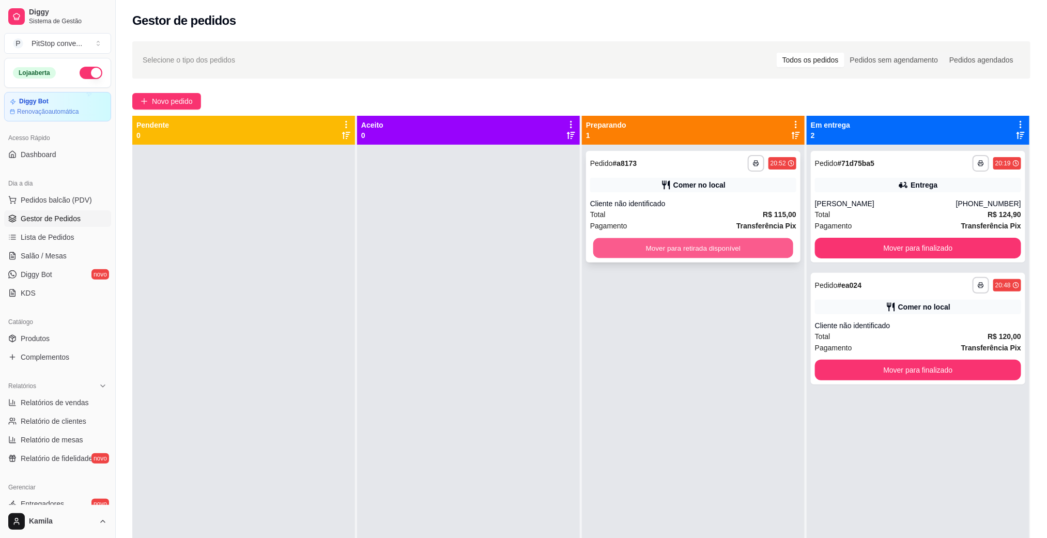
click at [687, 254] on button "Mover para retirada disponível" at bounding box center [693, 248] width 200 height 20
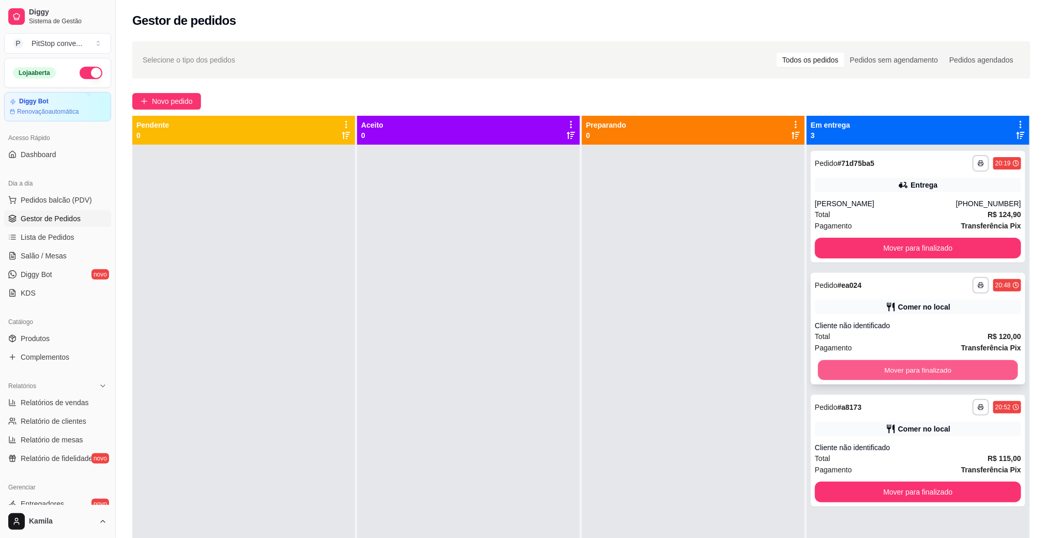
click at [945, 378] on button "Mover para finalizado" at bounding box center [918, 370] width 200 height 20
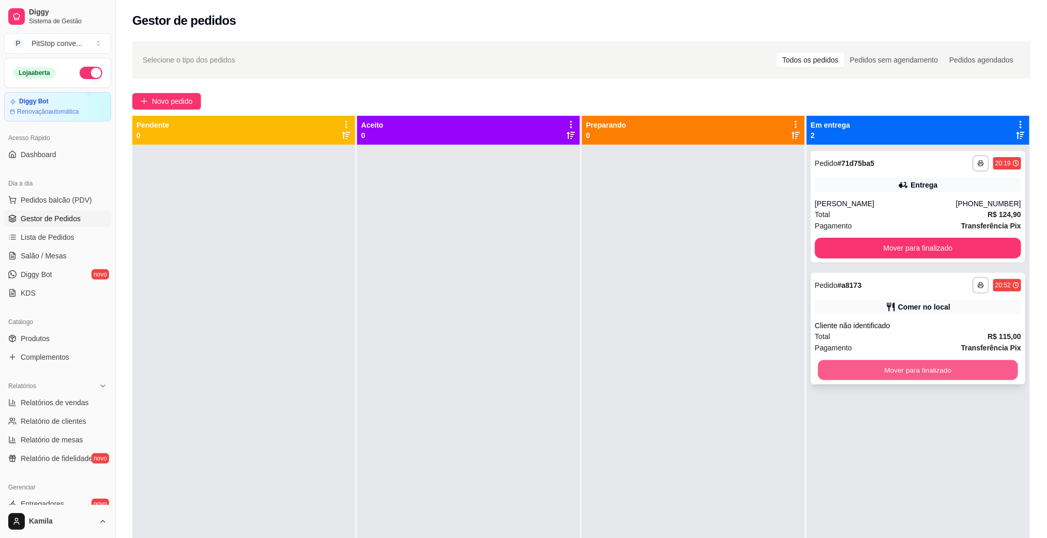
click at [941, 377] on button "Mover para finalizado" at bounding box center [918, 370] width 200 height 20
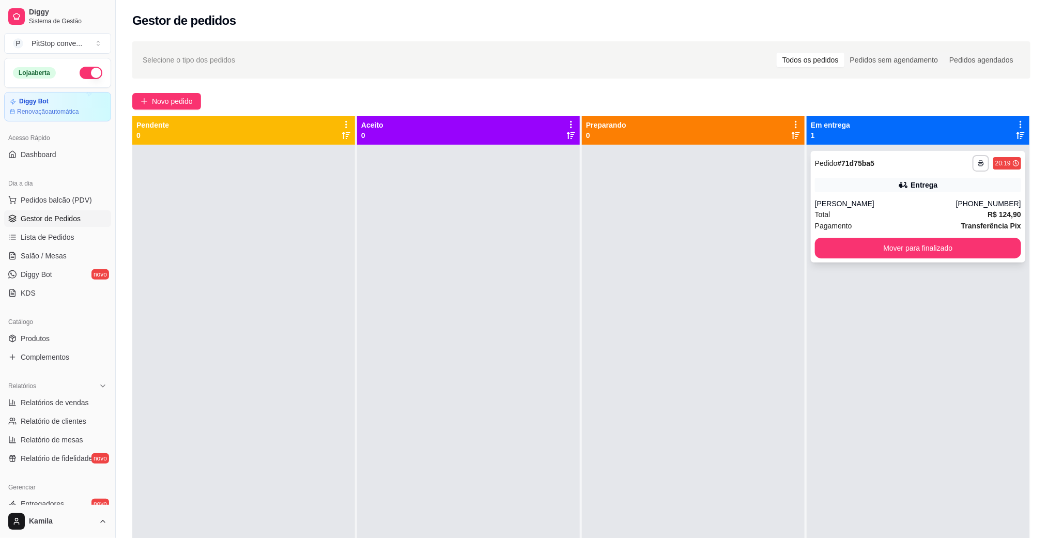
click at [861, 258] on div "**********" at bounding box center [918, 207] width 214 height 112
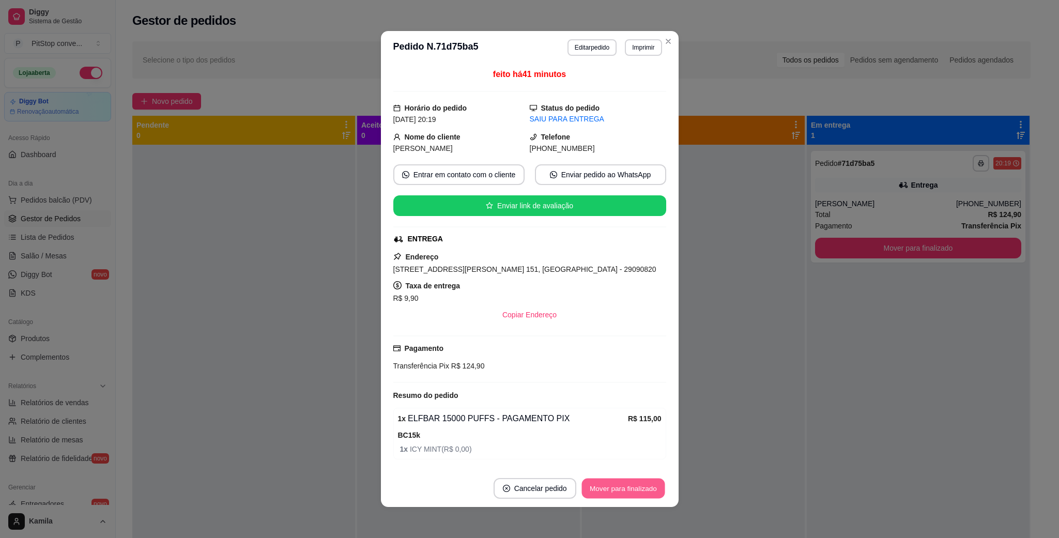
click at [614, 485] on button "Mover para finalizado" at bounding box center [622, 489] width 83 height 20
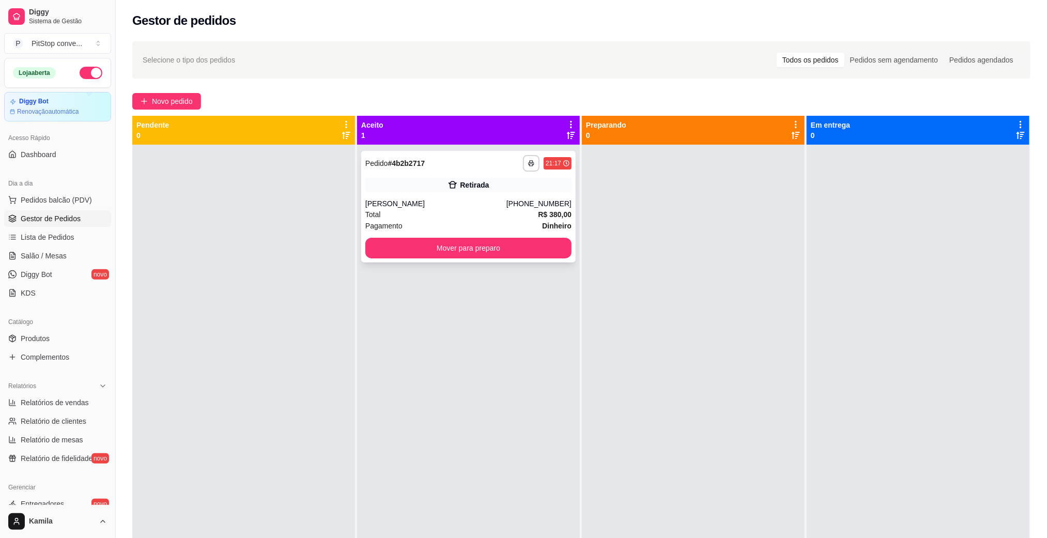
click at [476, 203] on div "[PERSON_NAME]" at bounding box center [435, 203] width 141 height 10
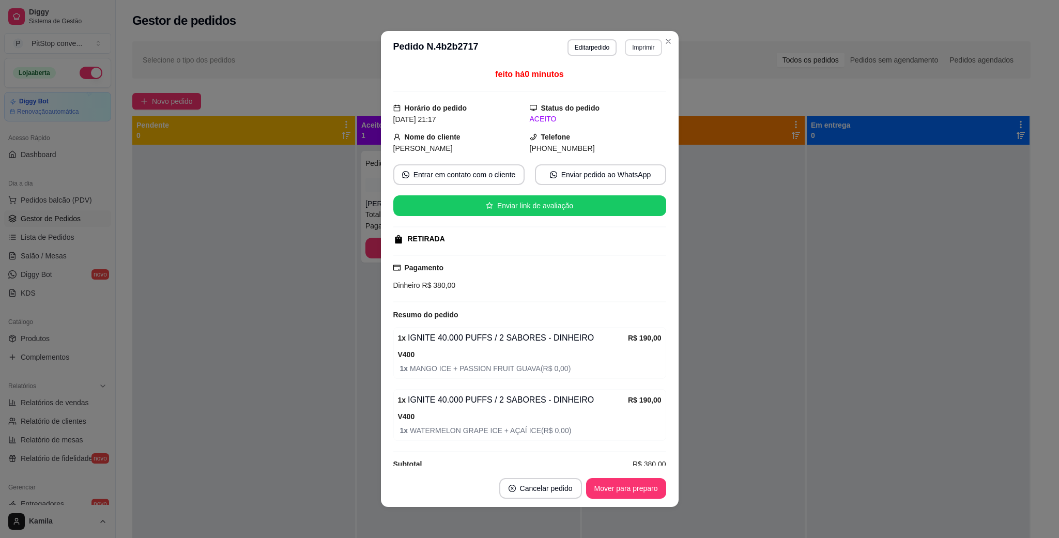
click at [636, 52] on button "Imprimir" at bounding box center [643, 47] width 37 height 17
click at [634, 86] on button "IMPRESSORA" at bounding box center [619, 84] width 75 height 17
click at [648, 55] on button "Imprimir" at bounding box center [643, 47] width 37 height 17
click at [611, 88] on button "IMPRESSORA" at bounding box center [619, 84] width 72 height 16
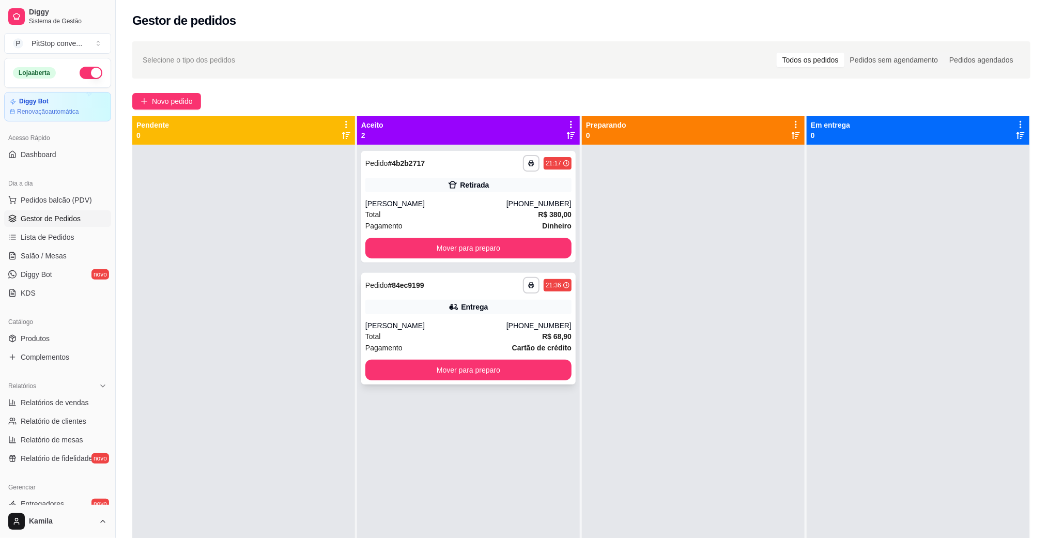
click at [470, 313] on div "Entrega" at bounding box center [468, 307] width 206 height 14
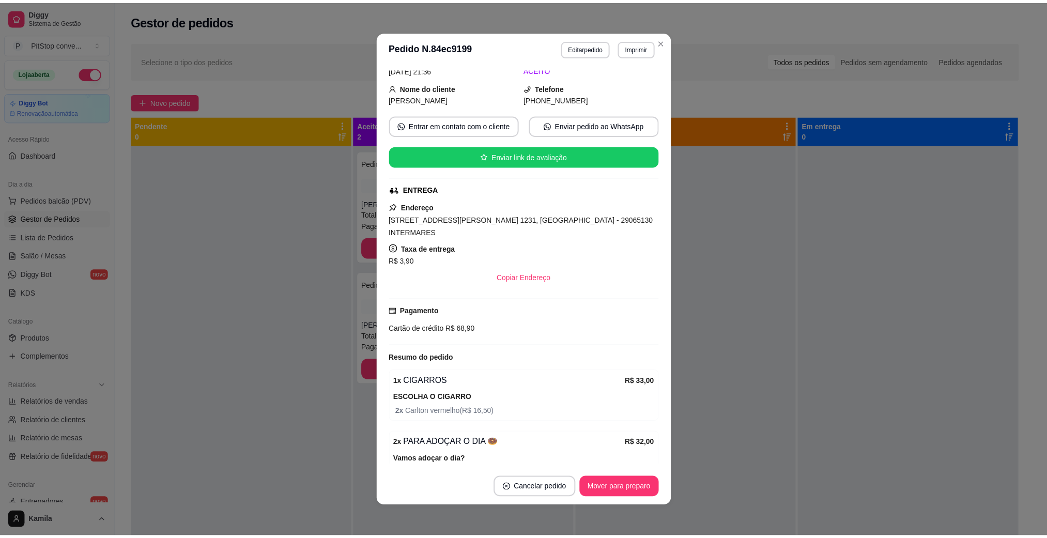
scroll to position [101, 0]
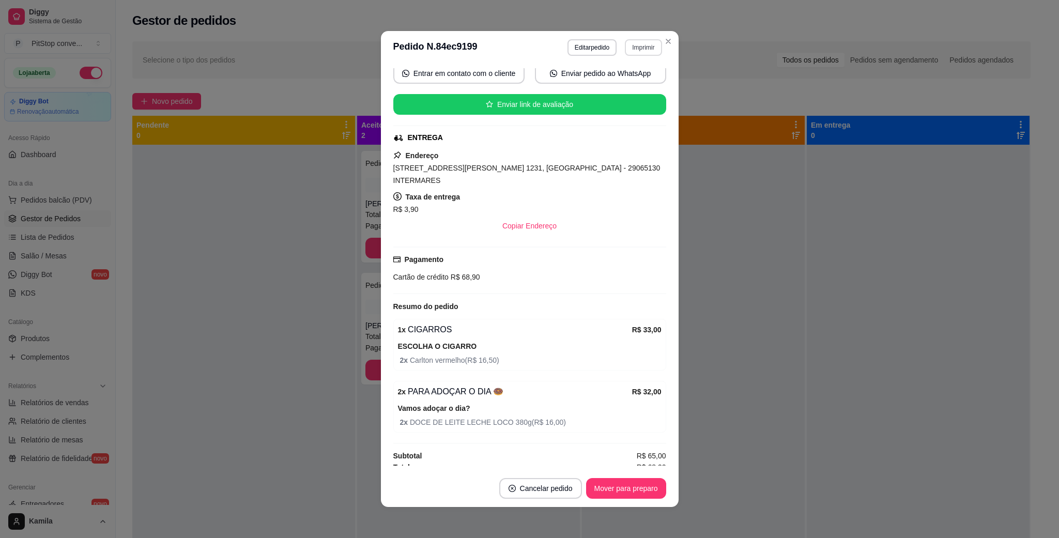
click at [645, 43] on button "Imprimir" at bounding box center [643, 47] width 37 height 17
click at [602, 78] on button "IMPRESSORA" at bounding box center [619, 84] width 72 height 16
click at [538, 168] on span "[STREET_ADDRESS][PERSON_NAME] 1231, [GEOGRAPHIC_DATA] - 29065130 INTERMARES" at bounding box center [526, 174] width 267 height 21
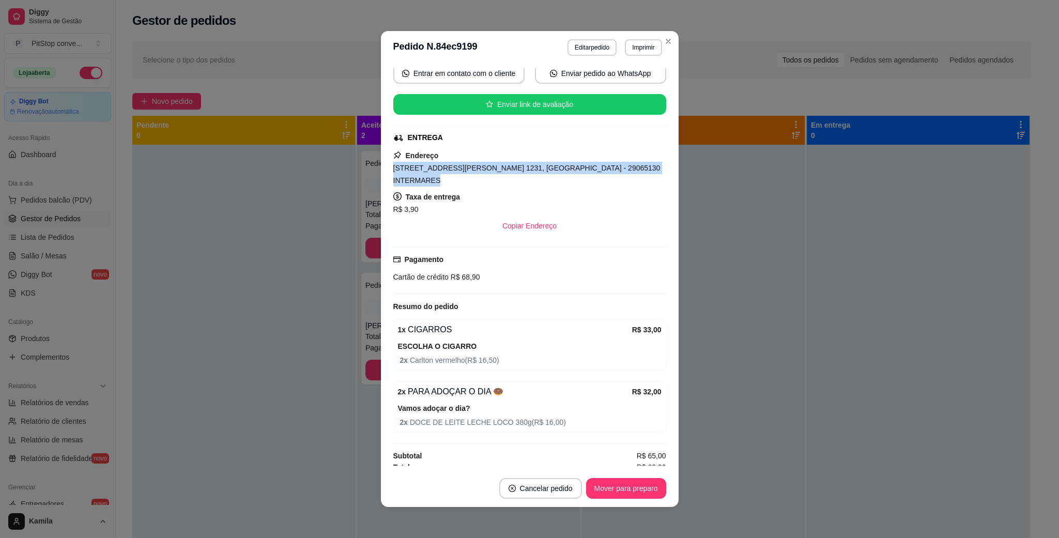
copy span "[STREET_ADDRESS][PERSON_NAME] 1231, [GEOGRAPHIC_DATA] - 29065130 INTERMARES"
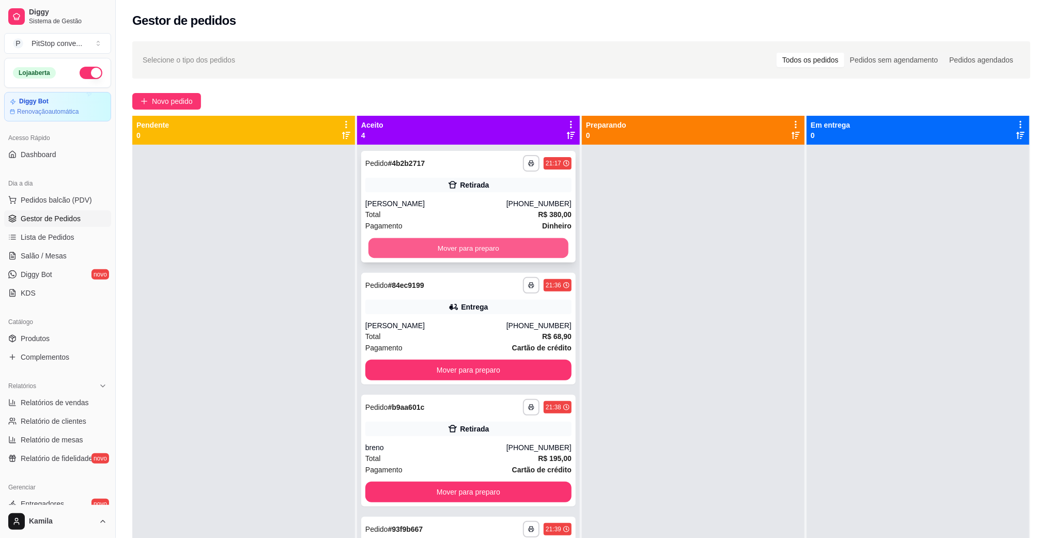
click at [511, 242] on button "Mover para preparo" at bounding box center [468, 248] width 200 height 20
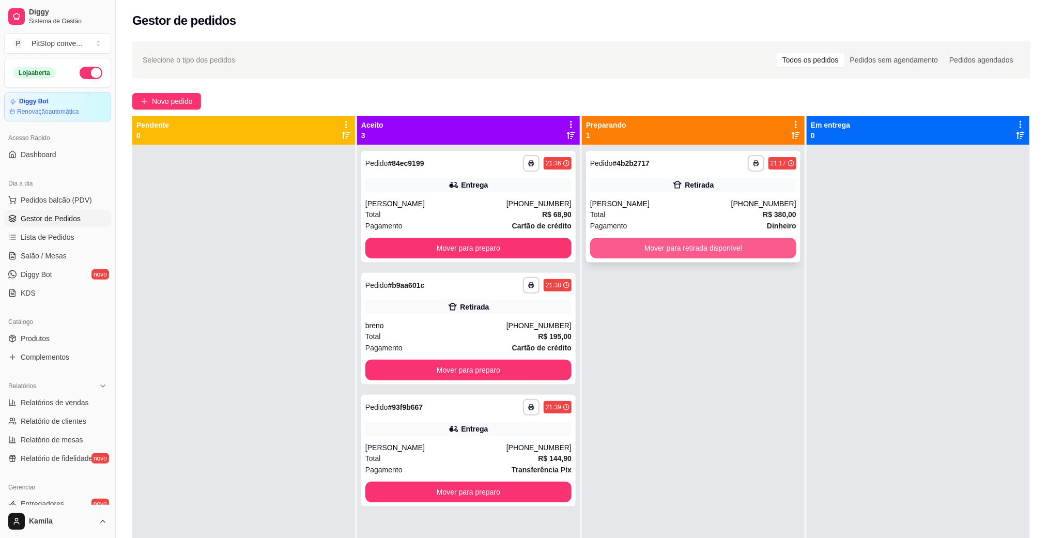
click at [701, 239] on button "Mover para retirada disponível" at bounding box center [693, 248] width 206 height 21
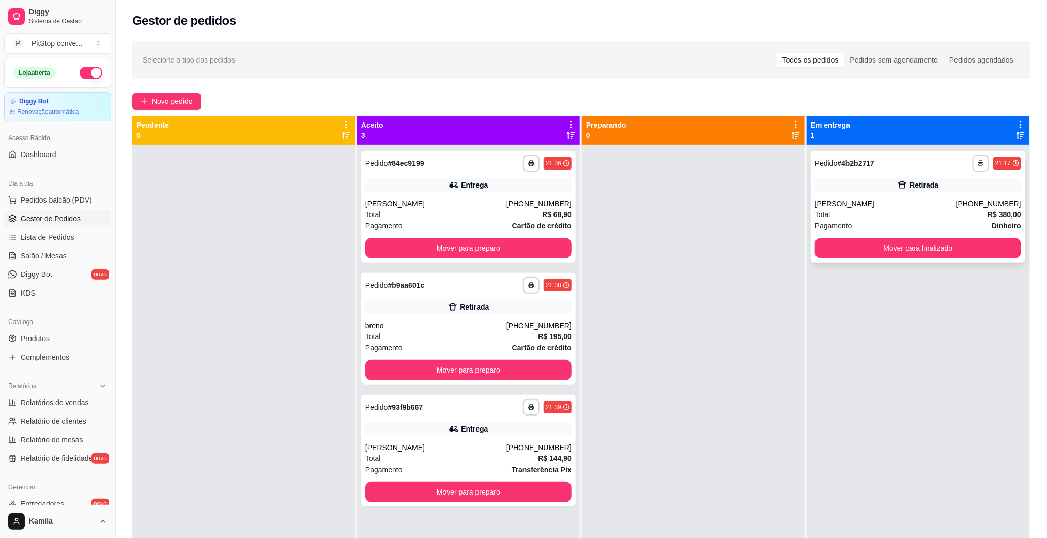
click at [933, 261] on div "**********" at bounding box center [918, 207] width 214 height 112
click at [943, 267] on div "**********" at bounding box center [918, 414] width 223 height 538
click at [935, 256] on button "Mover para finalizado" at bounding box center [918, 248] width 206 height 21
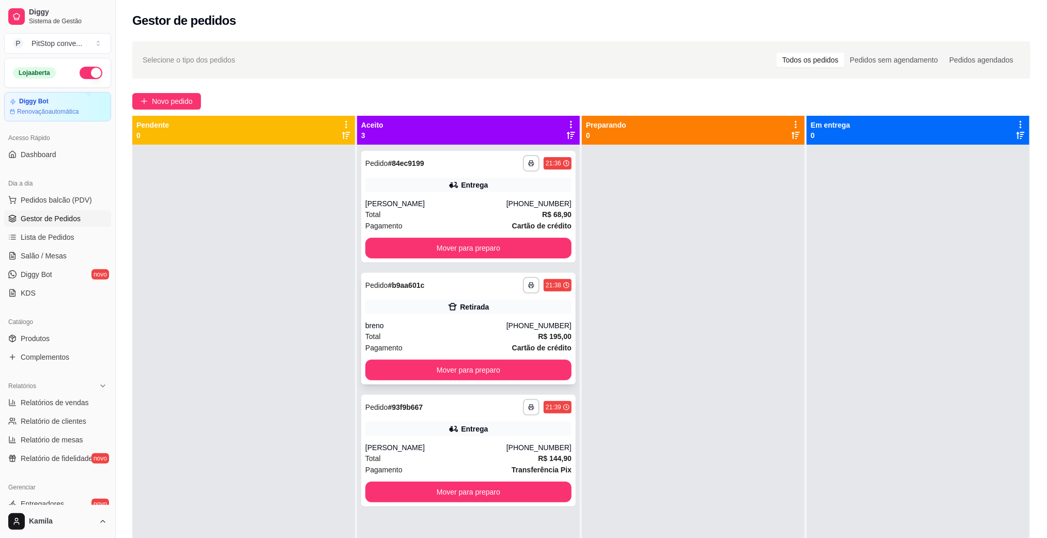
click at [460, 322] on div "breno" at bounding box center [435, 325] width 141 height 10
click at [480, 205] on div "[PERSON_NAME]" at bounding box center [435, 203] width 141 height 10
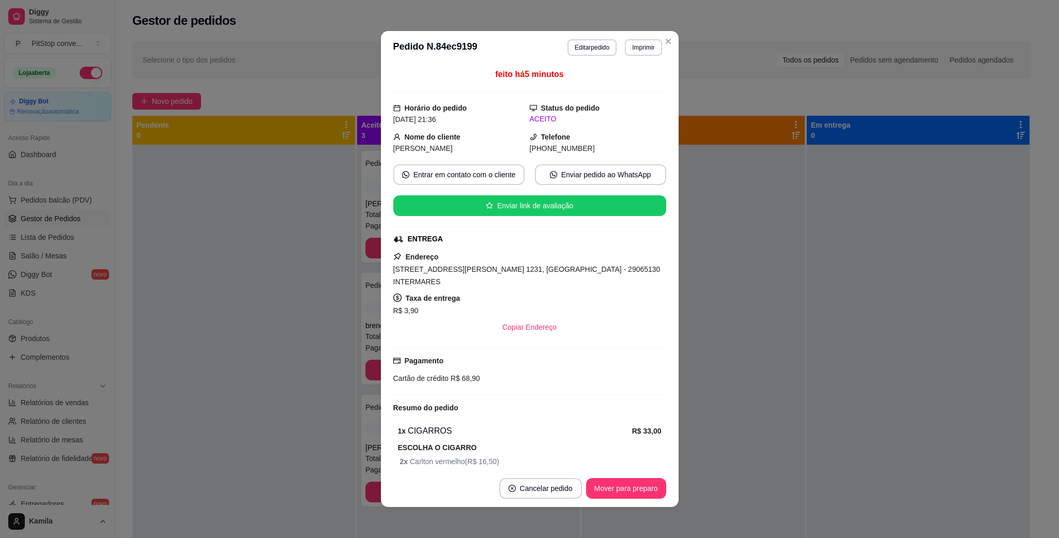
click at [617, 273] on span "[STREET_ADDRESS][PERSON_NAME] 1231, [GEOGRAPHIC_DATA] - 29065130 INTERMARES" at bounding box center [526, 275] width 267 height 21
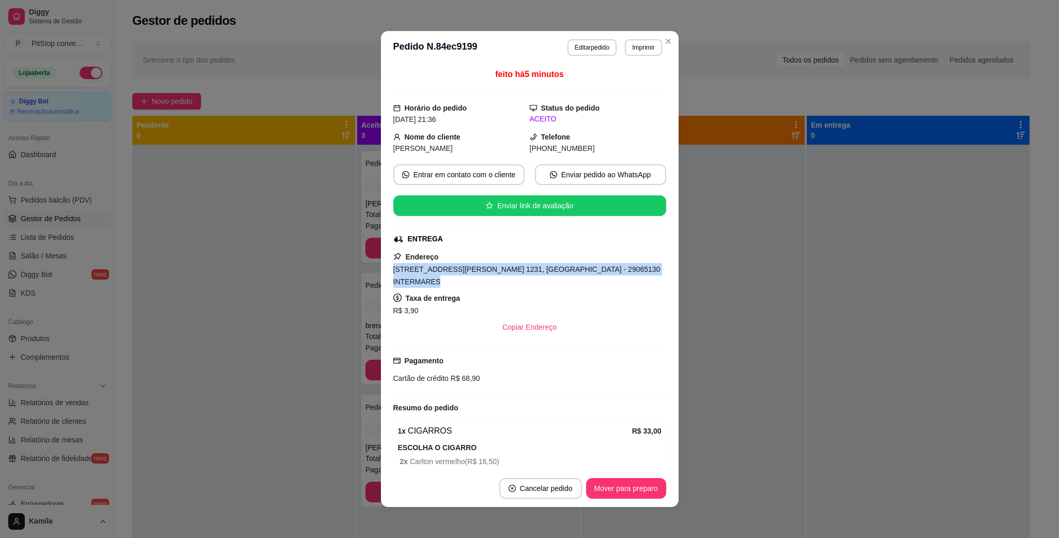
click at [617, 272] on span "[STREET_ADDRESS][PERSON_NAME] 1231, [GEOGRAPHIC_DATA] - 29065130 INTERMARES" at bounding box center [526, 275] width 267 height 21
copy span "[STREET_ADDRESS][PERSON_NAME] 1231, [GEOGRAPHIC_DATA] - 29065130 INTERMARES"
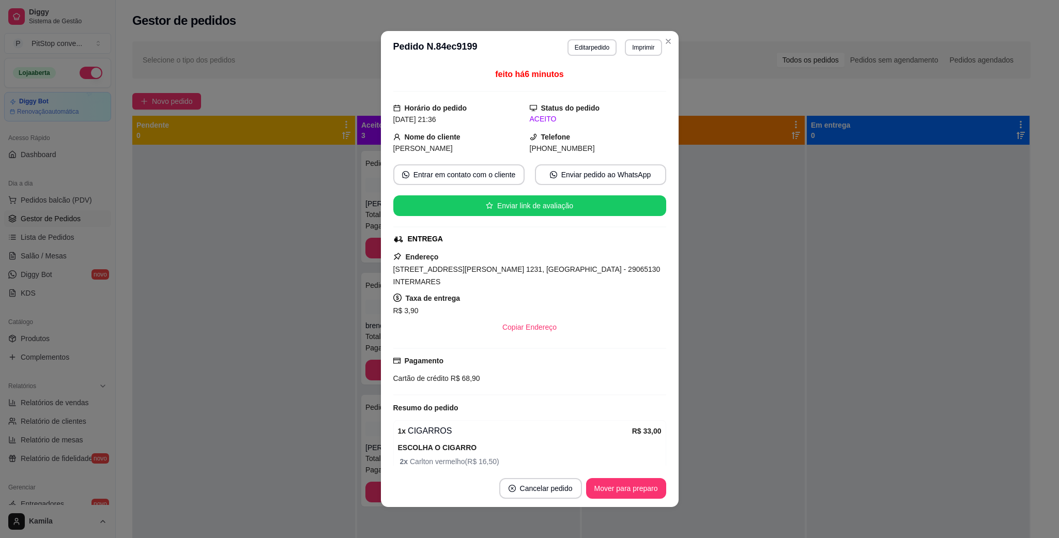
click at [462, 374] on span "R$ 68,90" at bounding box center [465, 378] width 32 height 8
click at [459, 374] on span "R$ 68,90" at bounding box center [465, 378] width 32 height 8
click at [458, 374] on span "R$ 68,90" at bounding box center [465, 378] width 32 height 8
click at [433, 374] on span "Cartão de crédito" at bounding box center [420, 378] width 55 height 8
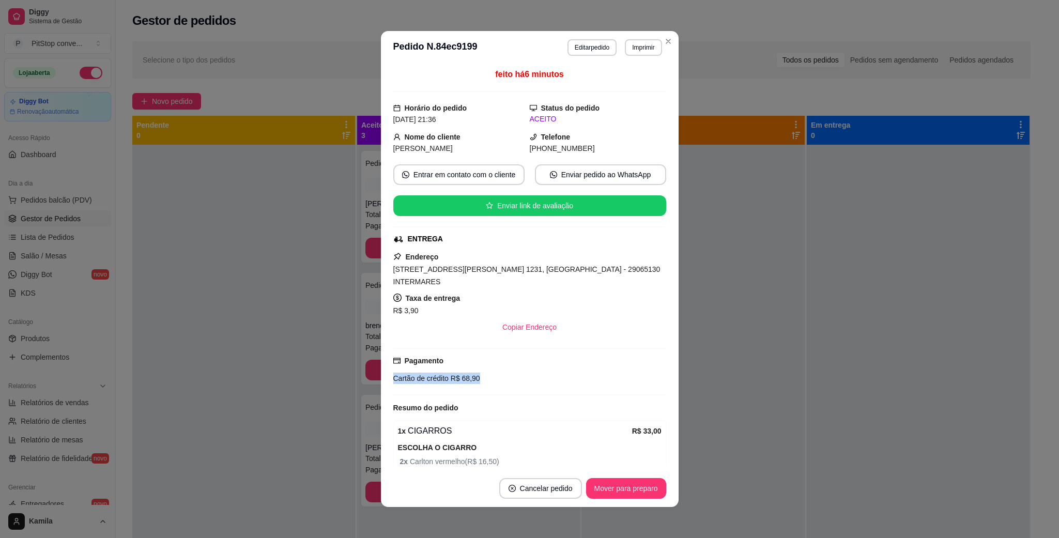
click at [433, 374] on span "Cartão de crédito" at bounding box center [420, 378] width 55 height 8
copy div "Cartão de crédito R$ 68,90"
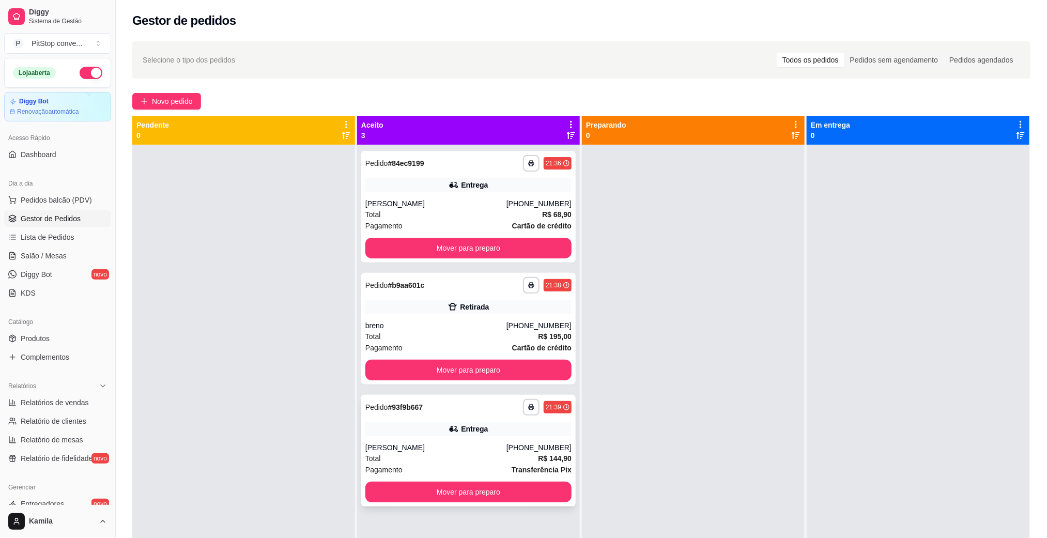
click at [467, 438] on div "**********" at bounding box center [468, 451] width 214 height 112
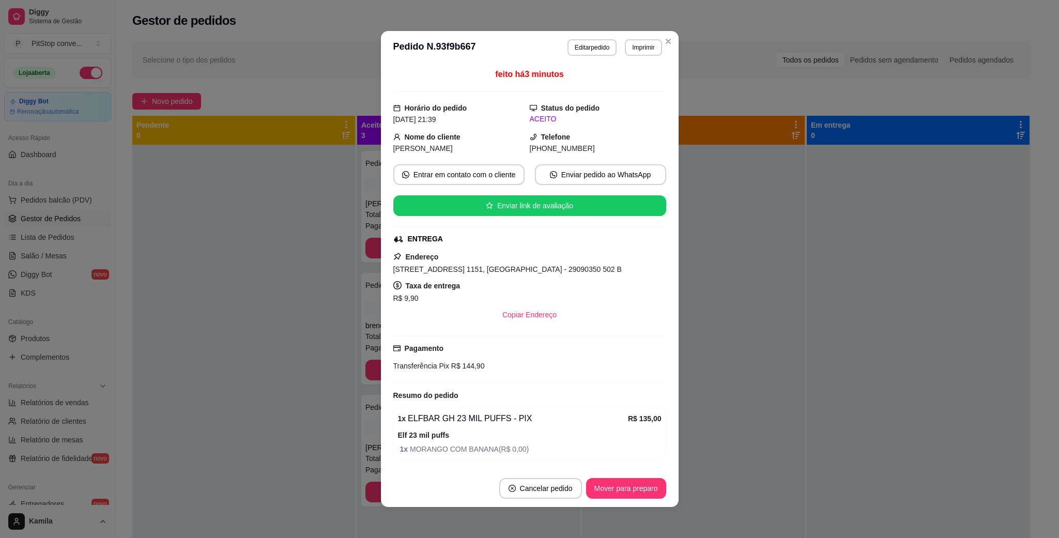
click at [532, 271] on span "[STREET_ADDRESS] 1151, [GEOGRAPHIC_DATA] - 29090350 502 B" at bounding box center [507, 269] width 228 height 8
copy span "[STREET_ADDRESS] 1151, [GEOGRAPHIC_DATA] - 29090350 502 B"
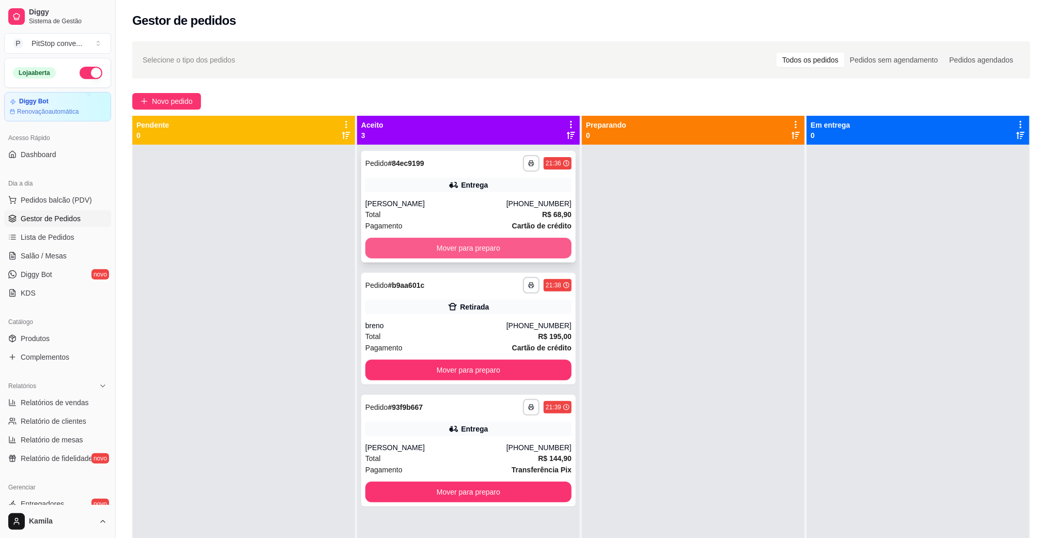
click at [447, 258] on button "Mover para preparo" at bounding box center [468, 248] width 206 height 21
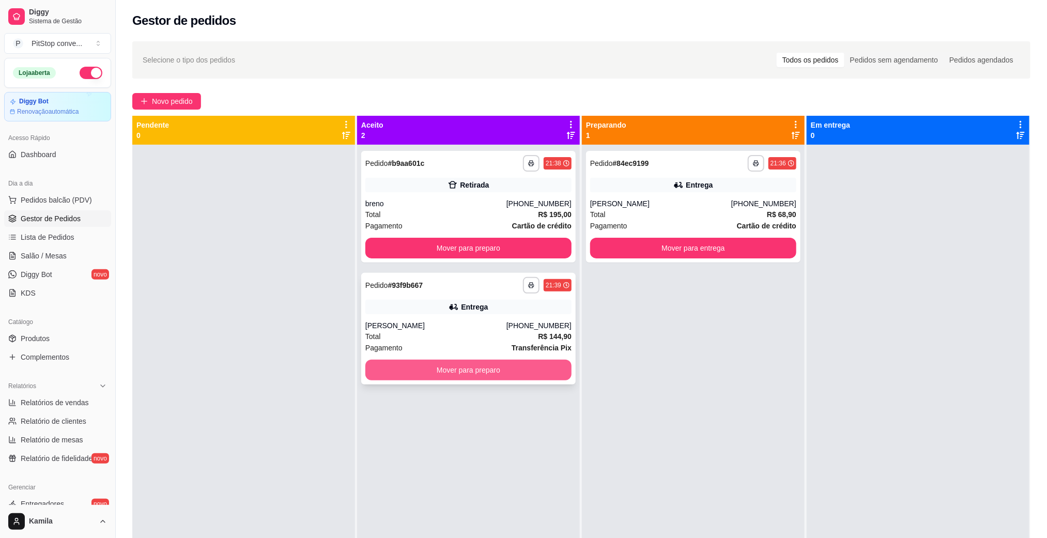
click at [510, 371] on button "Mover para preparo" at bounding box center [468, 370] width 206 height 21
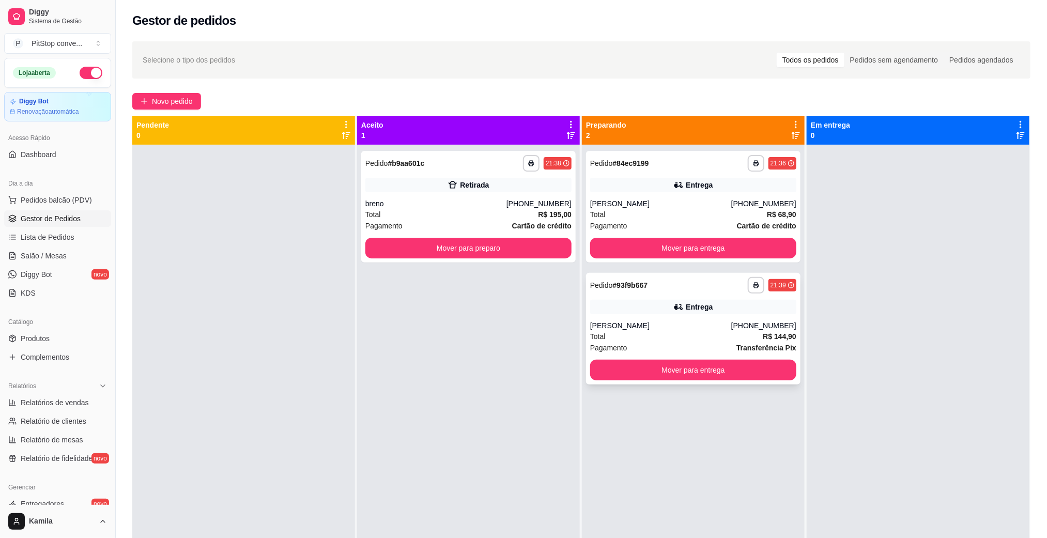
click at [726, 350] on div "Pagamento Transferência Pix" at bounding box center [693, 347] width 206 height 11
click at [751, 292] on button "button" at bounding box center [756, 285] width 17 height 17
click at [737, 320] on button "IMPRESSORA" at bounding box center [720, 321] width 72 height 16
click at [667, 331] on div "Total R$ 144,90" at bounding box center [693, 336] width 206 height 11
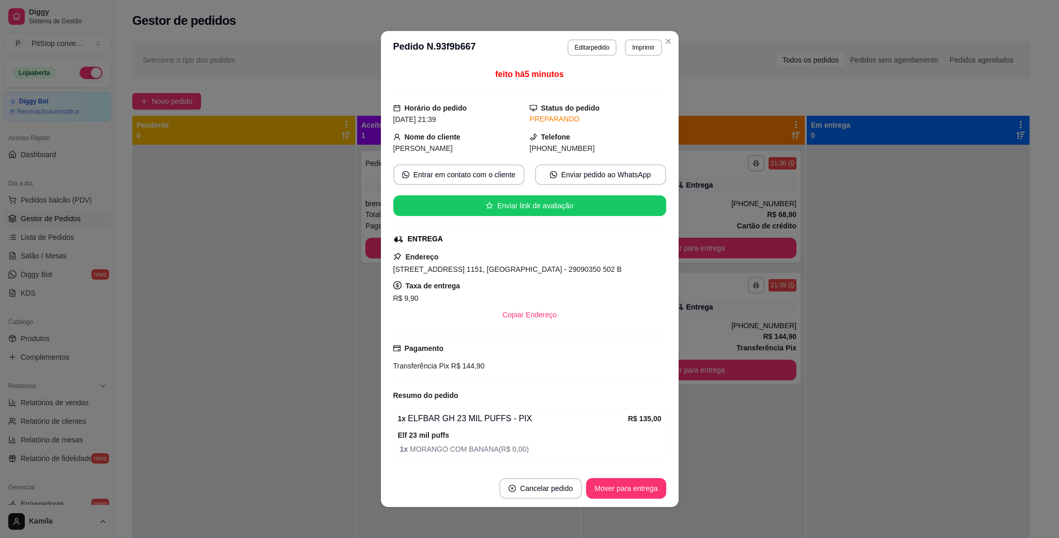
click at [560, 269] on span "[STREET_ADDRESS] 1151, [GEOGRAPHIC_DATA] - 29090350 502 B" at bounding box center [507, 269] width 228 height 8
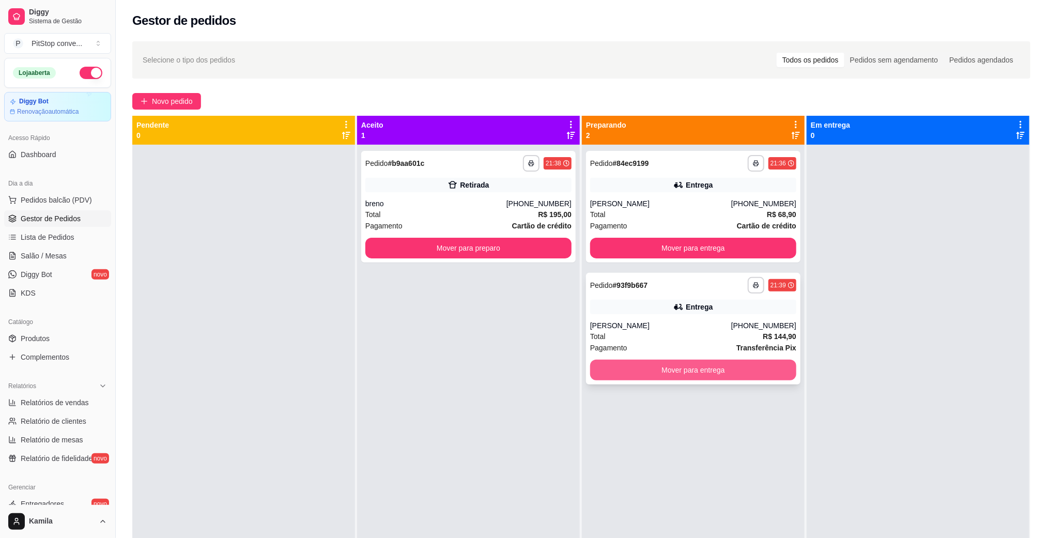
click at [753, 372] on button "Mover para entrega" at bounding box center [693, 370] width 206 height 21
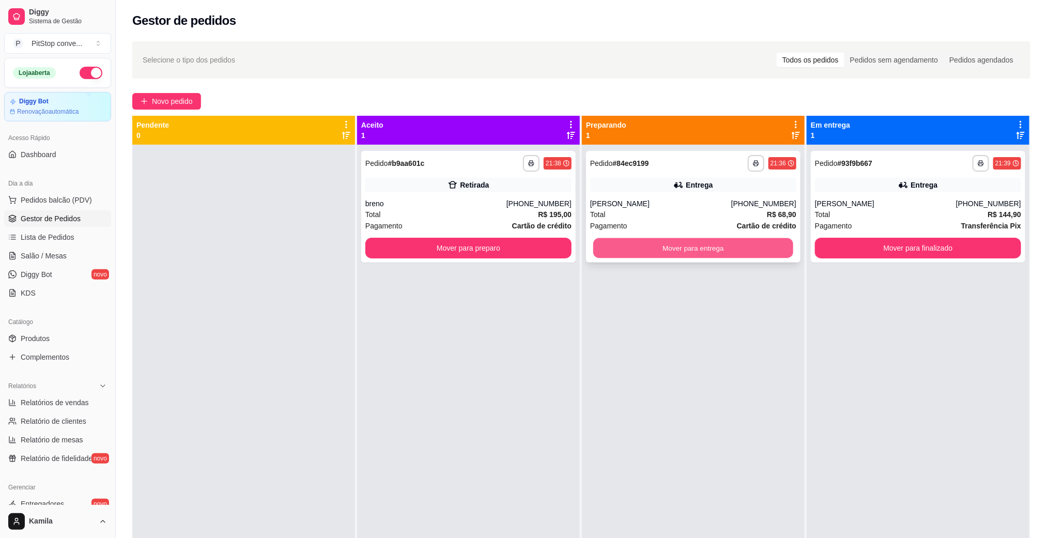
click at [748, 240] on button "Mover para entrega" at bounding box center [693, 248] width 200 height 20
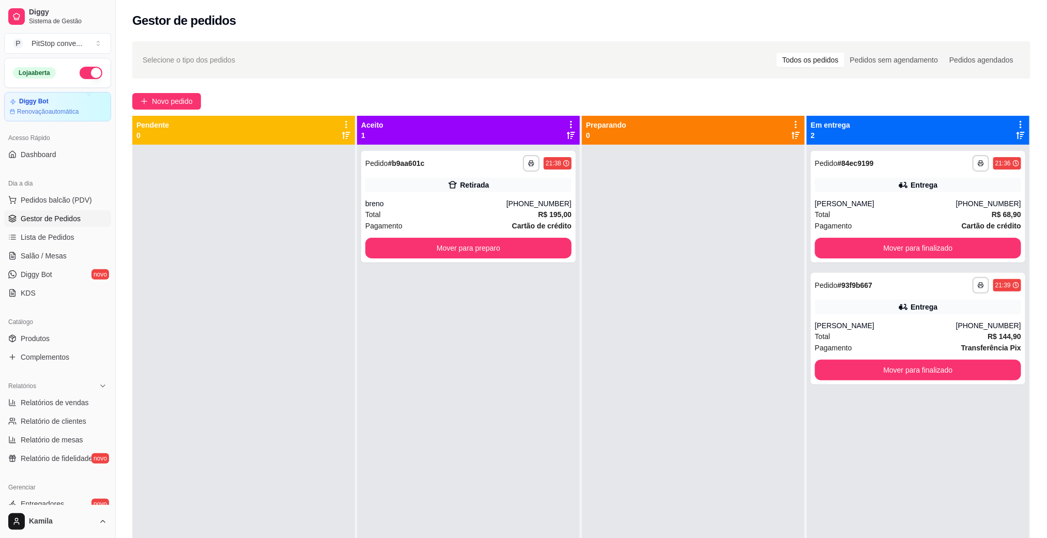
click at [84, 76] on button "button" at bounding box center [91, 73] width 23 height 12
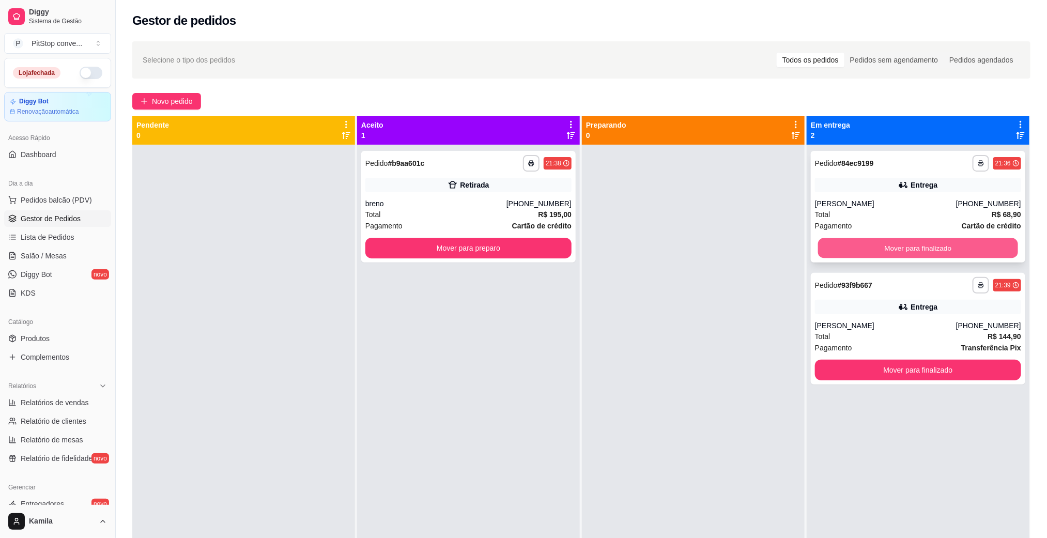
click at [913, 245] on button "Mover para finalizado" at bounding box center [918, 248] width 200 height 20
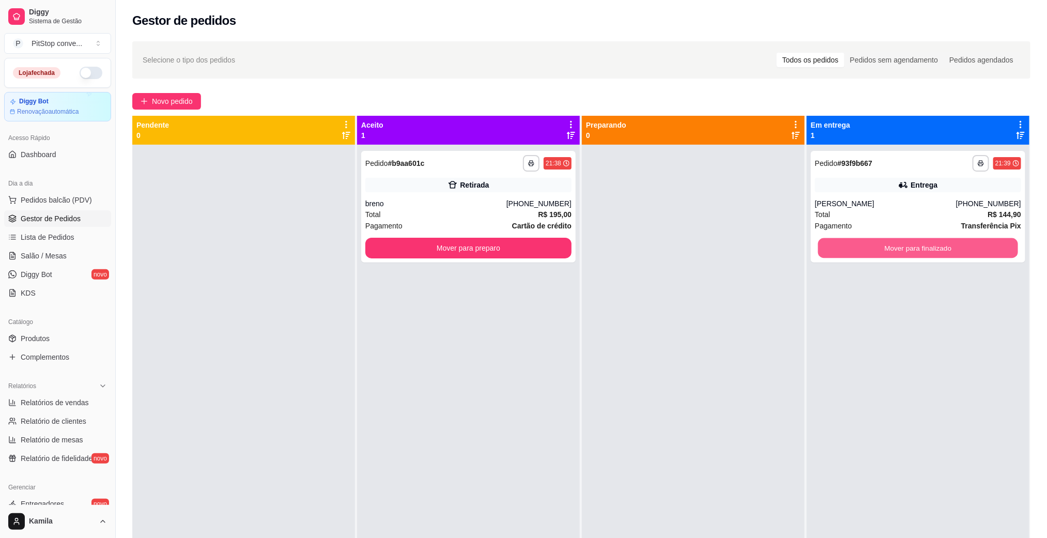
click at [913, 245] on button "Mover para finalizado" at bounding box center [918, 248] width 200 height 20
